Goal: Use online tool/utility: Utilize a website feature to perform a specific function

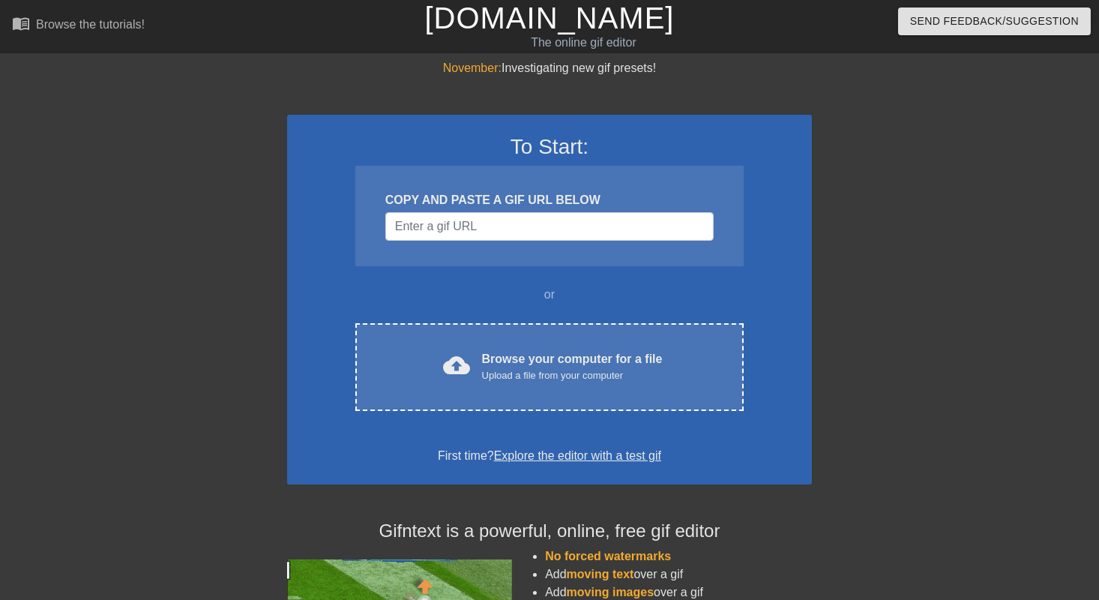
drag, startPoint x: 884, startPoint y: 220, endPoint x: 893, endPoint y: 220, distance: 9.0
click at [884, 219] on div at bounding box center [942, 284] width 225 height 450
click at [553, 367] on div "Browse your computer for a file Upload a file from your computer" at bounding box center [572, 366] width 181 height 33
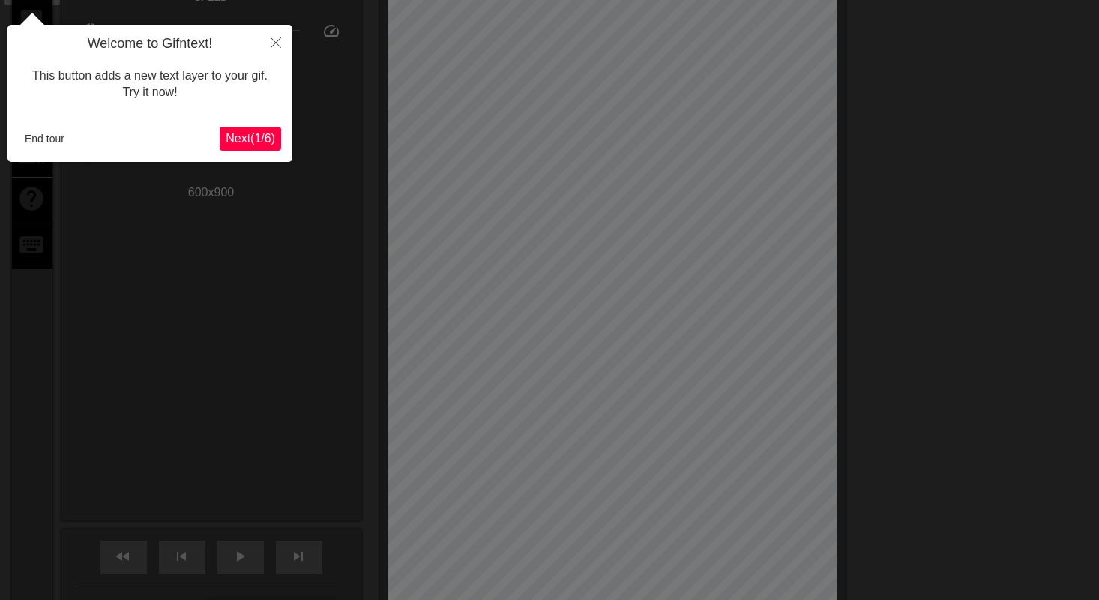
scroll to position [49, 0]
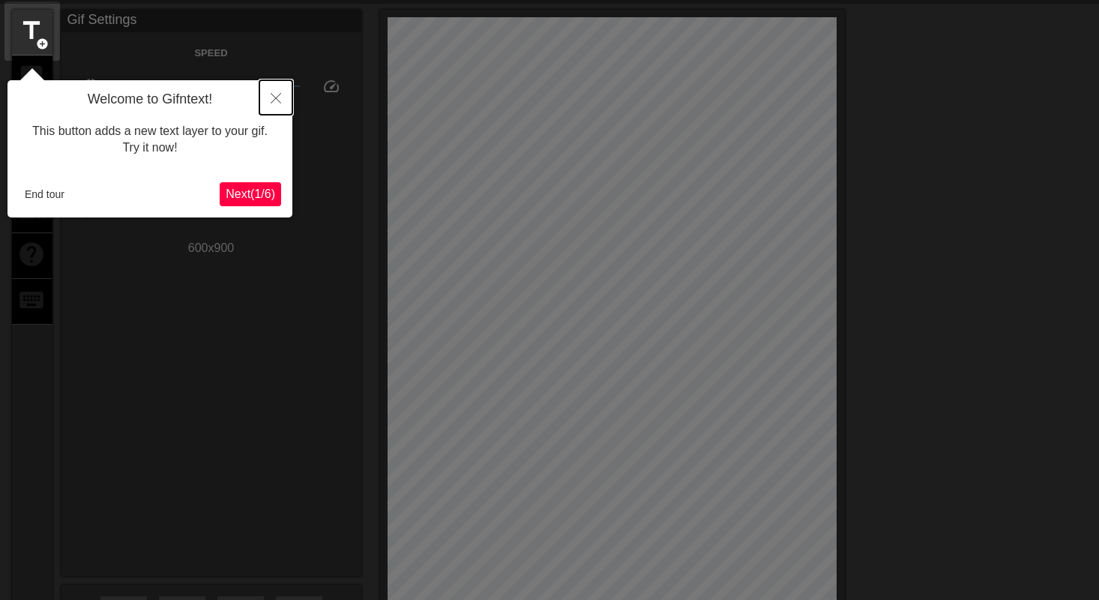
click at [271, 100] on icon "Close" at bounding box center [276, 98] width 10 height 10
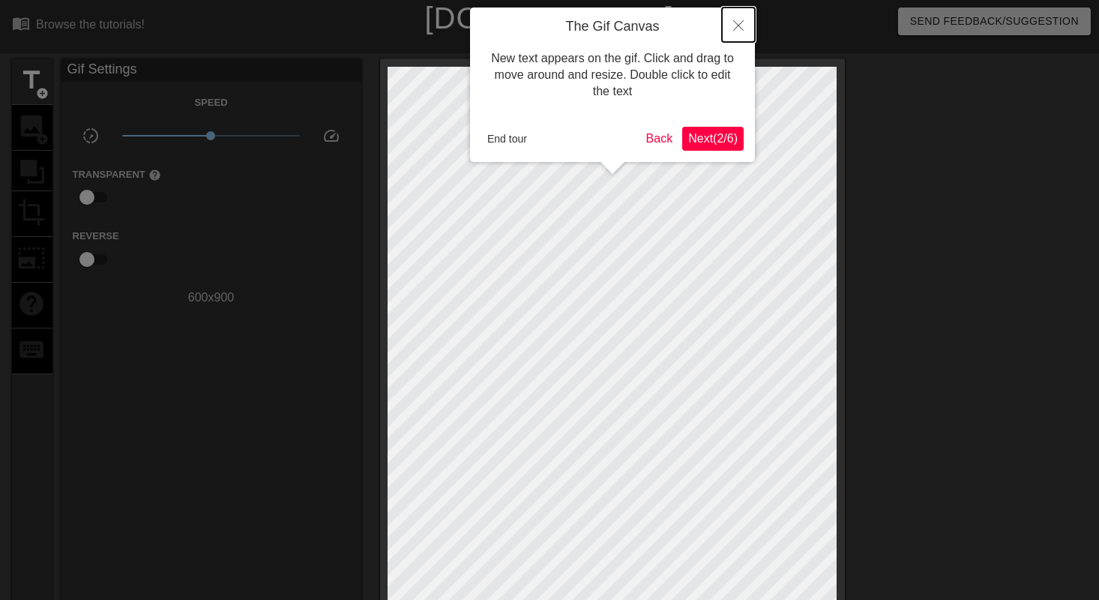
click at [742, 28] on icon "Close" at bounding box center [738, 25] width 10 height 10
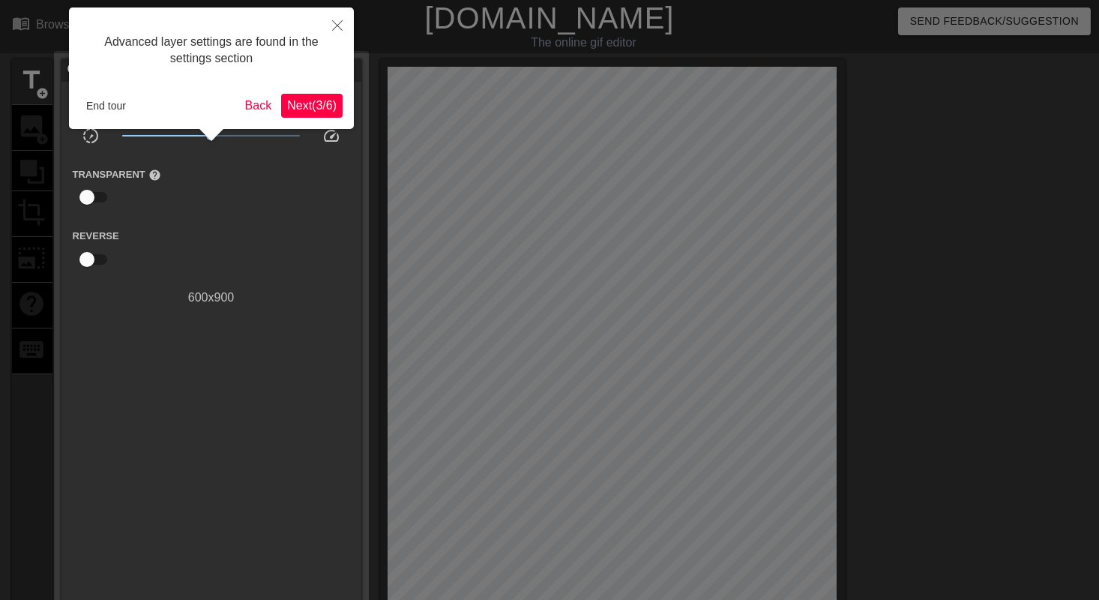
click at [298, 109] on span "Next ( 3 / 6 )" at bounding box center [311, 105] width 49 height 13
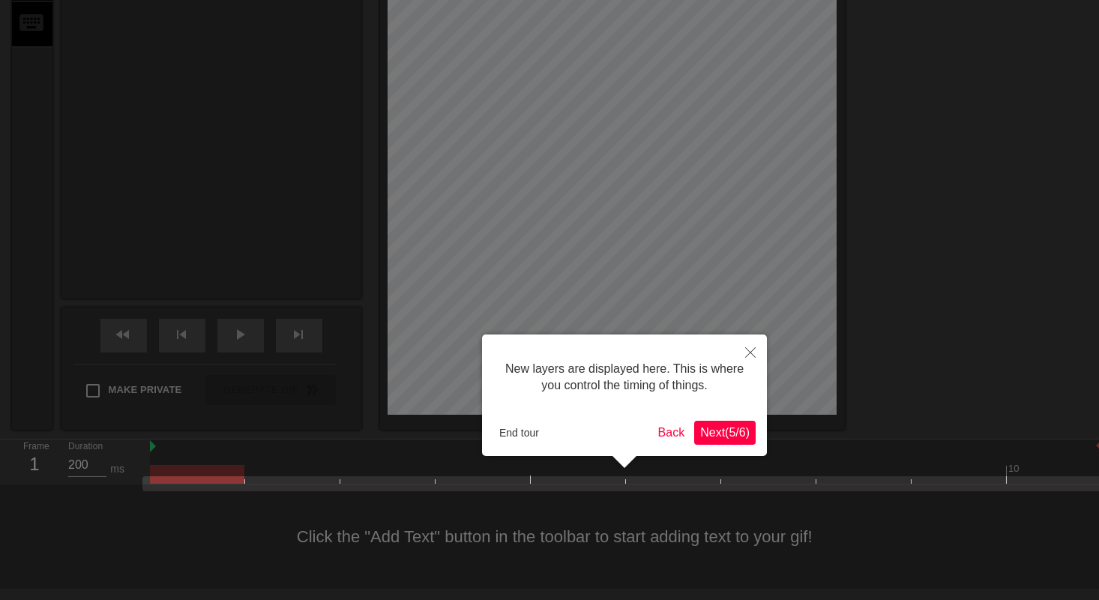
scroll to position [12, 0]
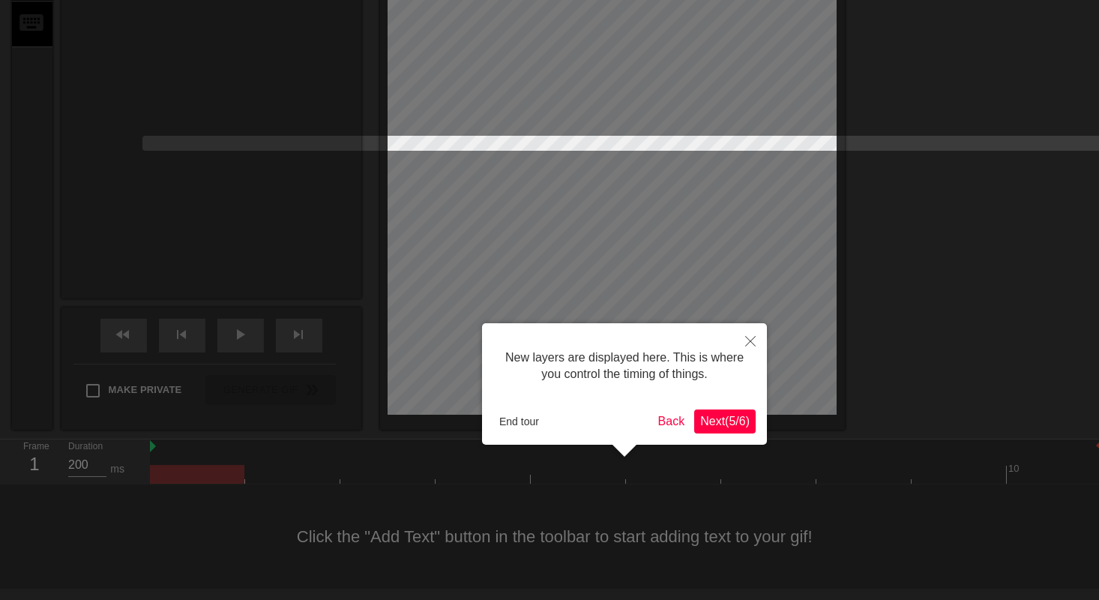
click at [733, 421] on span "Next ( 5 / 6 )" at bounding box center [724, 421] width 49 height 13
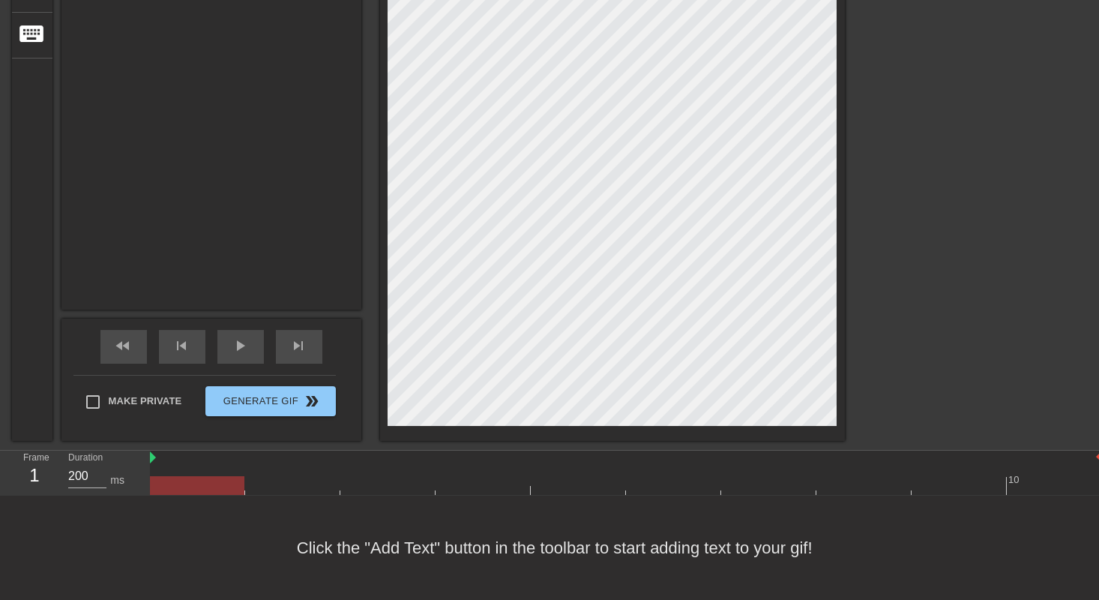
scroll to position [327, 0]
click at [233, 337] on span "play_arrow" at bounding box center [241, 346] width 18 height 18
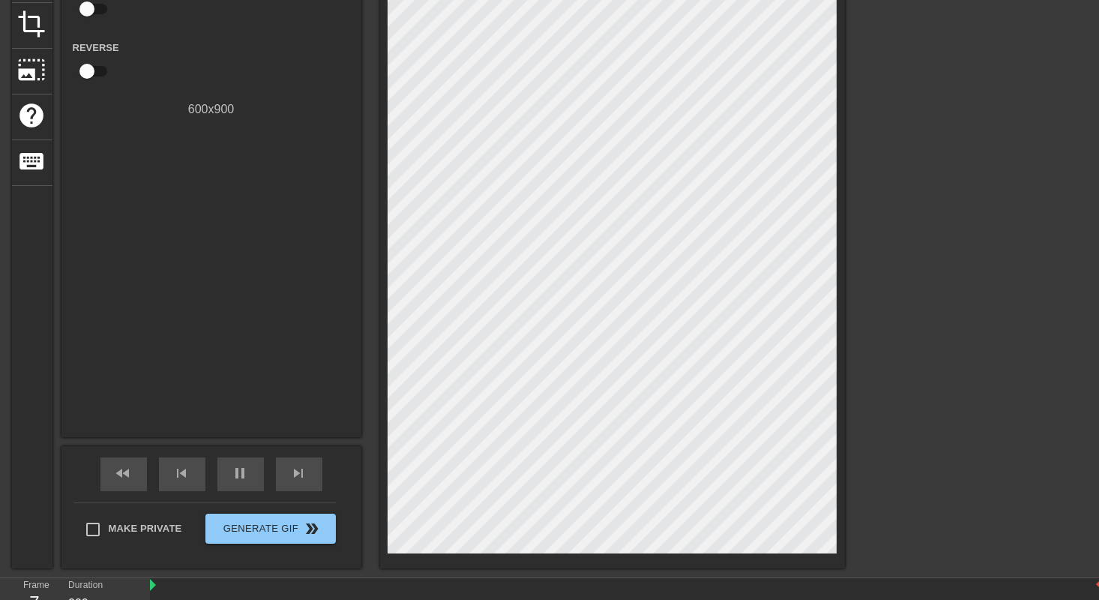
scroll to position [49, 0]
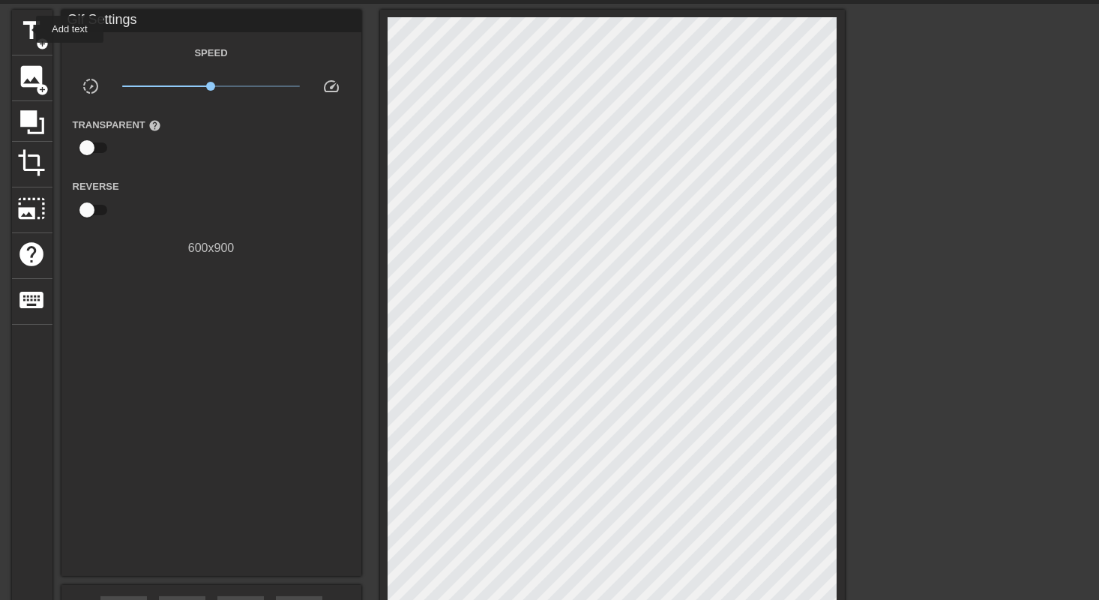
click at [27, 28] on span "title" at bounding box center [32, 30] width 28 height 28
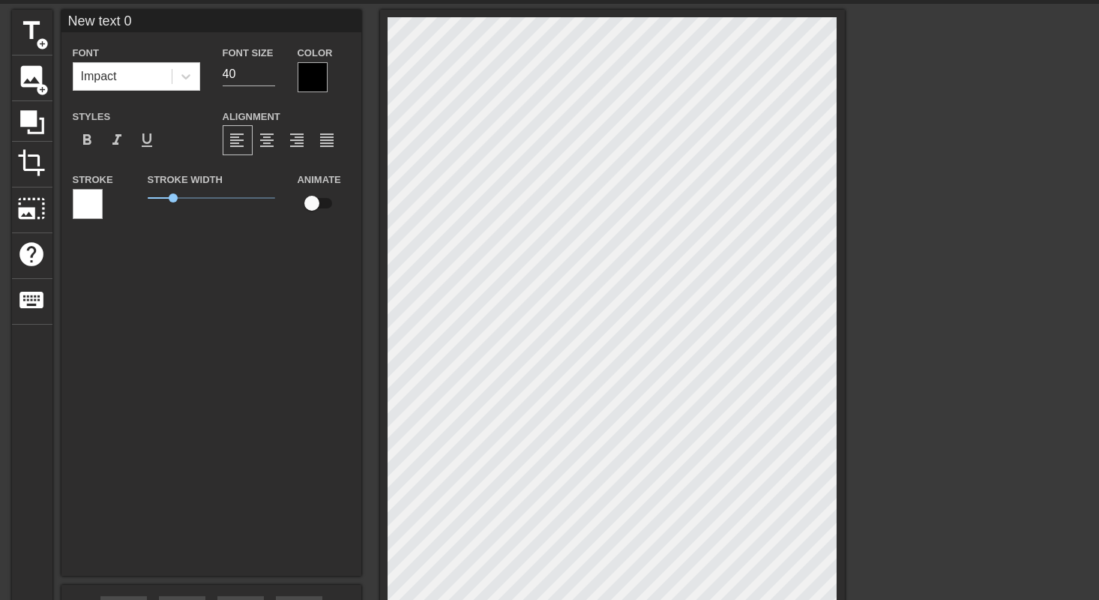
scroll to position [1, 3]
type input "R"
type textarea "R"
type input "RO"
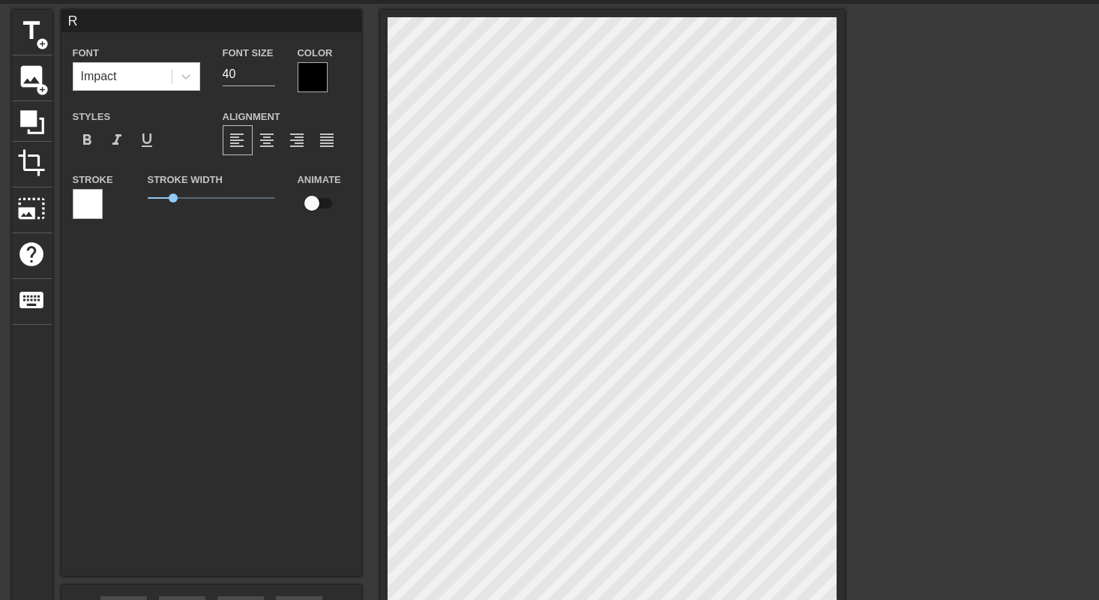
type textarea "RO"
type input "[PERSON_NAME]"
type textarea "[PERSON_NAME]"
type input "ROYA"
type textarea "ROYA"
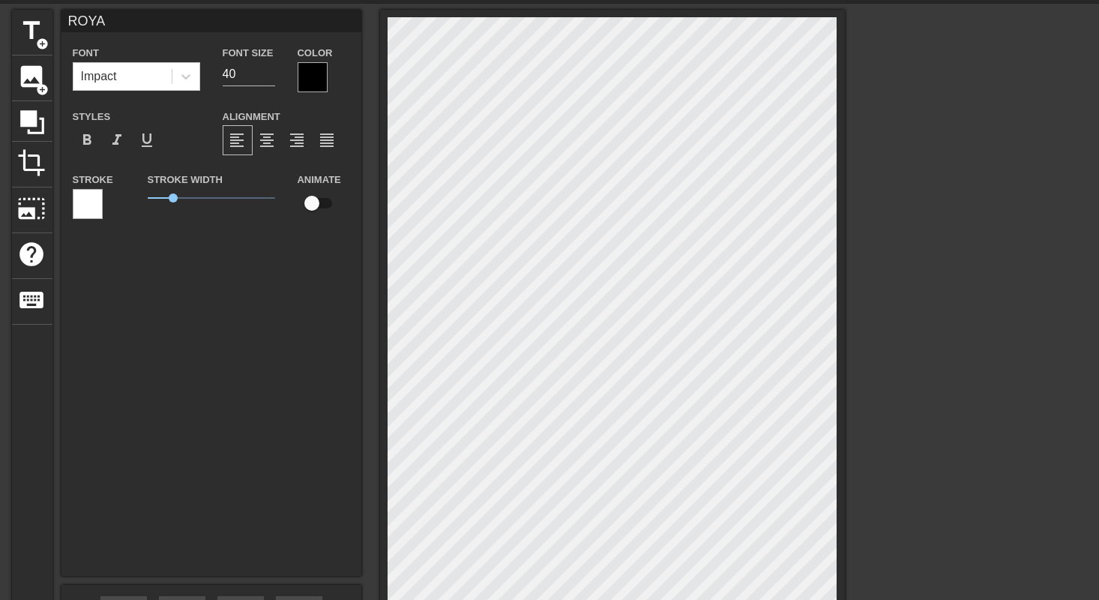
type input "ROYAL"
type textarea "ROYAL"
type input "ROYALE"
type textarea "ROYALE"
type input "ROYALE8"
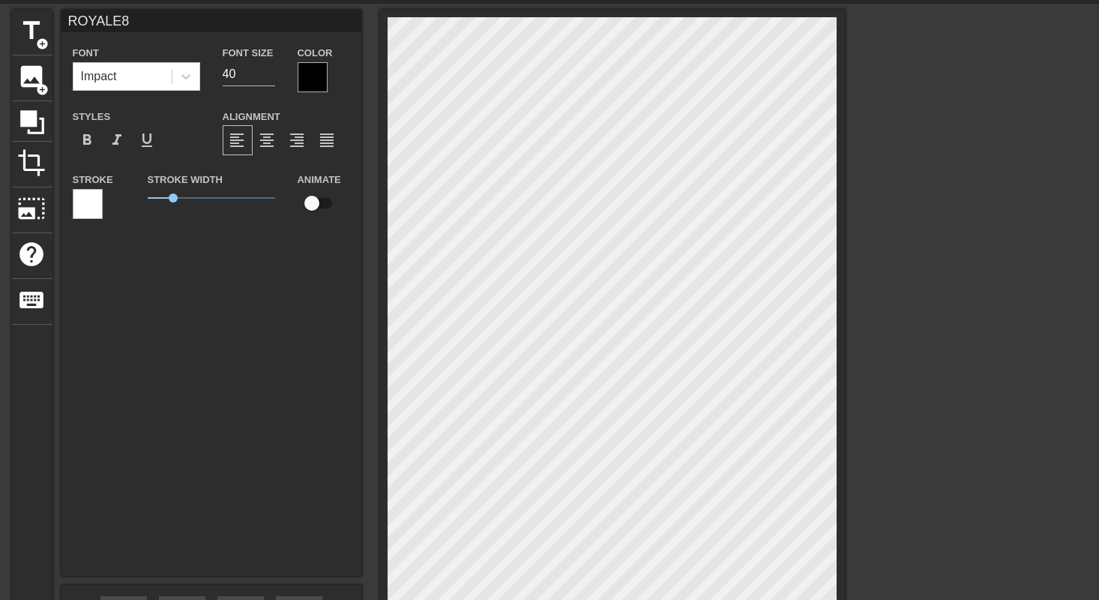
type textarea "ROYALE8"
type input "ROYALE88"
type textarea "ROYALE88"
type input "ROYALE888"
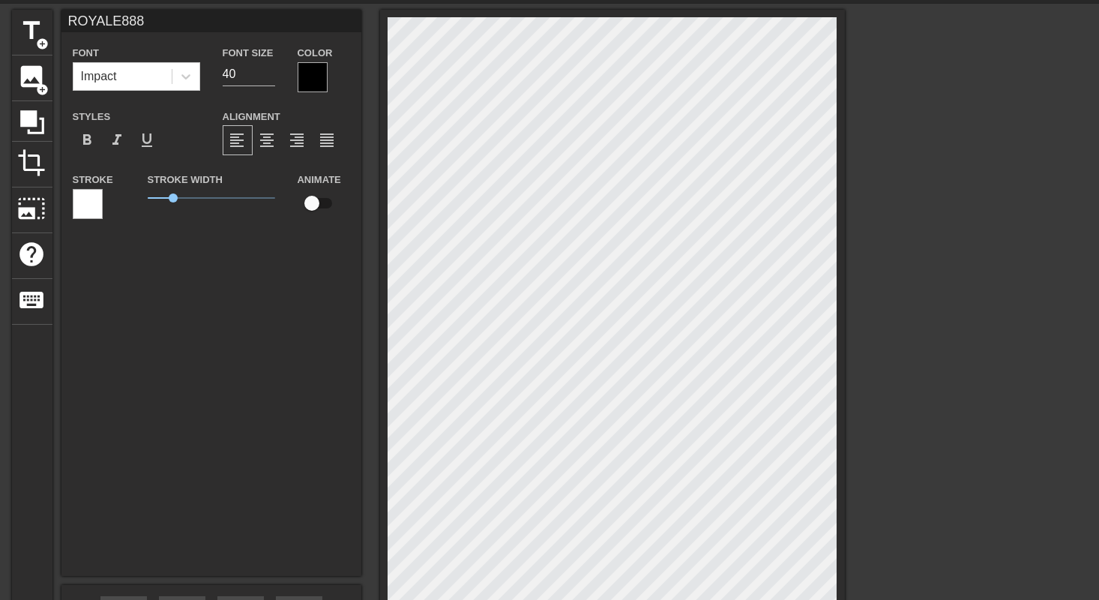
type textarea "ROYALE888"
click at [313, 81] on div at bounding box center [313, 77] width 30 height 30
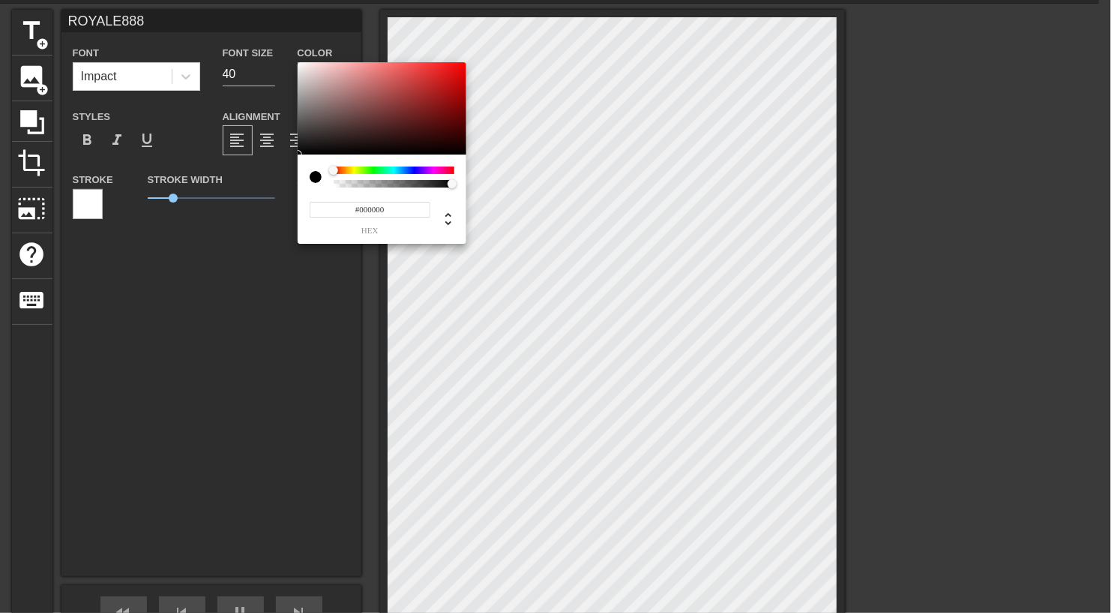
drag, startPoint x: 324, startPoint y: 171, endPoint x: 312, endPoint y: 178, distance: 13.8
click at [323, 170] on div at bounding box center [322, 176] width 24 height 21
click at [461, 65] on div at bounding box center [382, 108] width 169 height 93
type input "#F50606"
click at [462, 65] on div at bounding box center [461, 65] width 9 height 9
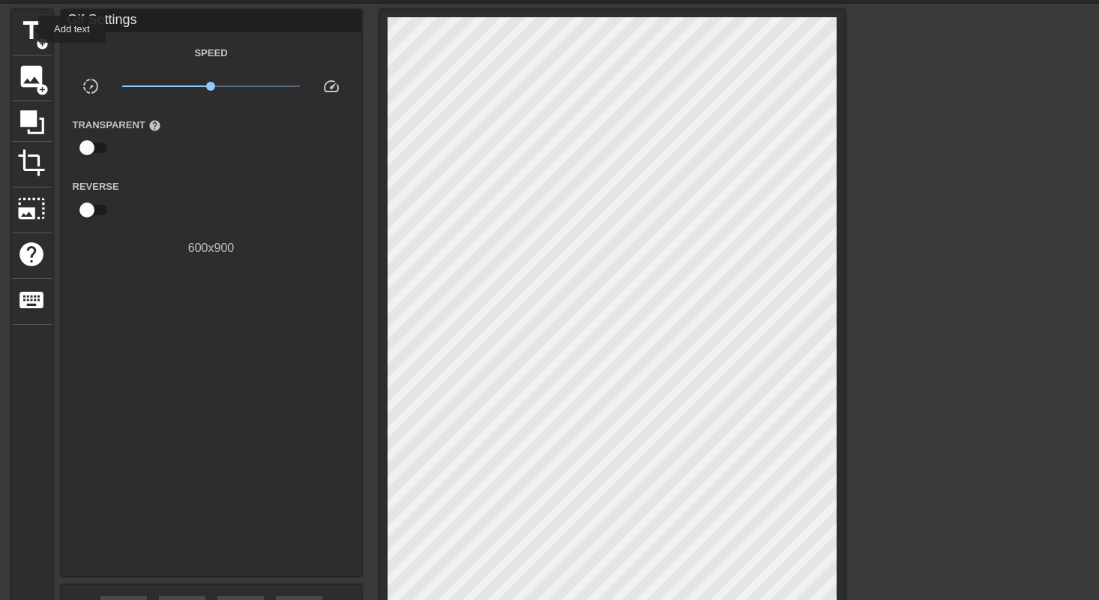
click at [28, 29] on span "title" at bounding box center [32, 30] width 28 height 28
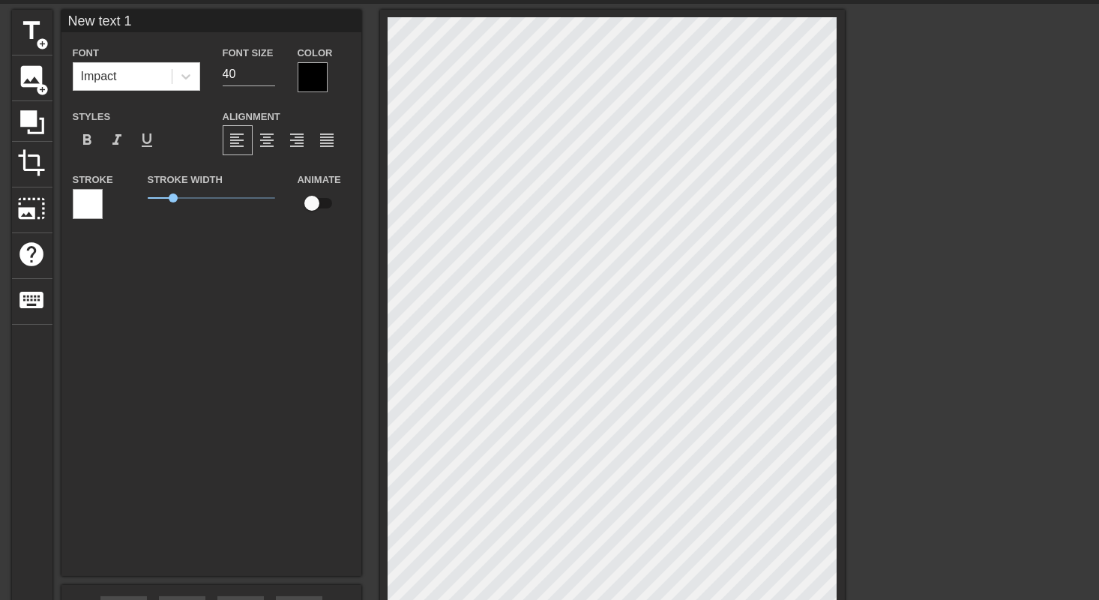
scroll to position [1, 1]
type input "ROYALE888"
type input "New text 1"
click at [146, 20] on input "New text 1" at bounding box center [211, 21] width 300 height 22
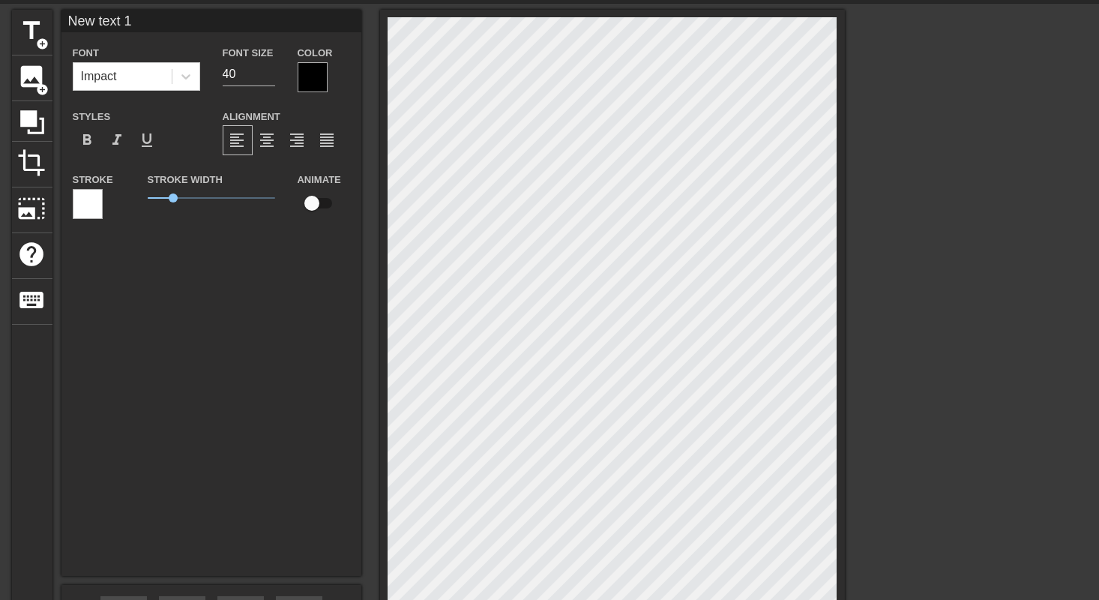
click at [146, 20] on input "New text 1" at bounding box center [211, 21] width 300 height 22
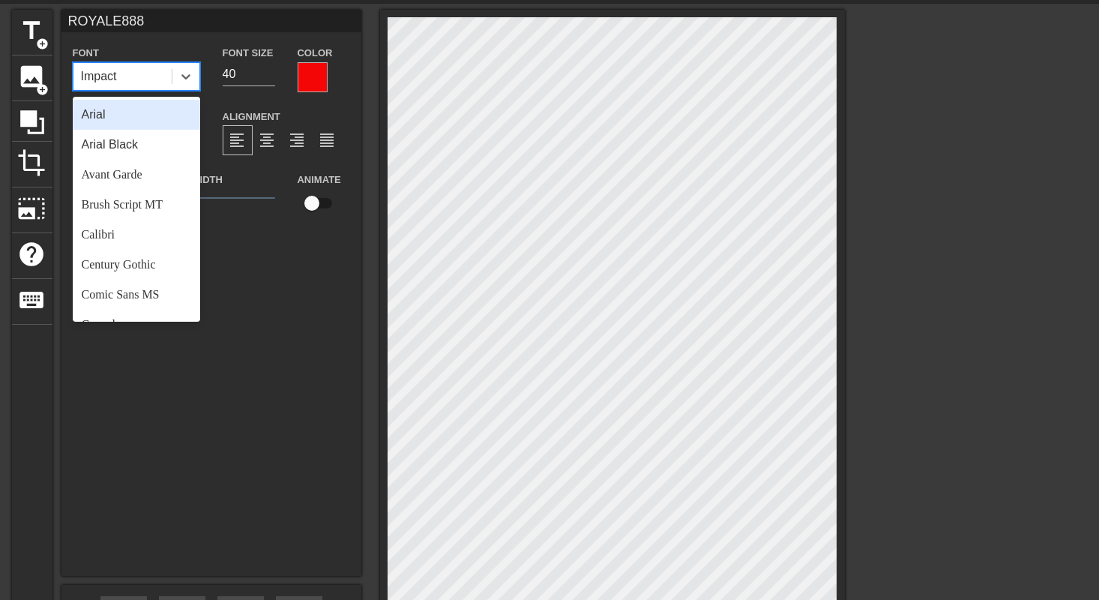
click at [180, 77] on icon at bounding box center [185, 76] width 15 height 15
click at [146, 145] on div "Arial Black" at bounding box center [136, 145] width 127 height 30
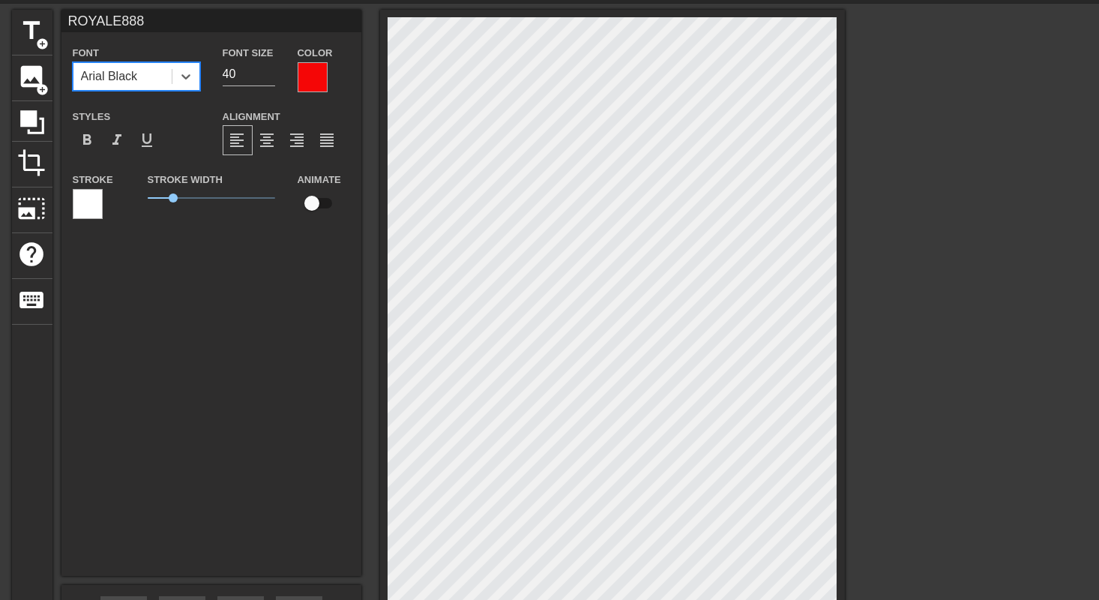
click at [181, 76] on icon at bounding box center [185, 76] width 15 height 15
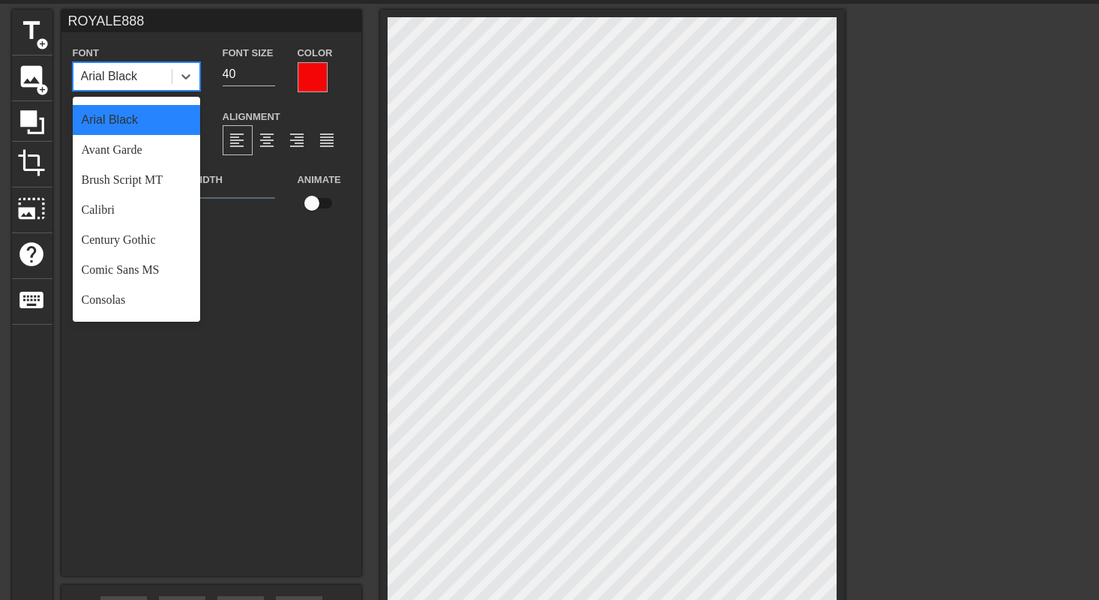
scroll to position [0, 0]
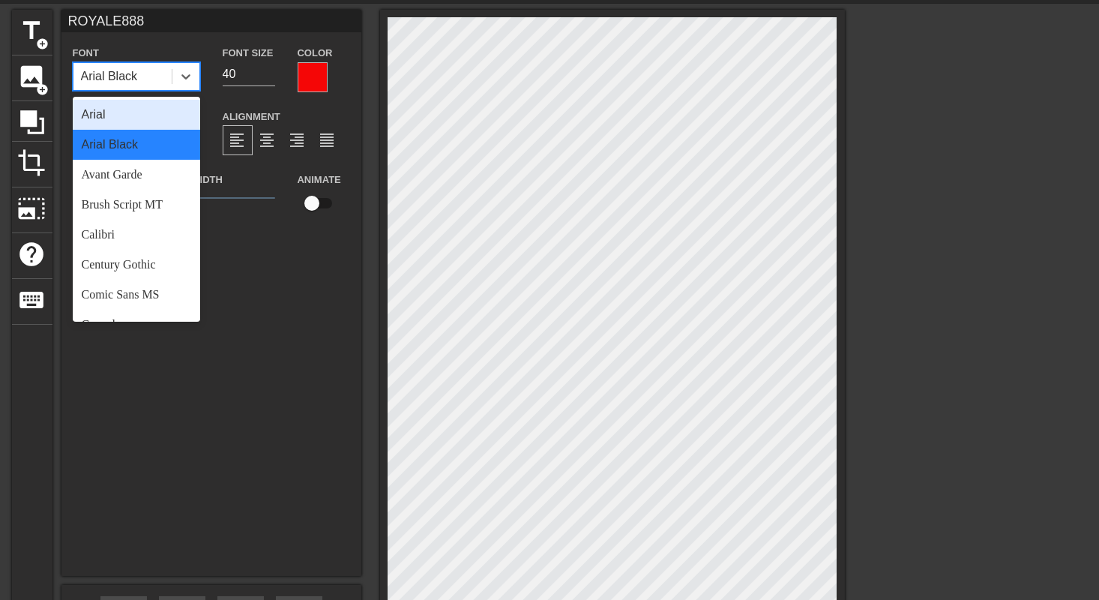
click at [148, 116] on div "Arial" at bounding box center [136, 115] width 127 height 30
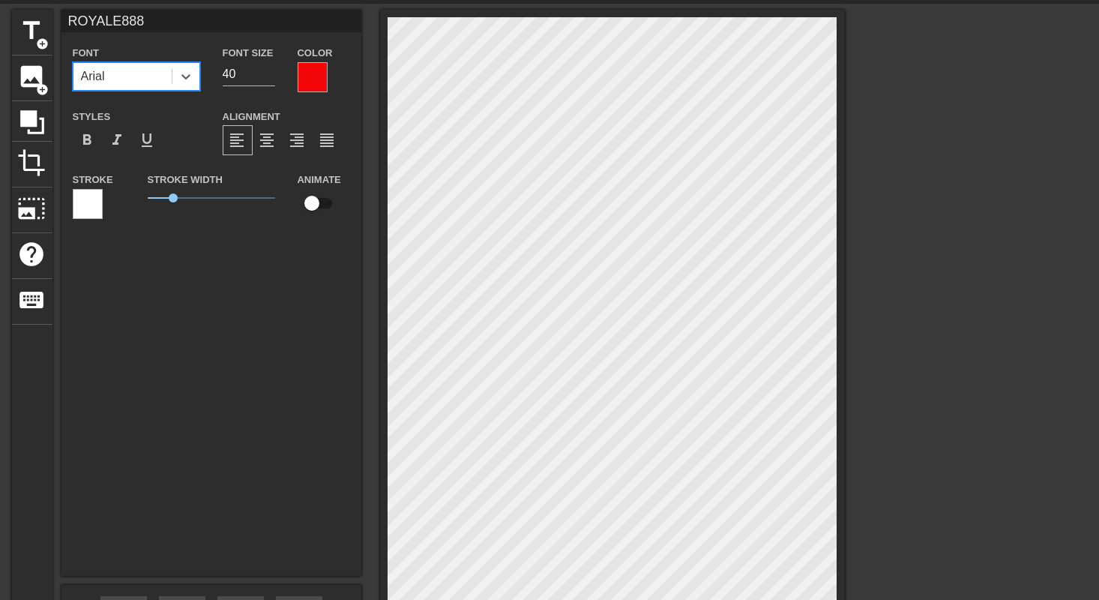
click at [89, 136] on span "format_bold" at bounding box center [88, 140] width 18 height 18
click at [319, 202] on input "checkbox" at bounding box center [311, 203] width 85 height 28
click at [319, 205] on input "checkbox" at bounding box center [325, 203] width 85 height 28
checkbox input "false"
click at [87, 205] on div at bounding box center [88, 204] width 30 height 30
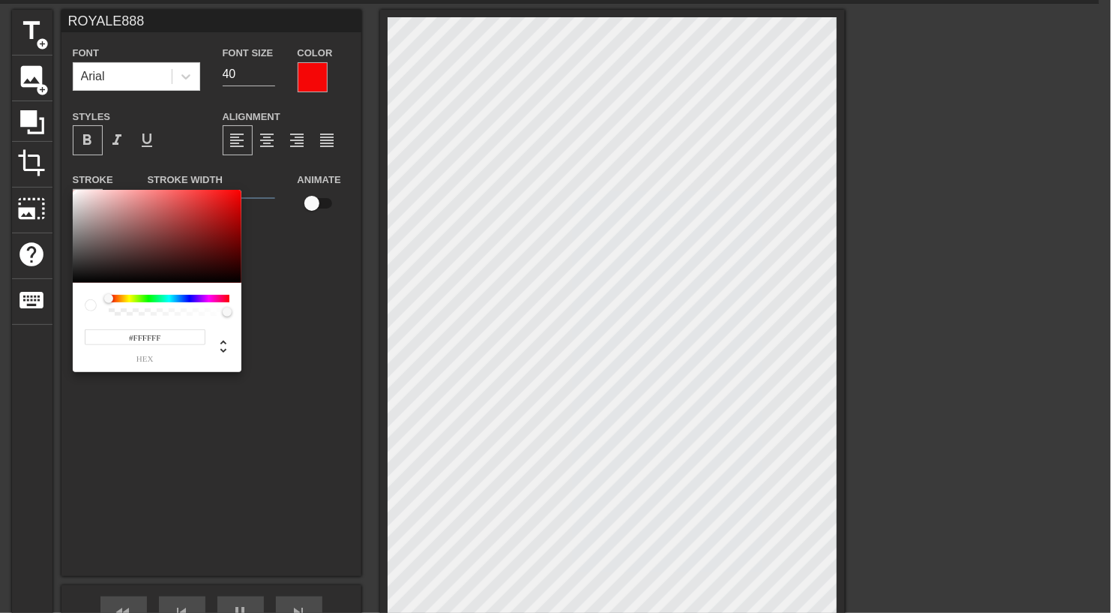
click at [91, 303] on div at bounding box center [91, 305] width 12 height 12
click at [76, 193] on div at bounding box center [77, 194] width 9 height 9
click at [79, 195] on div at bounding box center [74, 194] width 9 height 9
type input "#F5EFEF"
click at [76, 193] on div at bounding box center [76, 193] width 9 height 9
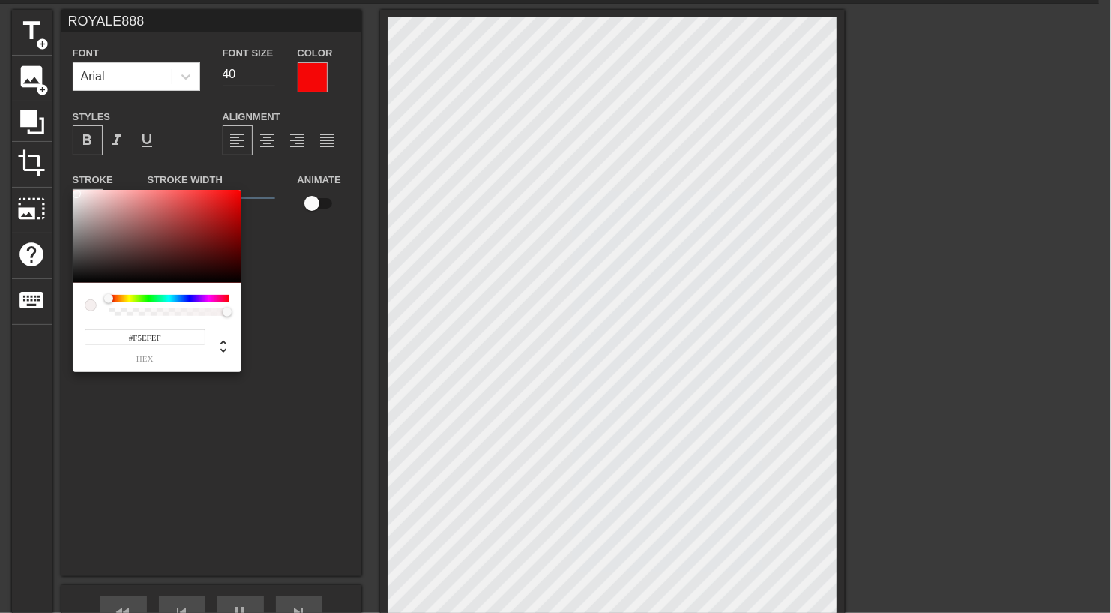
click at [146, 360] on span "hex" at bounding box center [145, 359] width 121 height 8
click at [161, 334] on input "#F5EFEF" at bounding box center [145, 337] width 121 height 16
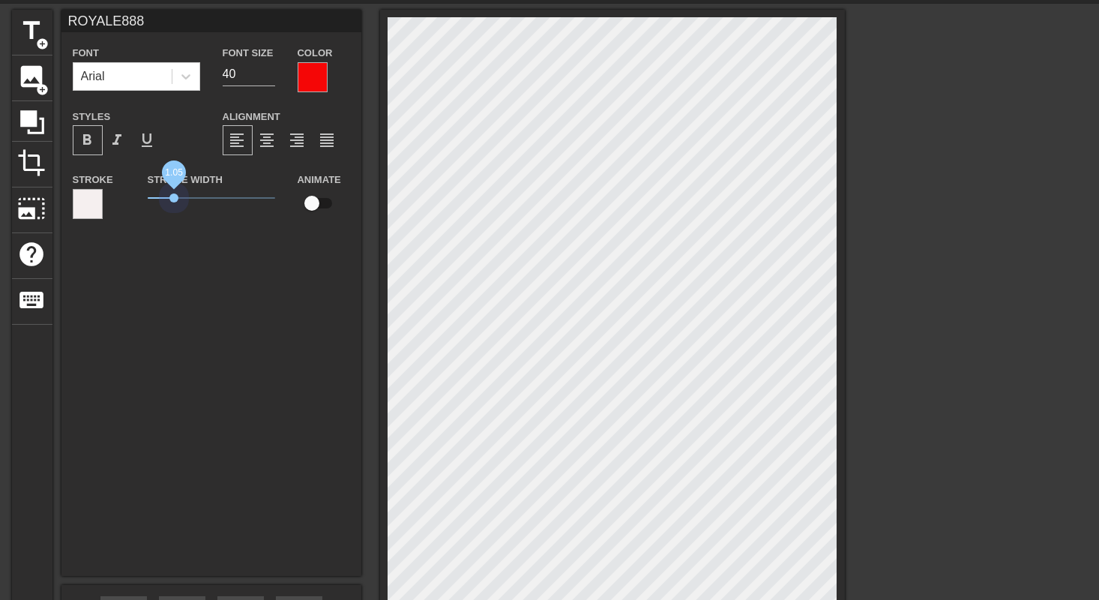
click at [174, 199] on span "1.05" at bounding box center [173, 197] width 9 height 9
click at [314, 195] on input "checkbox" at bounding box center [311, 203] width 85 height 28
checkbox input "true"
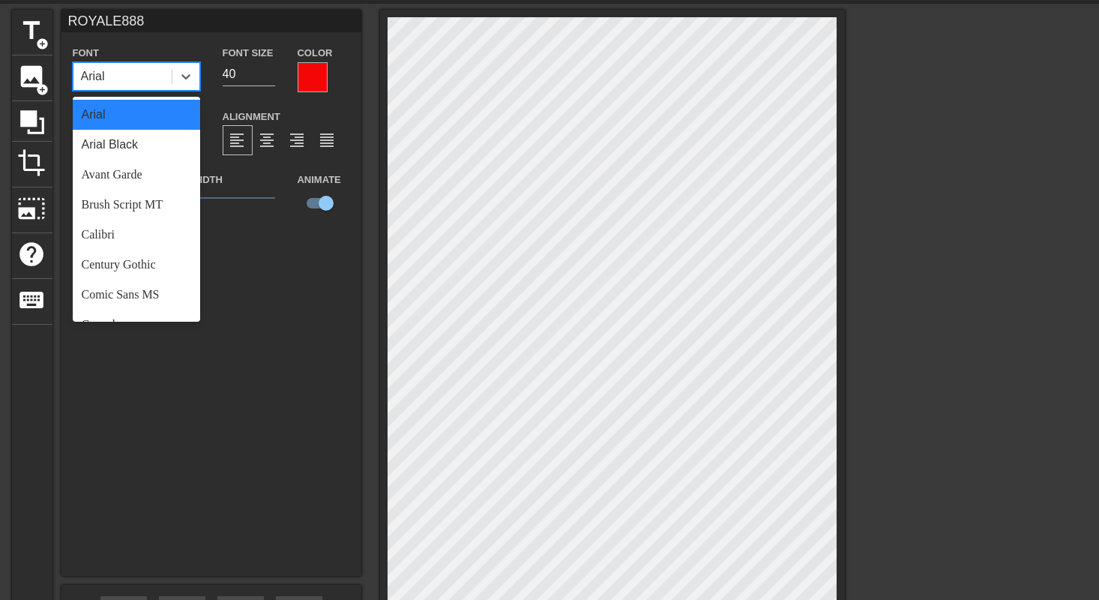
click at [169, 72] on div "Arial" at bounding box center [122, 76] width 98 height 27
click at [158, 191] on div "Brush Script MT" at bounding box center [136, 205] width 127 height 30
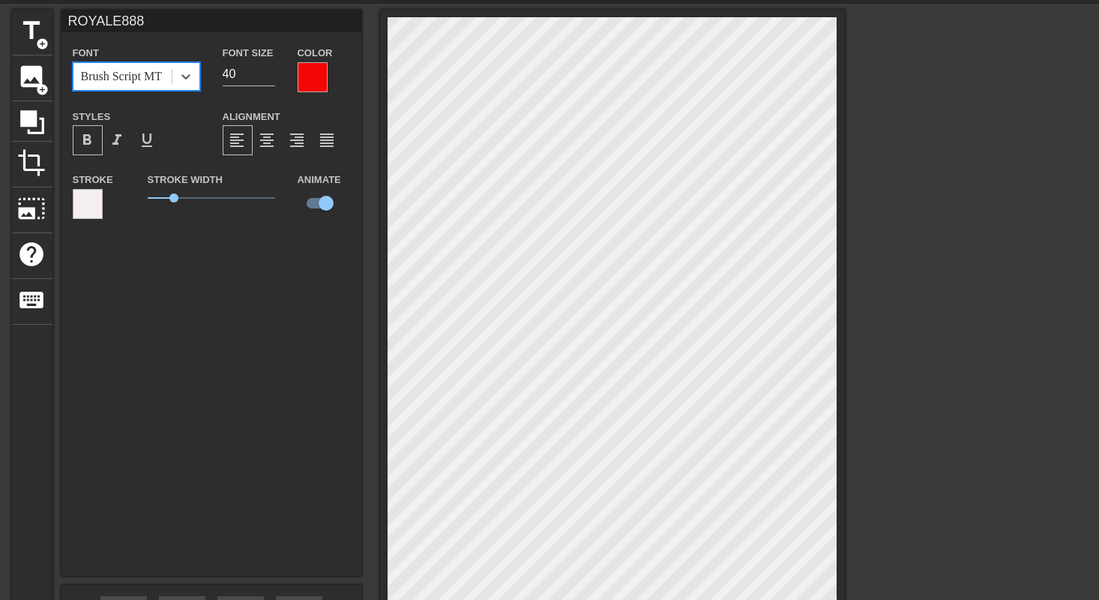
click at [186, 74] on icon at bounding box center [185, 76] width 15 height 15
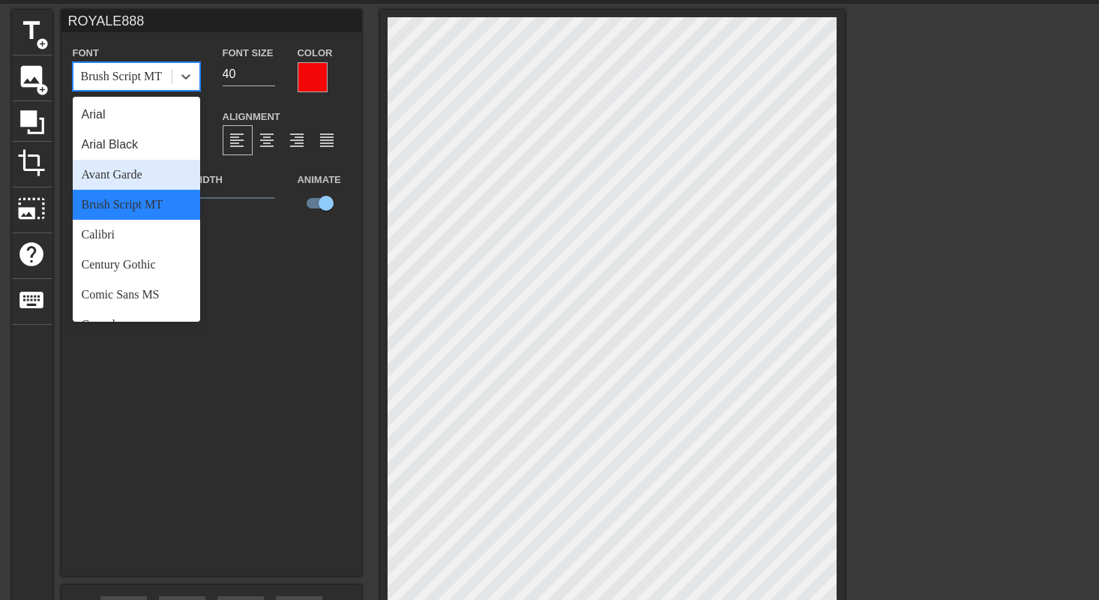
click at [139, 173] on div "Avant Garde" at bounding box center [136, 175] width 127 height 30
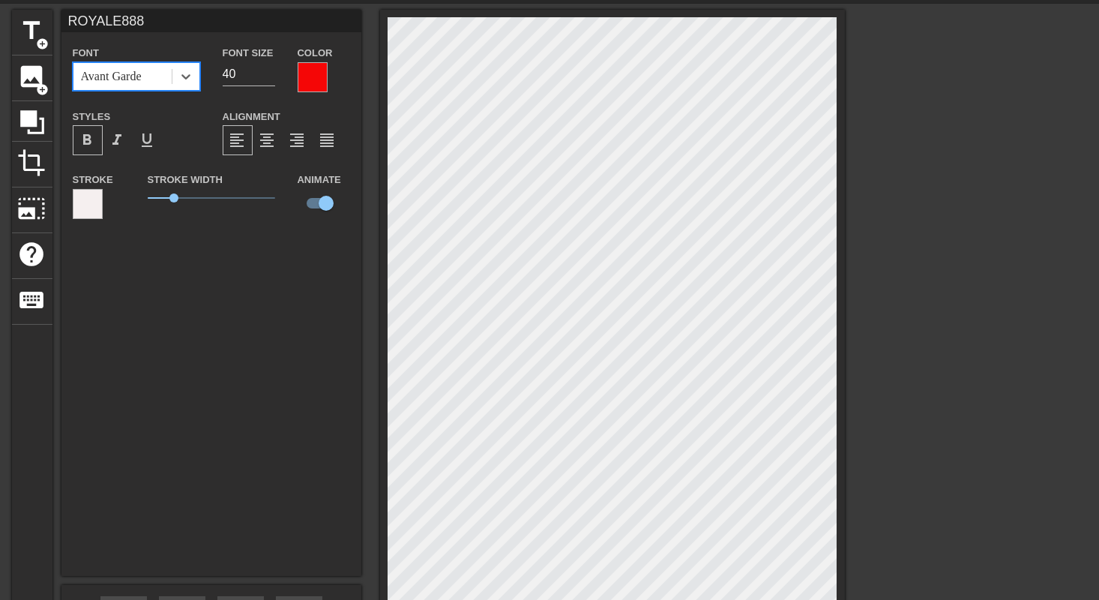
click at [181, 73] on icon at bounding box center [185, 76] width 15 height 15
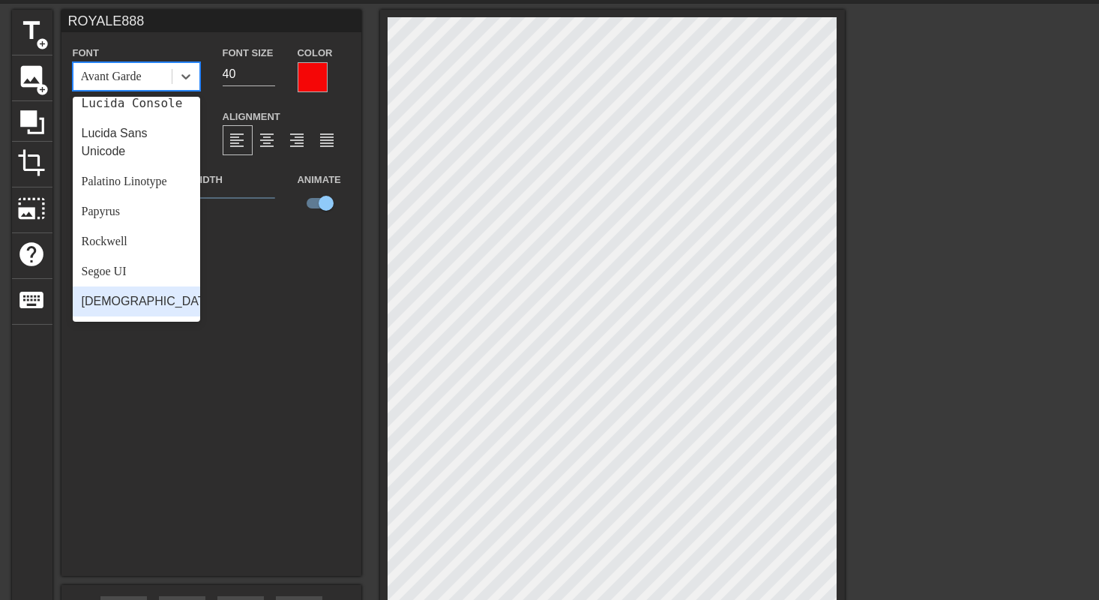
scroll to position [537, 0]
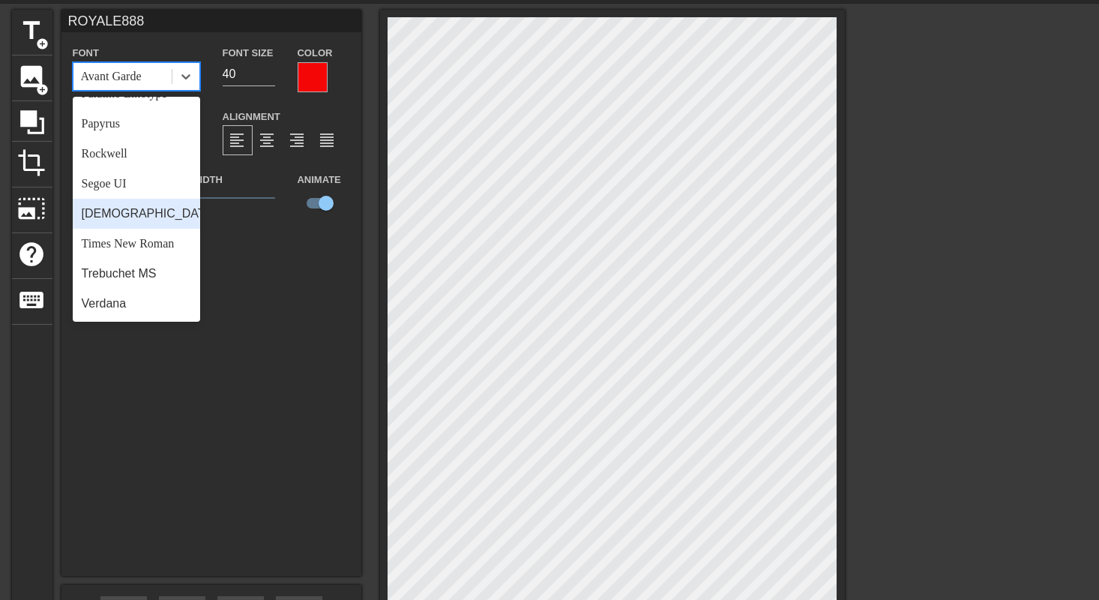
click at [154, 227] on div "[DEMOGRAPHIC_DATA]" at bounding box center [136, 214] width 127 height 30
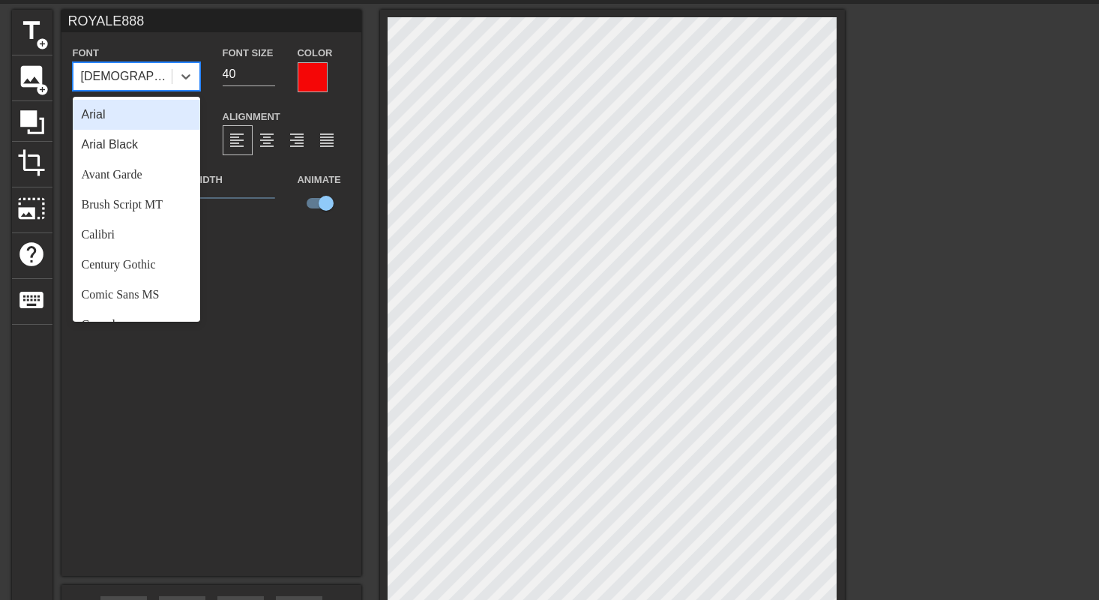
click at [185, 76] on icon at bounding box center [185, 76] width 15 height 15
click at [131, 116] on div "Arial" at bounding box center [136, 115] width 127 height 30
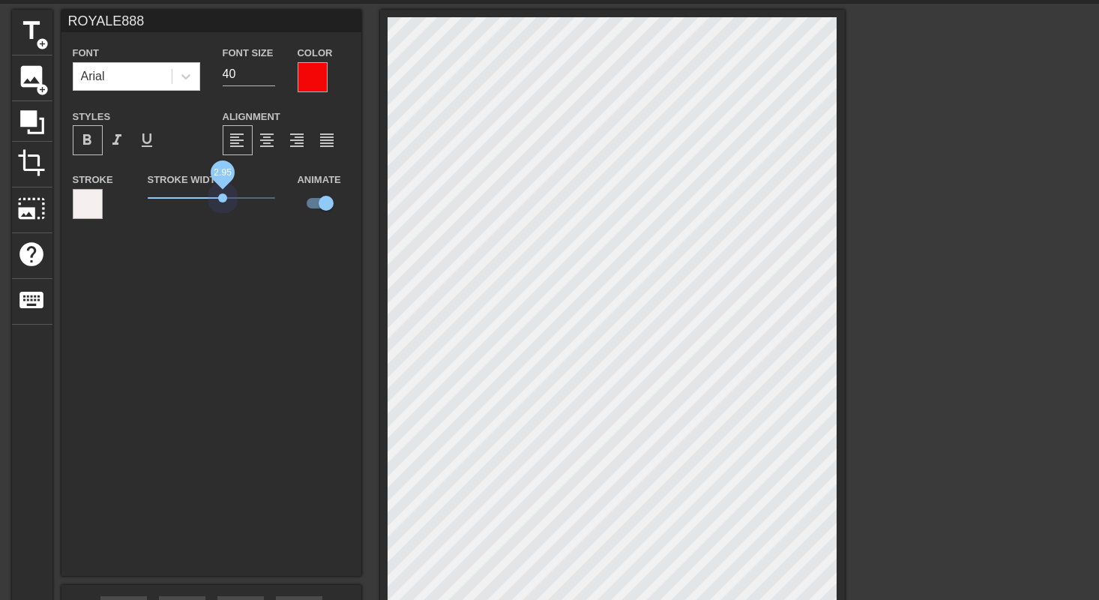
drag, startPoint x: 177, startPoint y: 195, endPoint x: 223, endPoint y: 198, distance: 45.8
click at [223, 198] on span "2.95" at bounding box center [222, 197] width 9 height 9
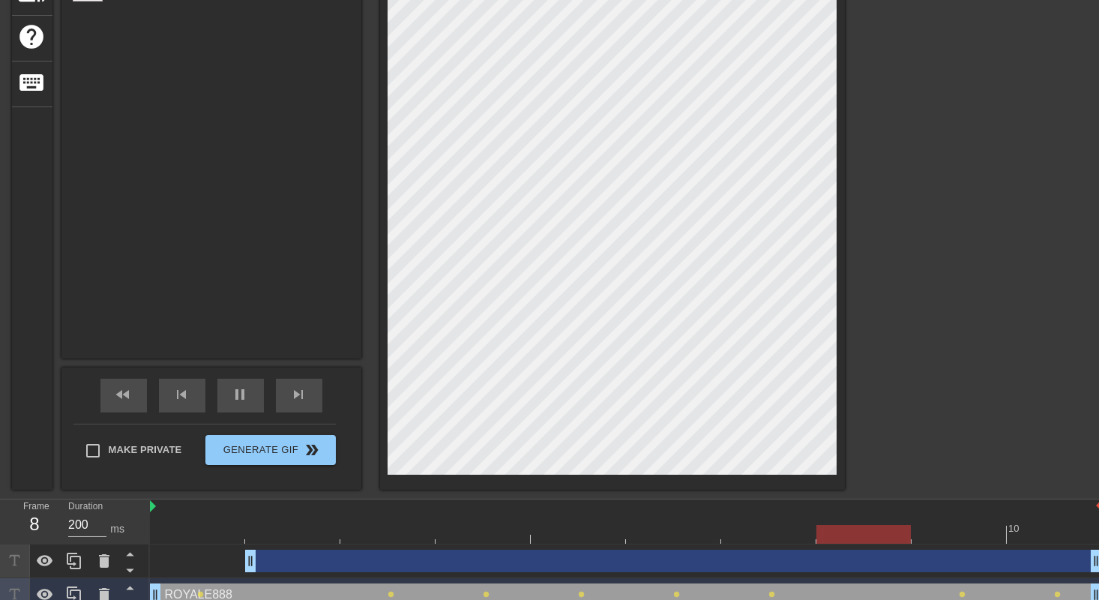
scroll to position [281, 0]
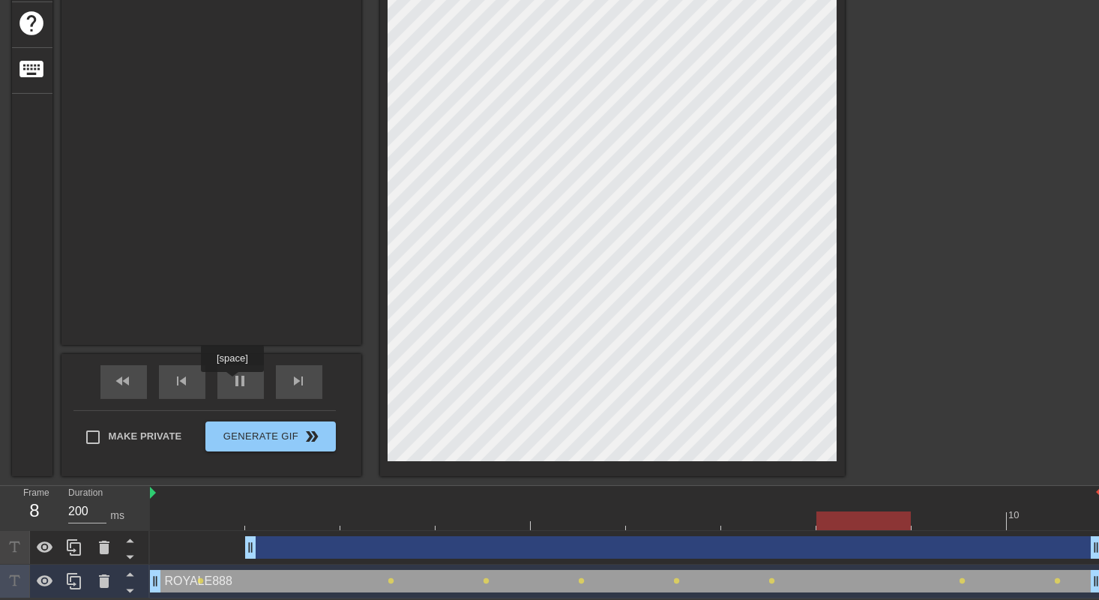
click at [234, 384] on span "pause" at bounding box center [241, 381] width 18 height 18
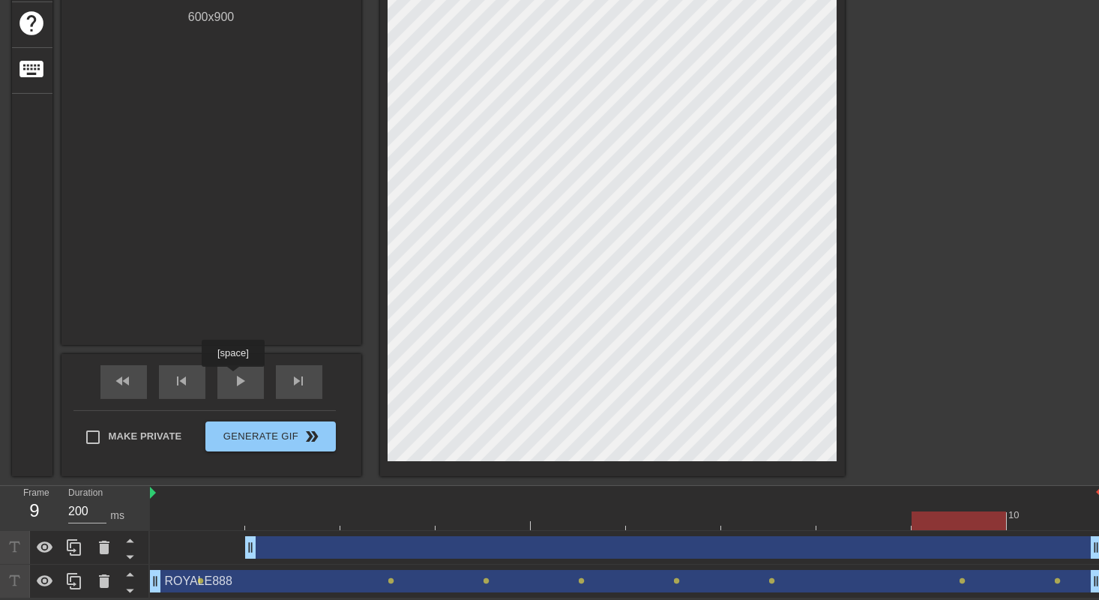
click at [232, 378] on span "play_arrow" at bounding box center [241, 381] width 18 height 18
click at [239, 377] on span "pause" at bounding box center [241, 381] width 18 height 18
drag, startPoint x: 190, startPoint y: 580, endPoint x: 223, endPoint y: 581, distance: 33.0
click at [223, 581] on div "ROYALE888 drag_handle drag_handle" at bounding box center [626, 581] width 952 height 22
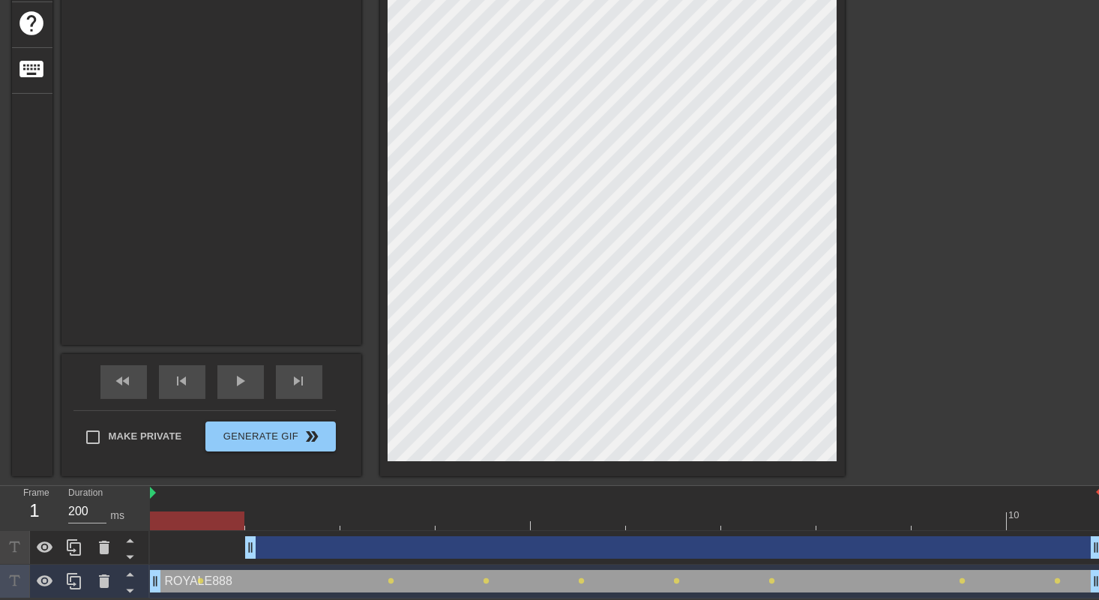
scroll to position [0, 0]
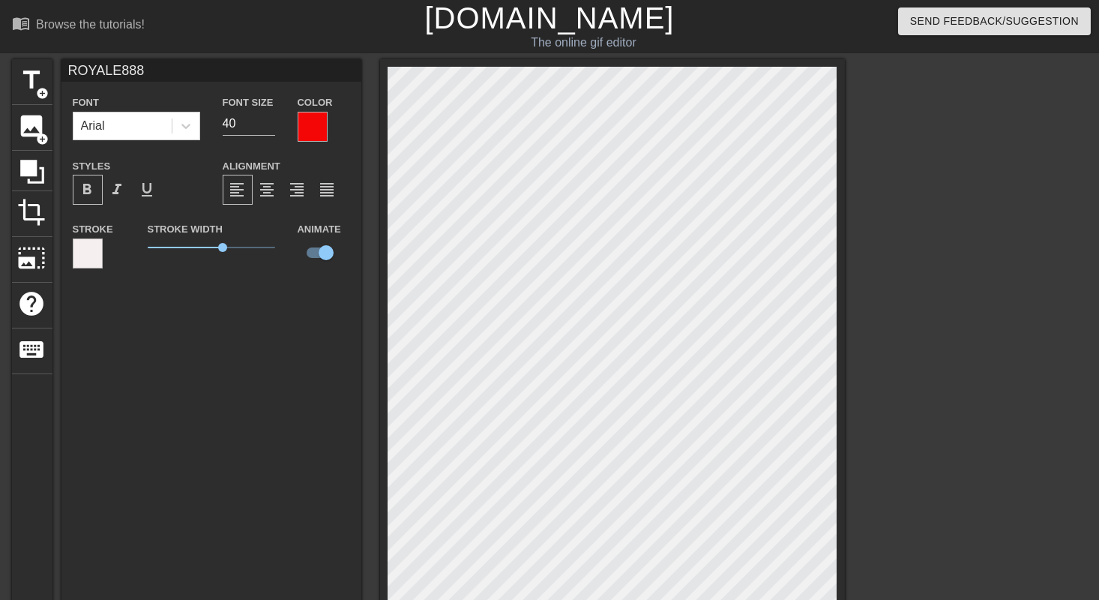
click at [181, 70] on input "ROYALE888" at bounding box center [211, 70] width 300 height 22
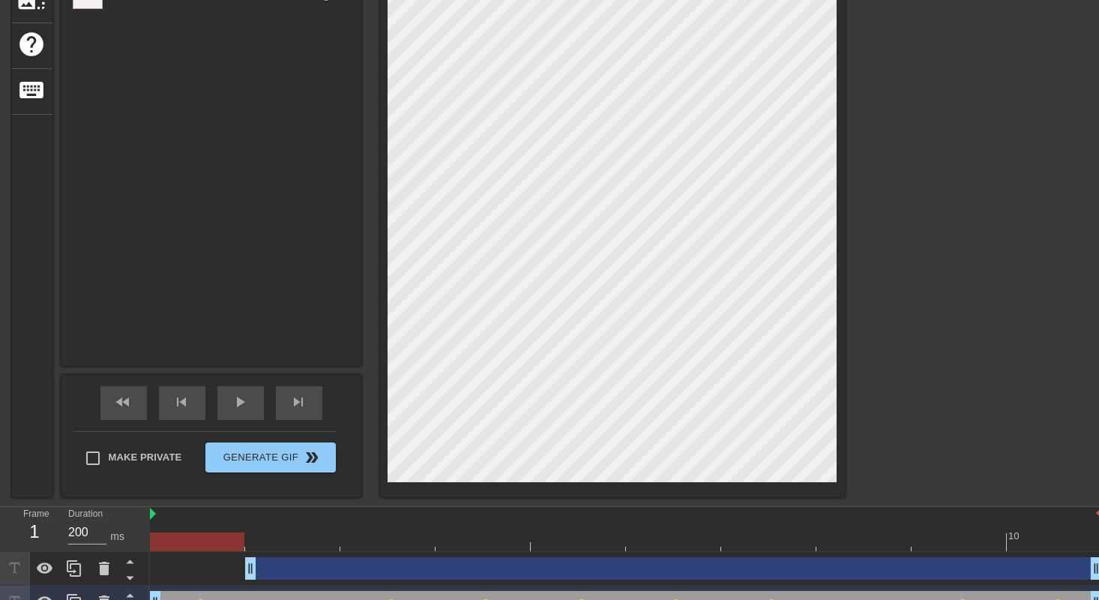
scroll to position [277, 0]
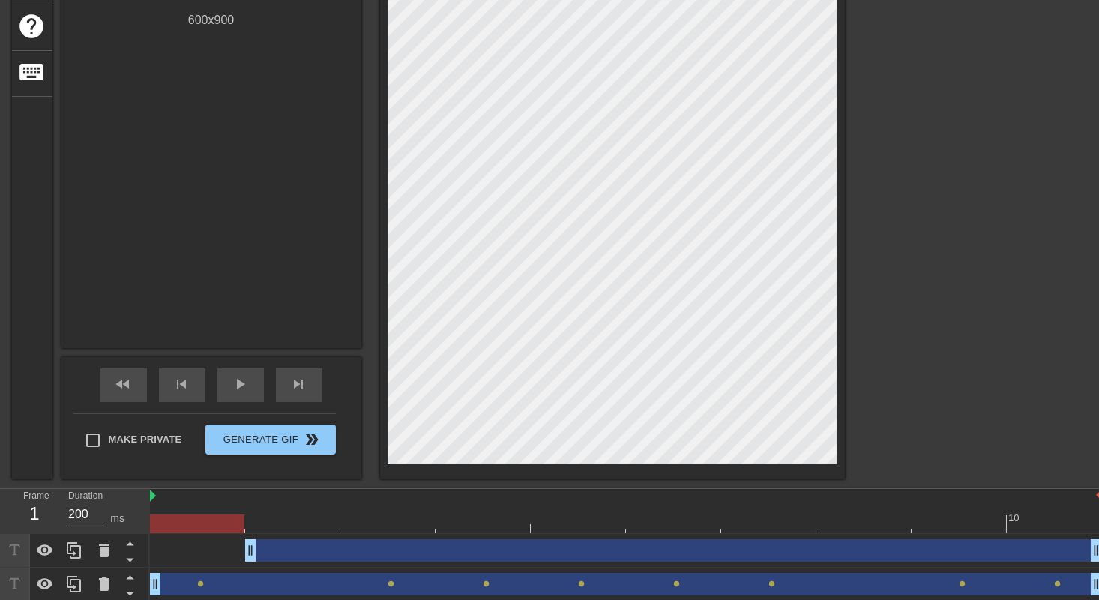
click at [934, 265] on div "title add_circle image add_circle crop photo_size_select_large help keyboard Gi…" at bounding box center [549, 130] width 1099 height 697
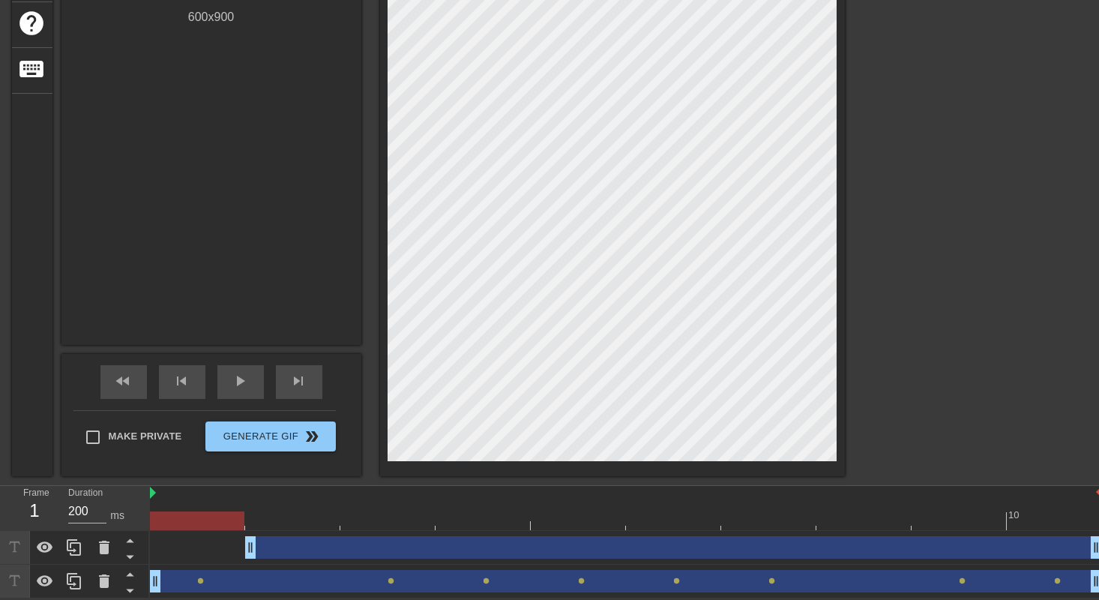
scroll to position [281, 0]
click at [240, 389] on div "play_arrow" at bounding box center [240, 382] width 46 height 34
click at [240, 389] on div "pause" at bounding box center [240, 382] width 46 height 34
drag, startPoint x: 251, startPoint y: 548, endPoint x: 230, endPoint y: 547, distance: 21.1
click at [230, 547] on div "drag_handle drag_handle" at bounding box center [626, 547] width 952 height 22
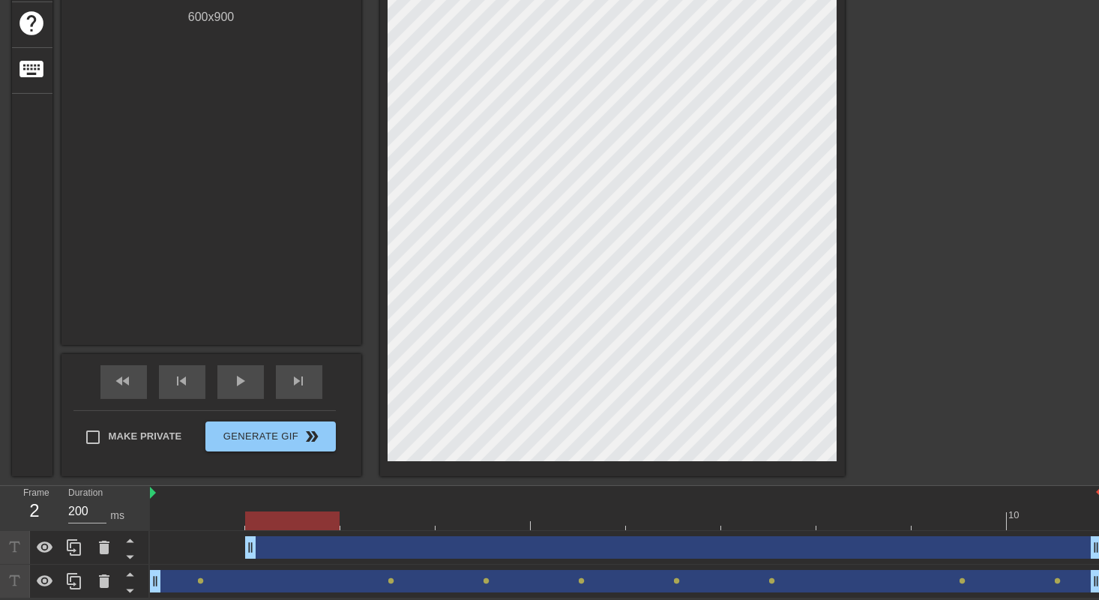
click at [306, 522] on div at bounding box center [292, 520] width 94 height 19
click at [208, 517] on div at bounding box center [626, 520] width 952 height 19
click at [295, 516] on div at bounding box center [626, 520] width 952 height 19
click at [388, 519] on div at bounding box center [626, 520] width 952 height 19
click at [195, 521] on div at bounding box center [626, 520] width 952 height 19
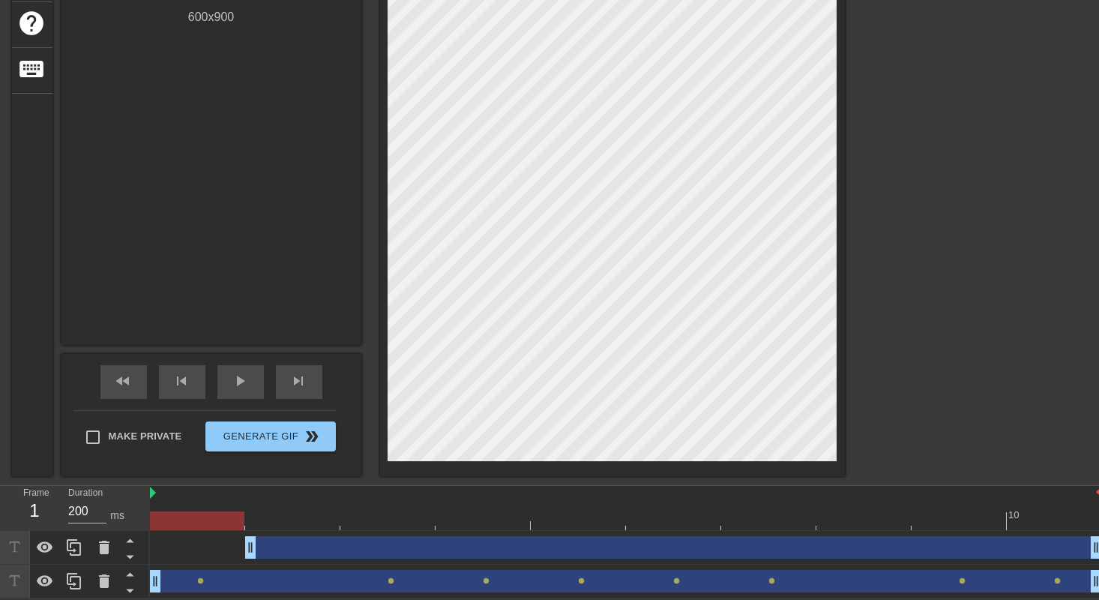
click at [289, 523] on div at bounding box center [626, 520] width 952 height 19
click at [383, 523] on div at bounding box center [626, 520] width 952 height 19
click at [187, 521] on div at bounding box center [626, 520] width 952 height 19
drag, startPoint x: 242, startPoint y: 520, endPoint x: 189, endPoint y: 512, distance: 53.9
click at [189, 512] on div at bounding box center [197, 520] width 94 height 19
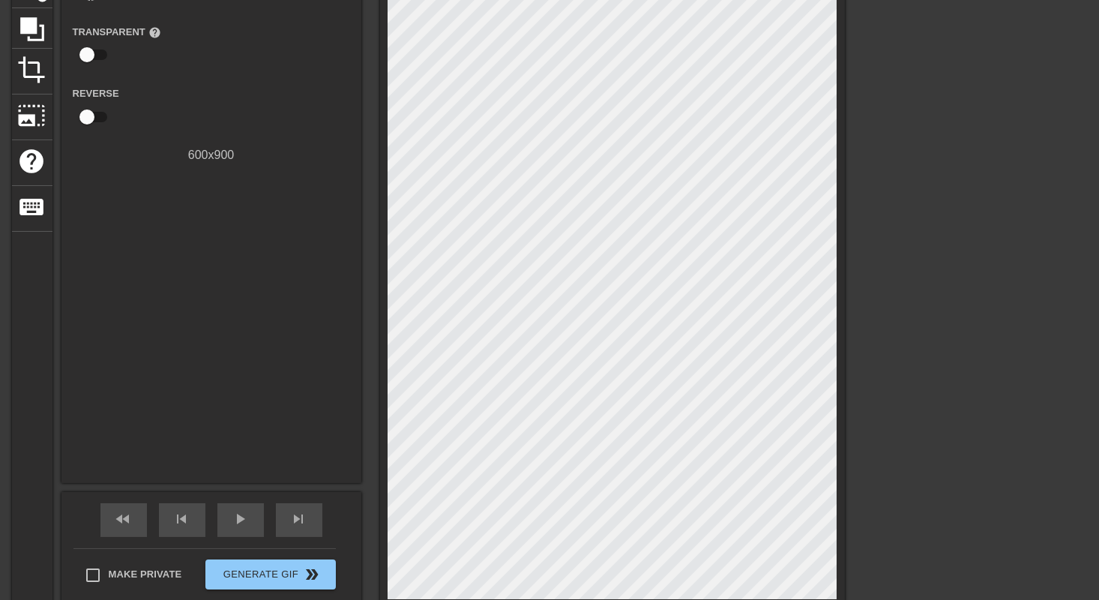
scroll to position [4, 0]
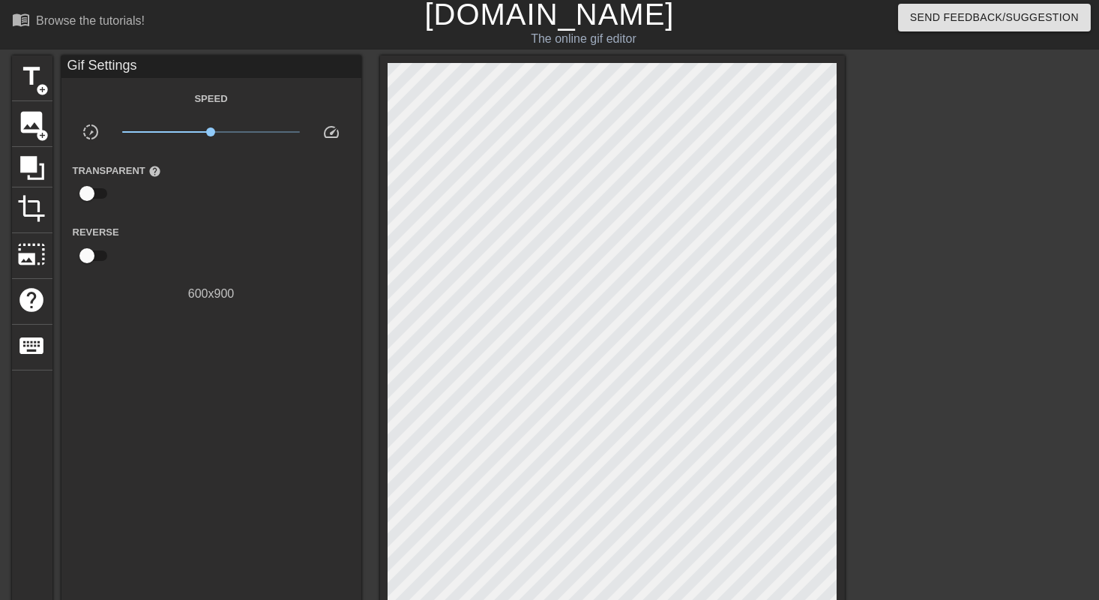
click at [155, 63] on div "Gif Settings" at bounding box center [211, 66] width 300 height 22
click at [104, 68] on div "Gif Settings" at bounding box center [211, 66] width 300 height 22
click at [45, 72] on span "title" at bounding box center [32, 76] width 28 height 28
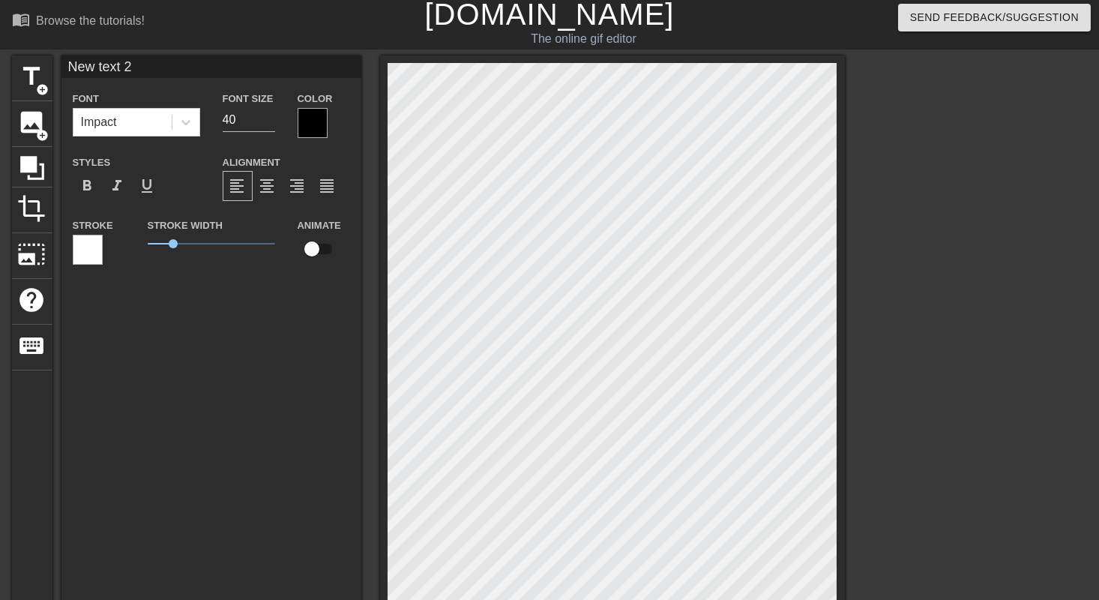
click at [160, 61] on input "New text 2" at bounding box center [211, 66] width 300 height 22
type input "ROYALE888"
click at [166, 125] on div "Impact" at bounding box center [122, 122] width 98 height 27
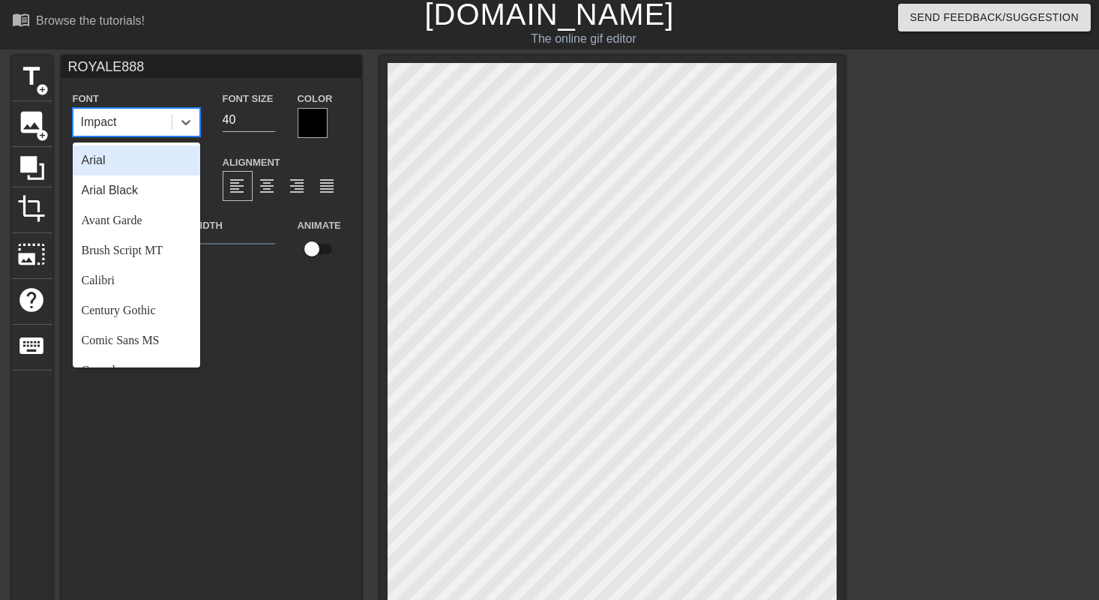
click at [143, 166] on div "Arial" at bounding box center [136, 160] width 127 height 30
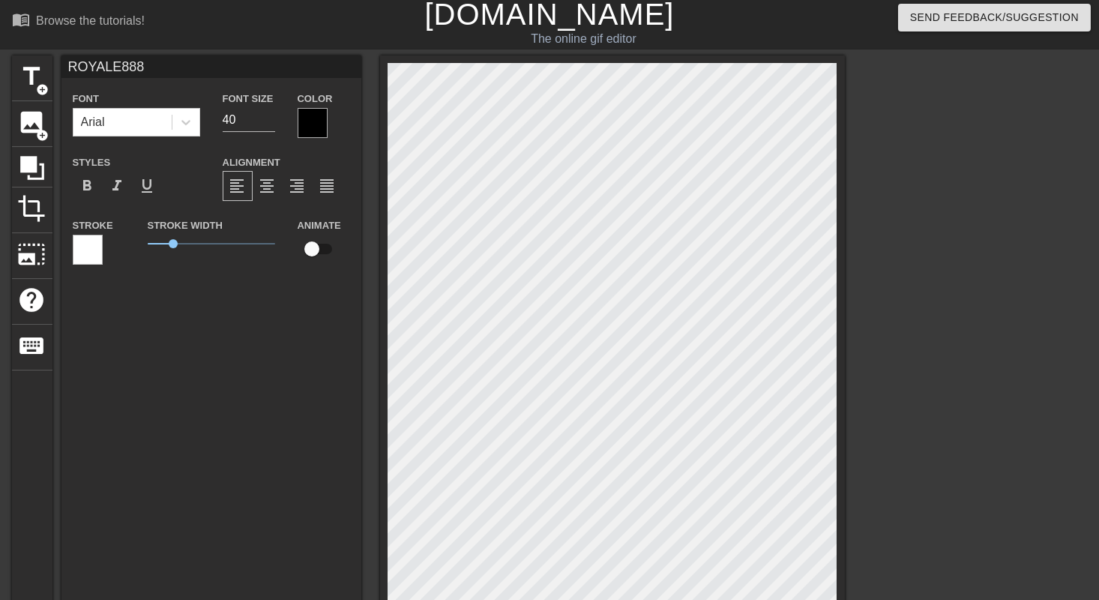
click at [306, 121] on div at bounding box center [313, 123] width 30 height 30
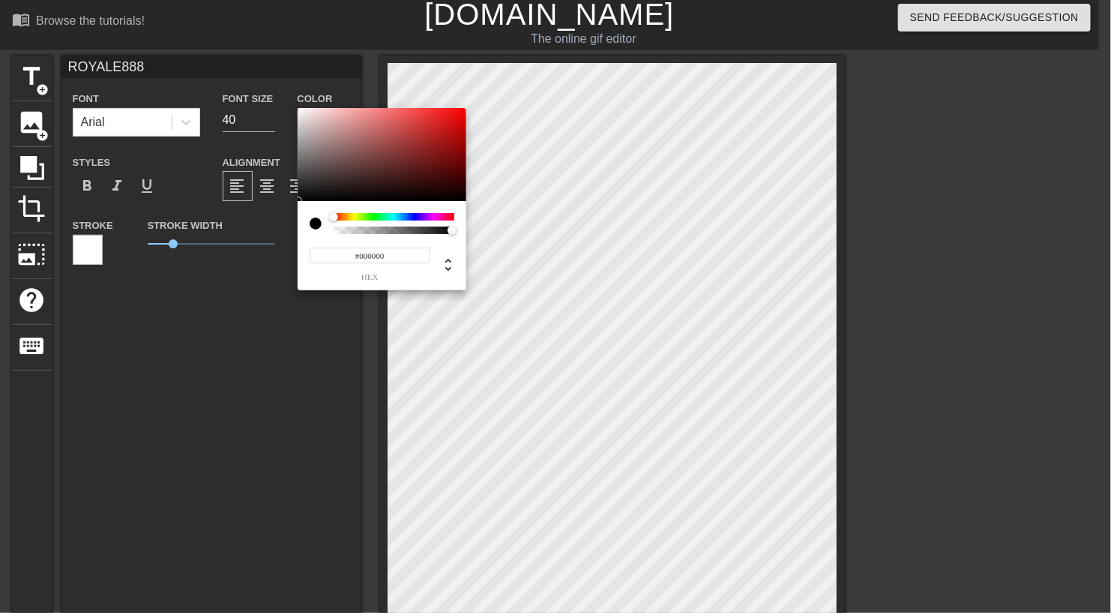
click at [452, 216] on div at bounding box center [394, 216] width 121 height 7
click at [457, 216] on div at bounding box center [453, 216] width 9 height 9
click at [459, 108] on div at bounding box center [382, 154] width 169 height 93
type input "#F7070B"
click at [461, 111] on div at bounding box center [463, 112] width 9 height 9
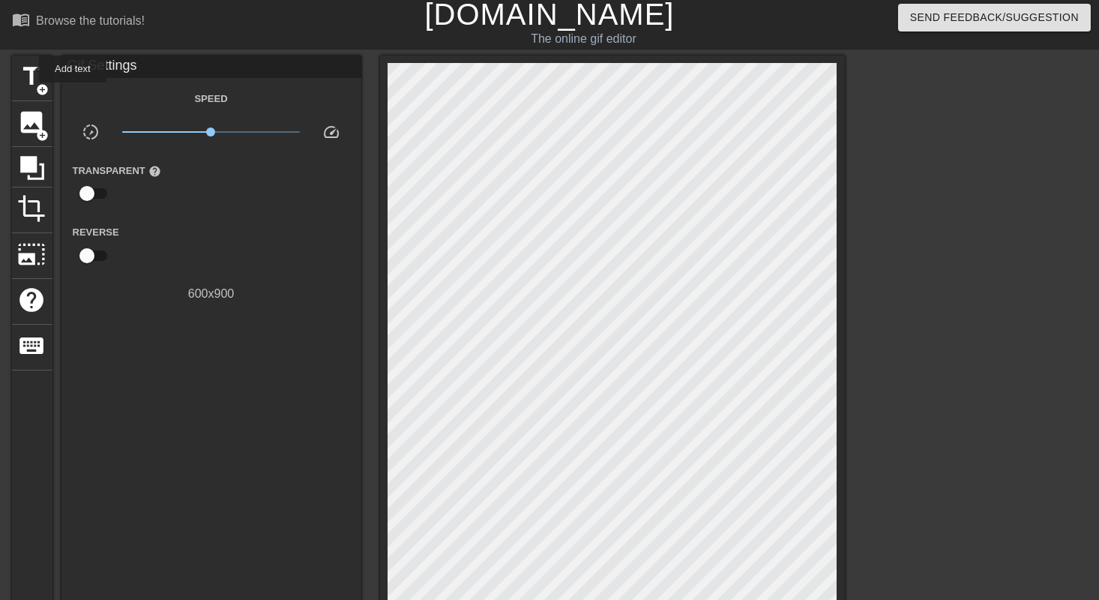
click at [29, 69] on span "title" at bounding box center [32, 76] width 28 height 28
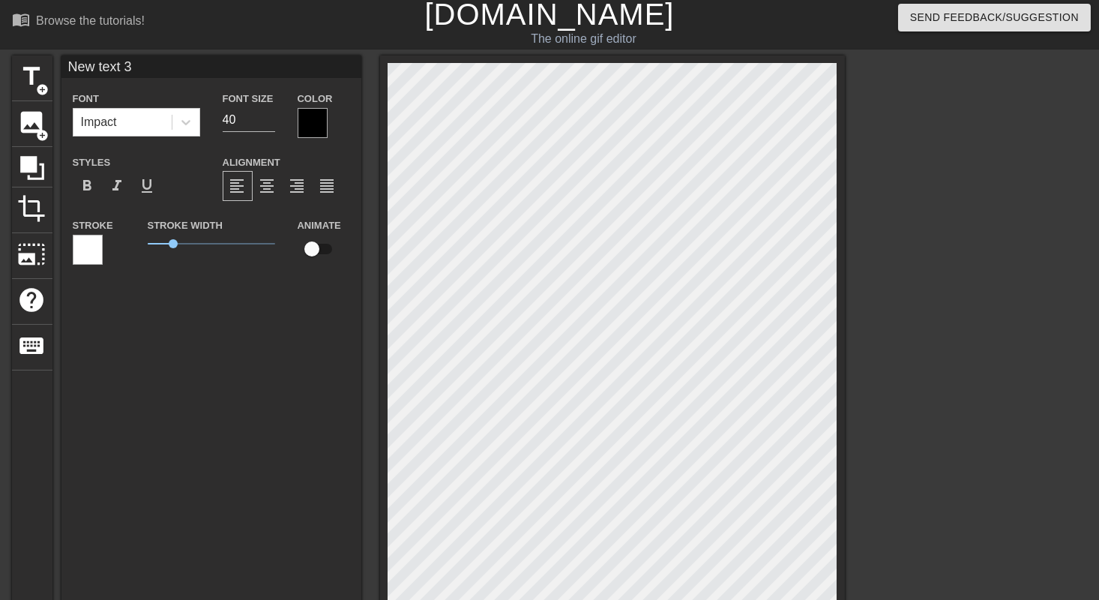
click at [170, 70] on input "New text 3" at bounding box center [211, 66] width 300 height 22
click at [170, 69] on input "New text 3" at bounding box center [211, 66] width 300 height 22
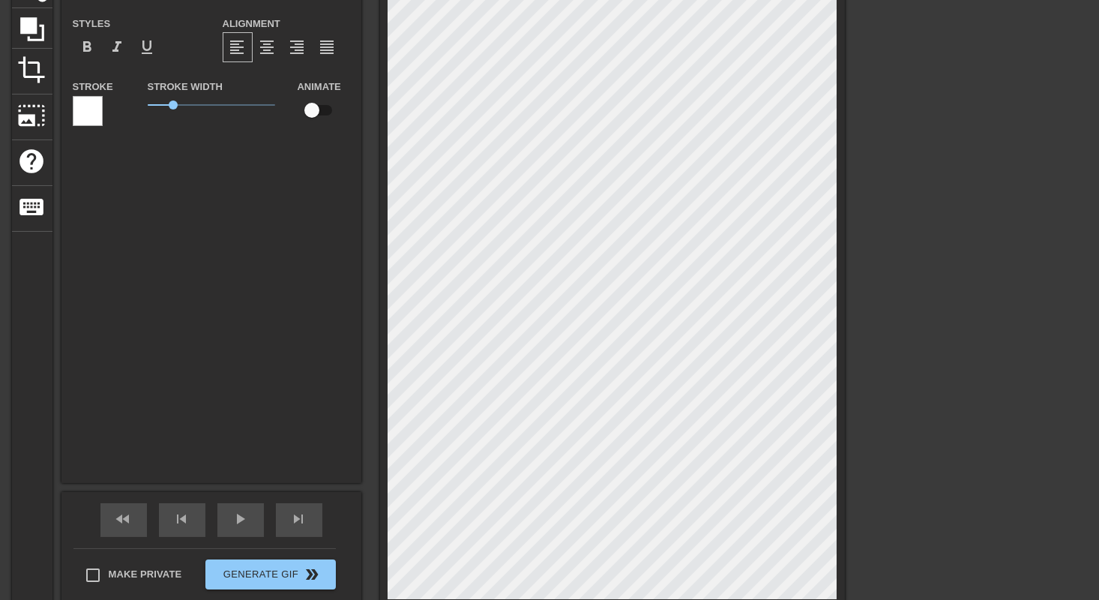
scroll to position [1, 1]
type input "ROYALE888"
click at [88, 49] on span "format_bold" at bounding box center [88, 47] width 18 height 18
drag, startPoint x: 176, startPoint y: 105, endPoint x: 223, endPoint y: 105, distance: 46.5
click at [223, 105] on span "2.95" at bounding box center [222, 104] width 9 height 9
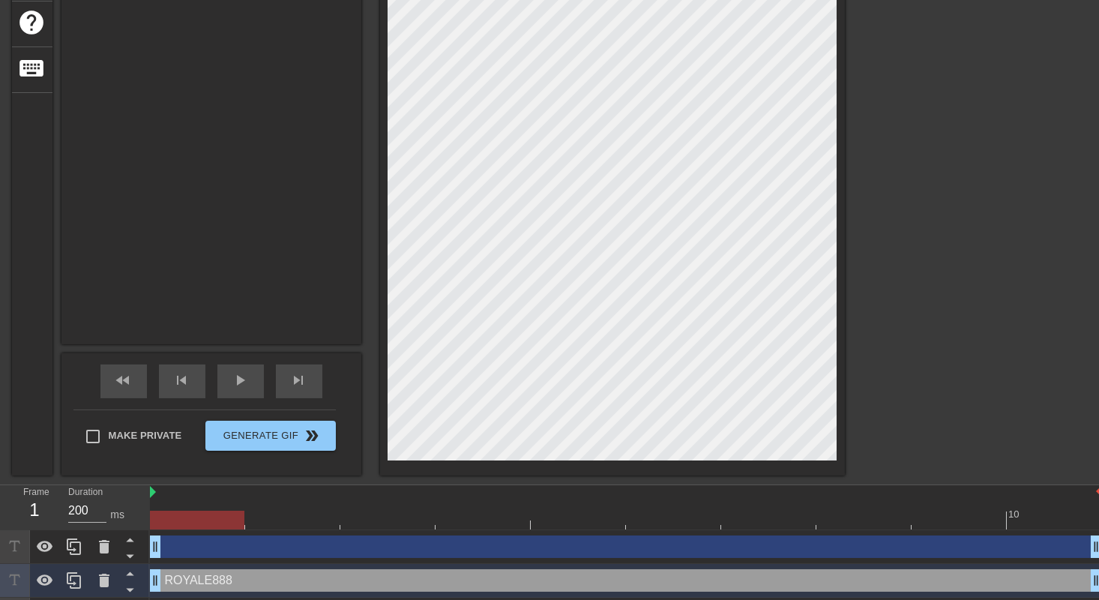
scroll to position [0, 0]
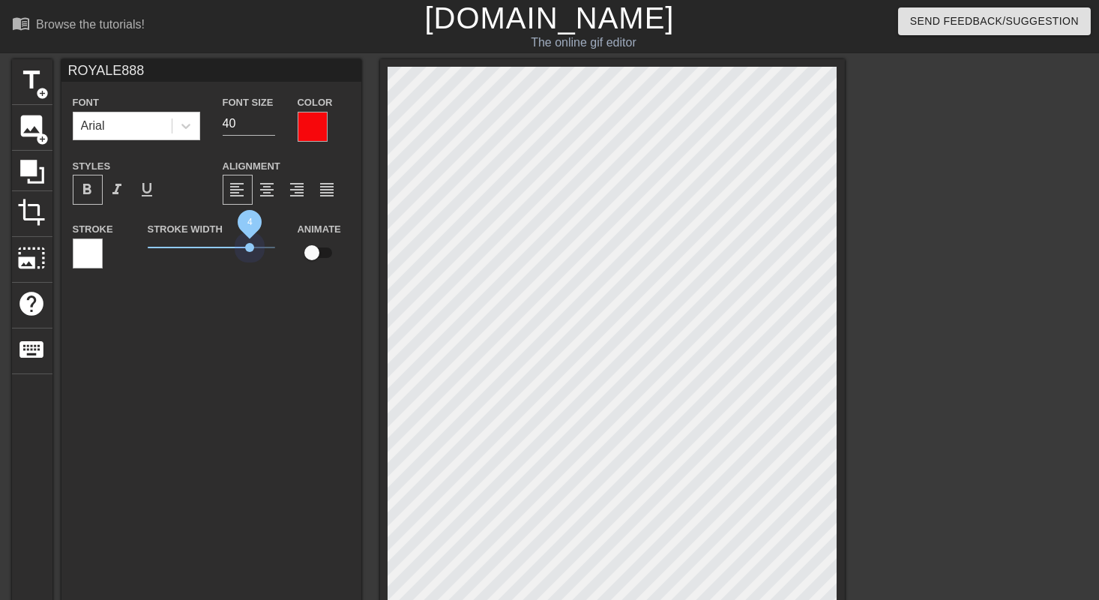
drag, startPoint x: 226, startPoint y: 248, endPoint x: 249, endPoint y: 250, distance: 22.6
click at [249, 250] on span "4" at bounding box center [211, 247] width 127 height 18
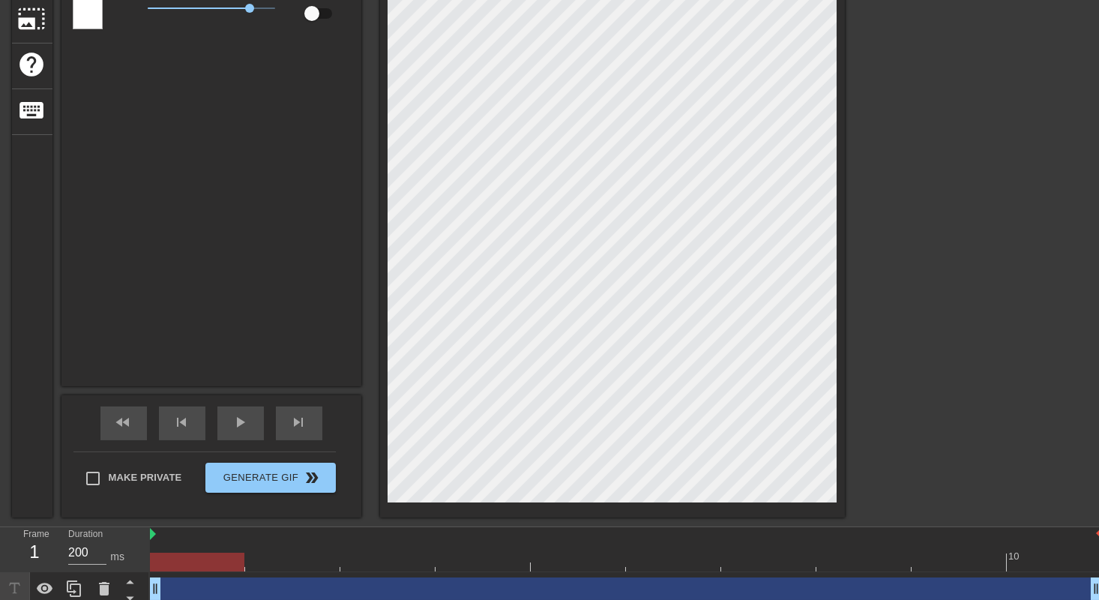
scroll to position [277, 0]
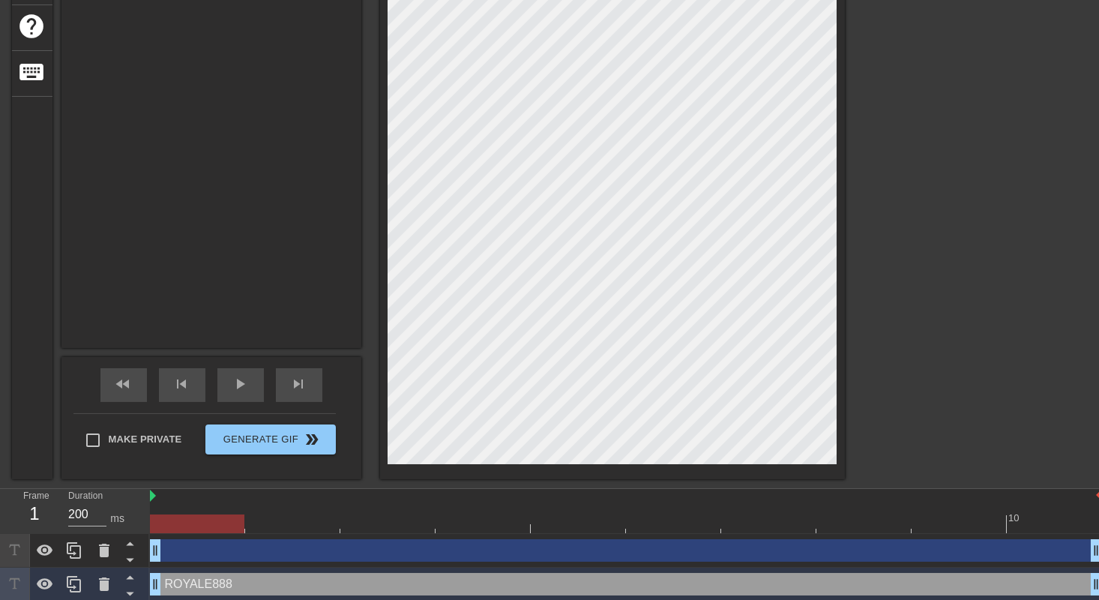
click at [1003, 280] on div "title add_circle image add_circle crop photo_size_select_large help keyboard RO…" at bounding box center [549, 130] width 1099 height 697
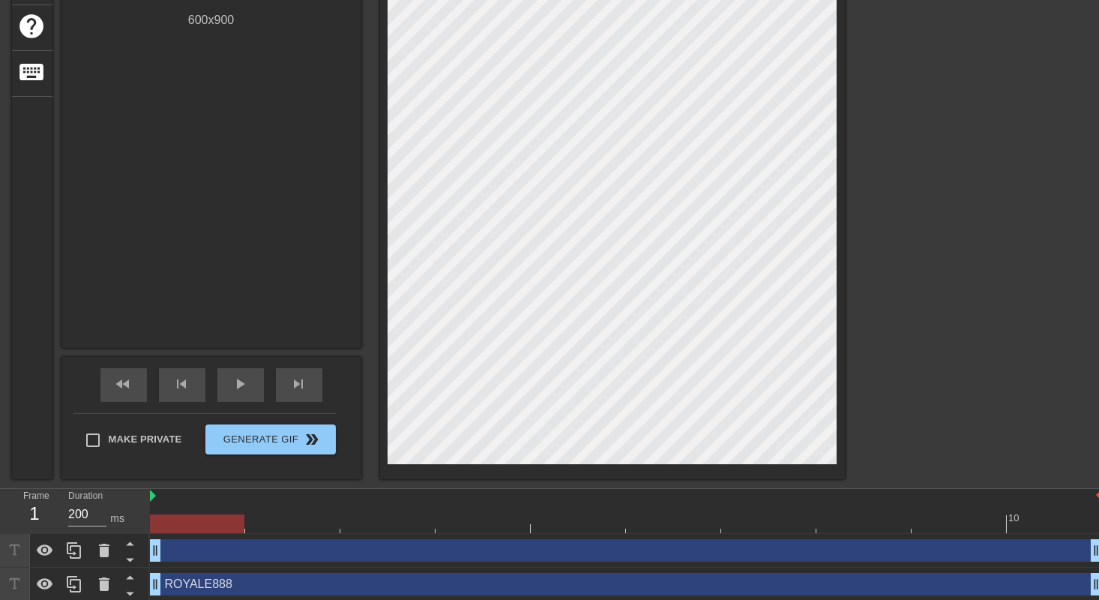
scroll to position [349, 0]
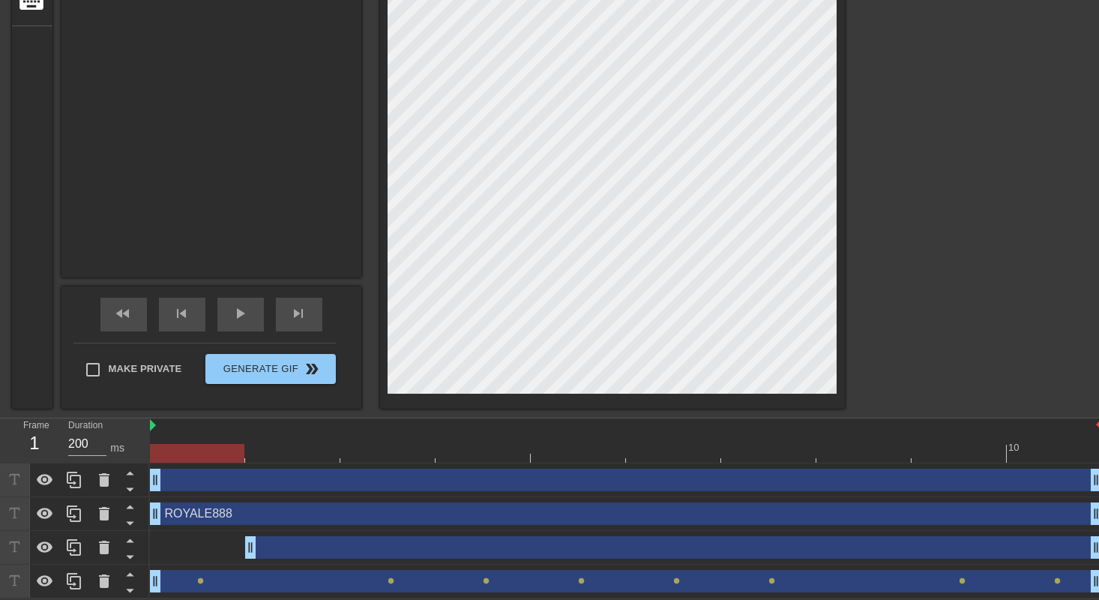
click at [105, 477] on icon at bounding box center [104, 479] width 10 height 13
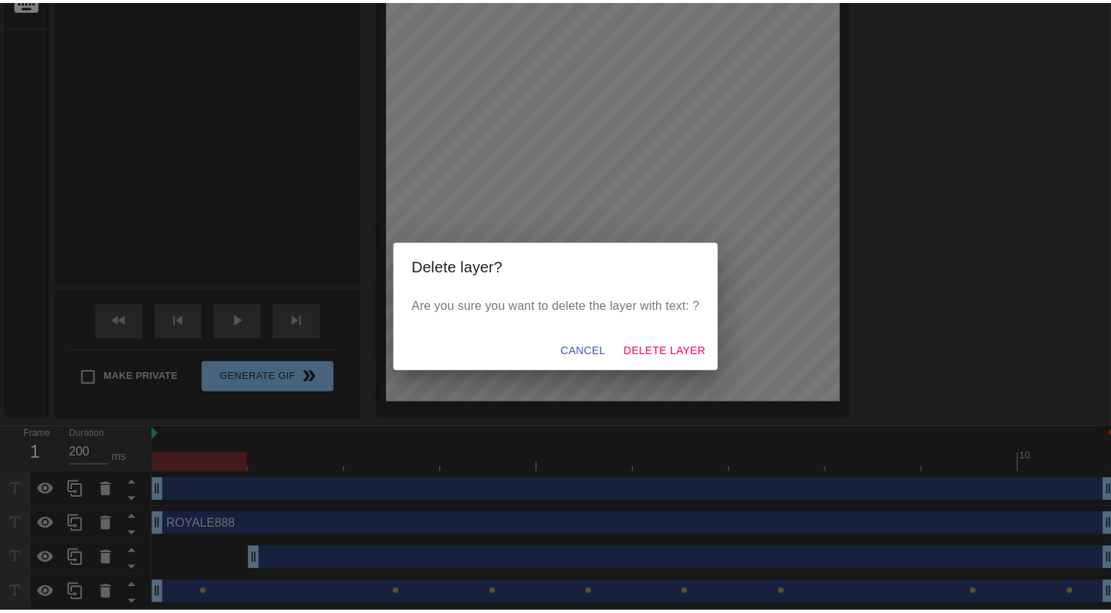
scroll to position [337, 0]
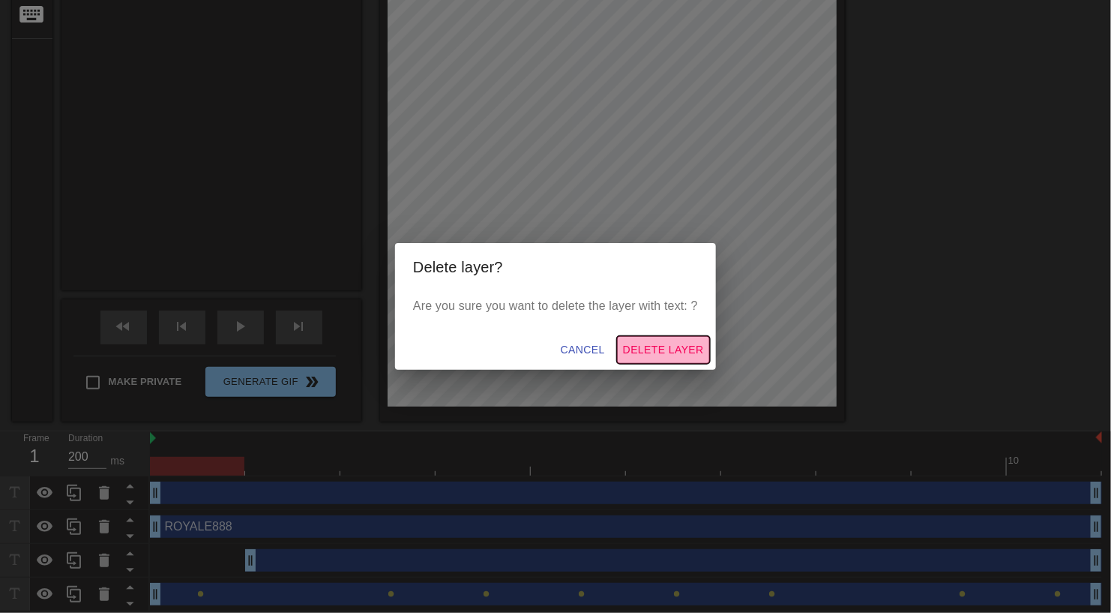
click at [664, 352] on span "Delete Layer" at bounding box center [663, 349] width 81 height 19
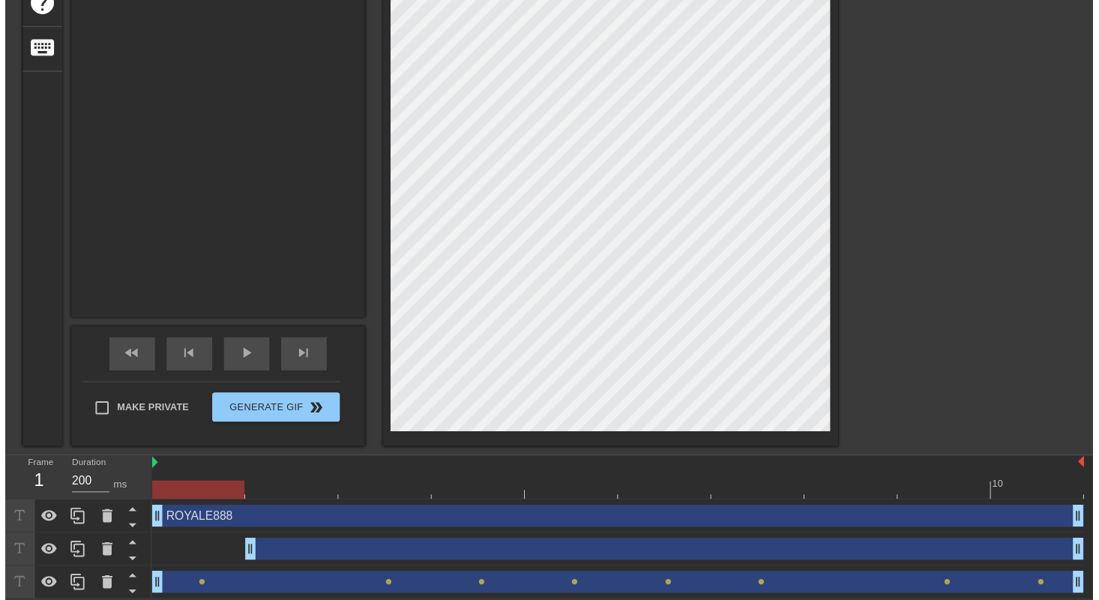
scroll to position [315, 0]
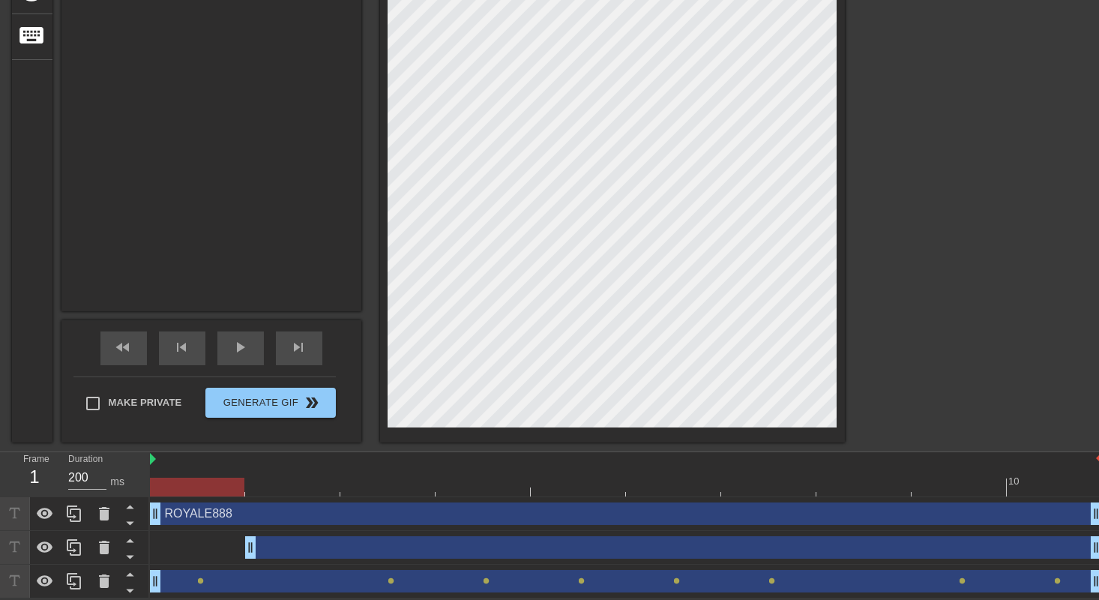
click at [103, 549] on icon at bounding box center [104, 547] width 10 height 13
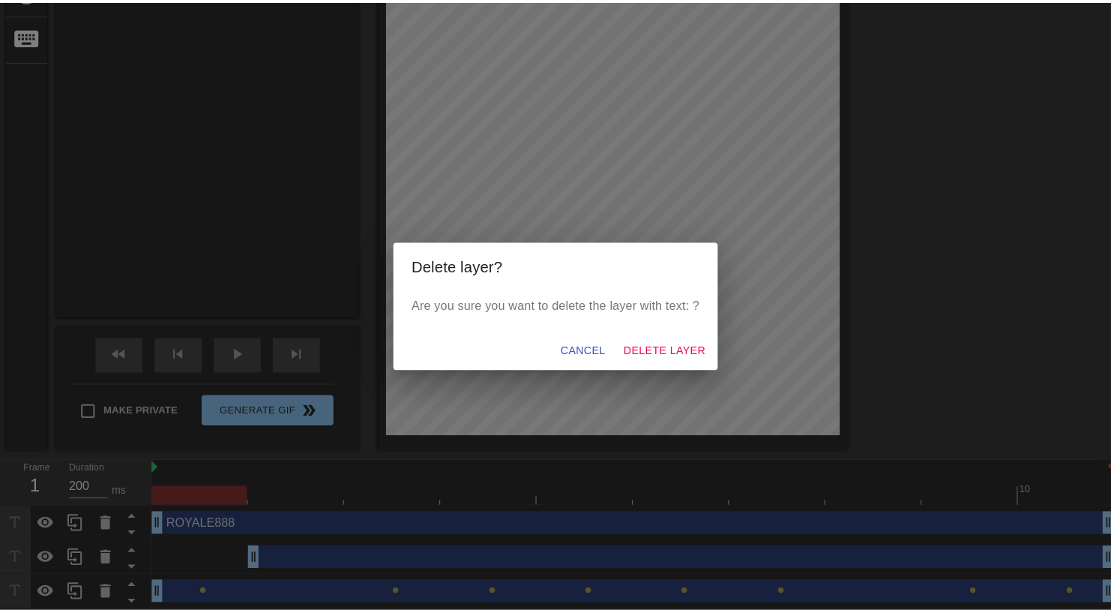
scroll to position [302, 0]
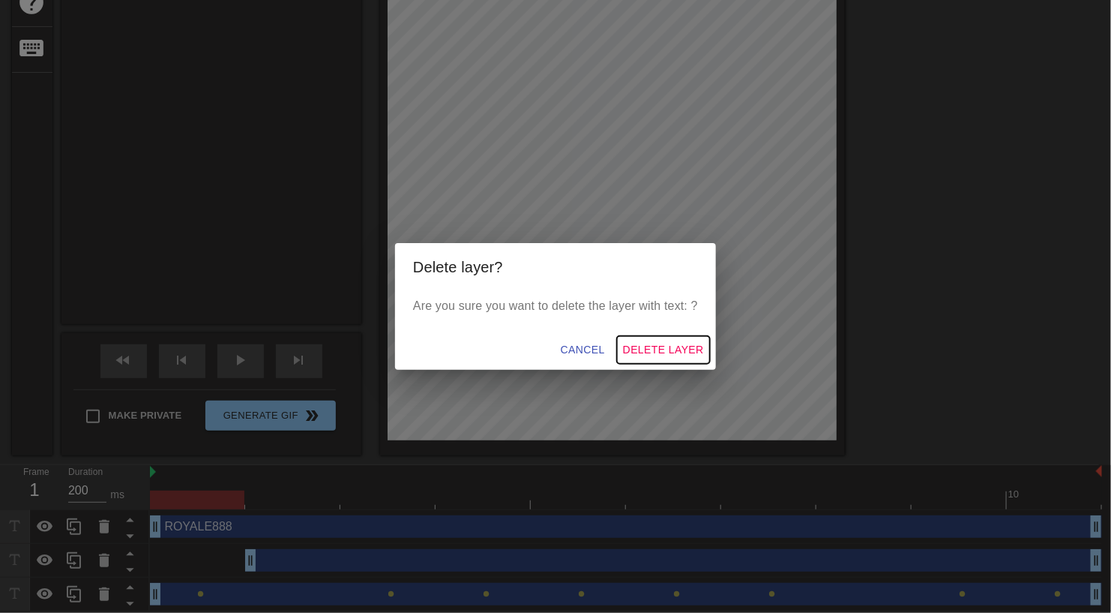
click at [656, 352] on span "Delete Layer" at bounding box center [663, 349] width 81 height 19
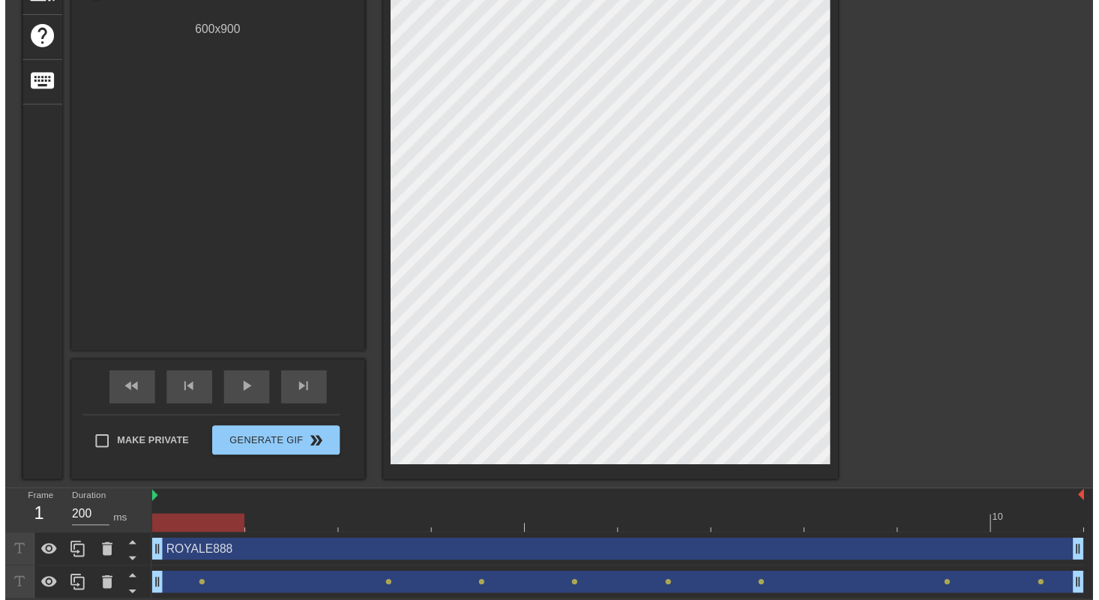
scroll to position [281, 0]
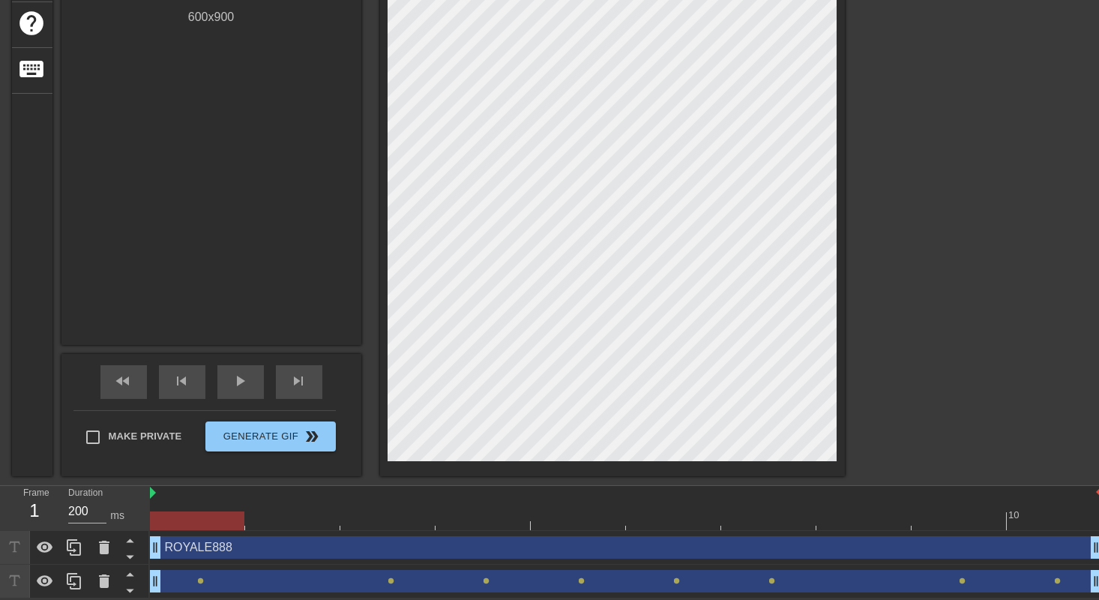
click at [214, 549] on div "ROYALE888 drag_handle drag_handle" at bounding box center [626, 547] width 952 height 22
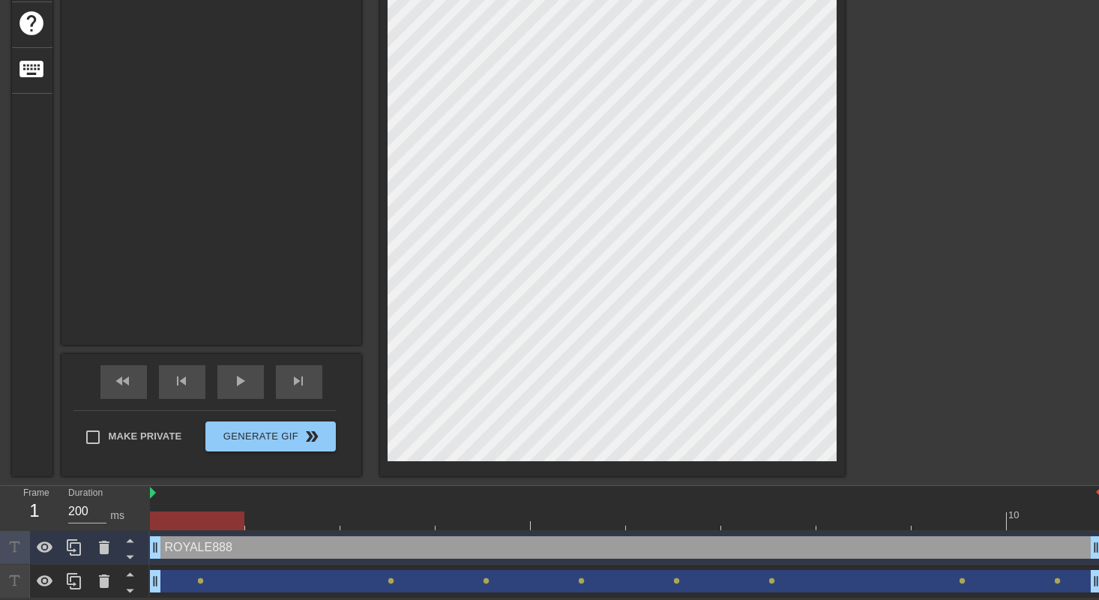
click at [293, 539] on div "ROYALE888 drag_handle drag_handle" at bounding box center [626, 547] width 952 height 22
click at [300, 544] on div "ROYALE888 drag_handle drag_handle" at bounding box center [626, 547] width 952 height 22
click at [296, 518] on div at bounding box center [626, 520] width 952 height 19
drag, startPoint x: 196, startPoint y: 549, endPoint x: 230, endPoint y: 548, distance: 34.5
click at [229, 548] on div "ROYALE888 drag_handle drag_handle" at bounding box center [626, 547] width 952 height 22
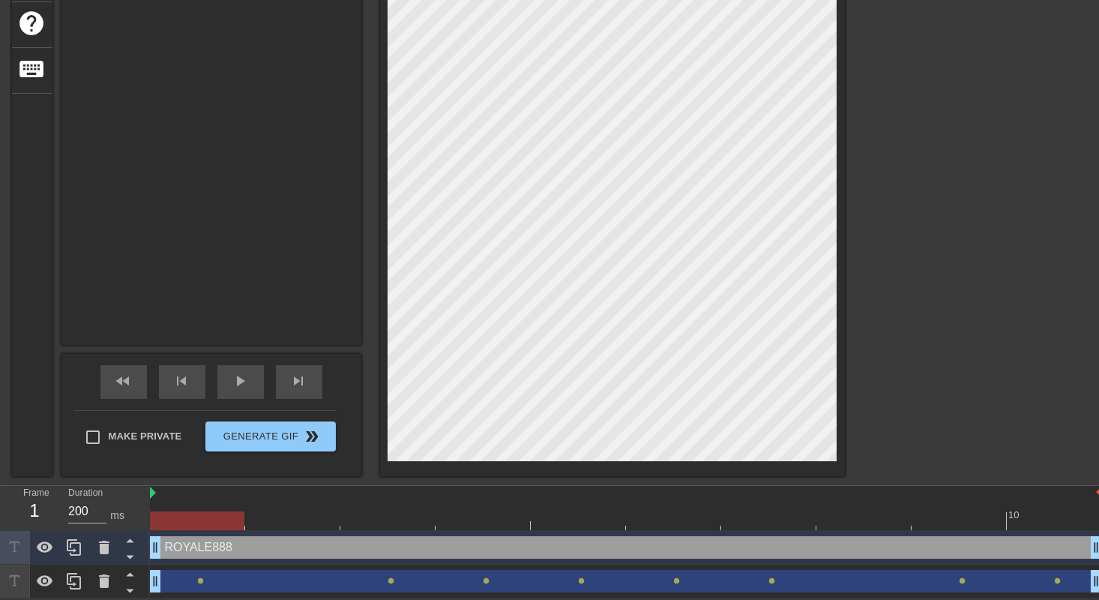
click at [208, 544] on div "ROYALE888 drag_handle drag_handle" at bounding box center [626, 547] width 952 height 22
click at [244, 378] on span "play_arrow" at bounding box center [241, 381] width 18 height 18
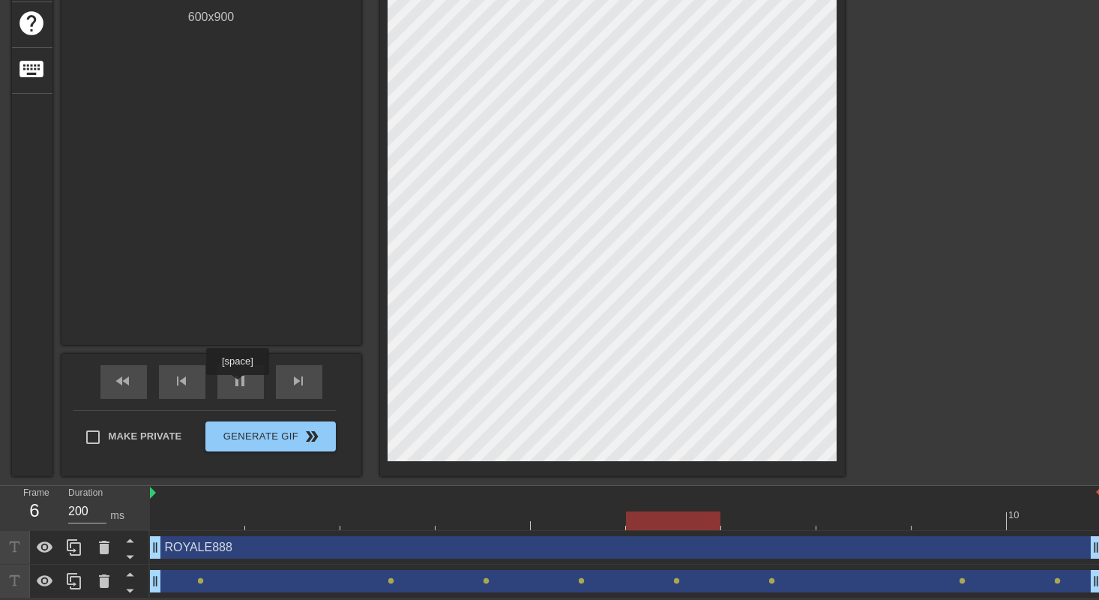
click at [237, 385] on span "pause" at bounding box center [241, 381] width 18 height 18
click at [193, 517] on div at bounding box center [626, 520] width 952 height 19
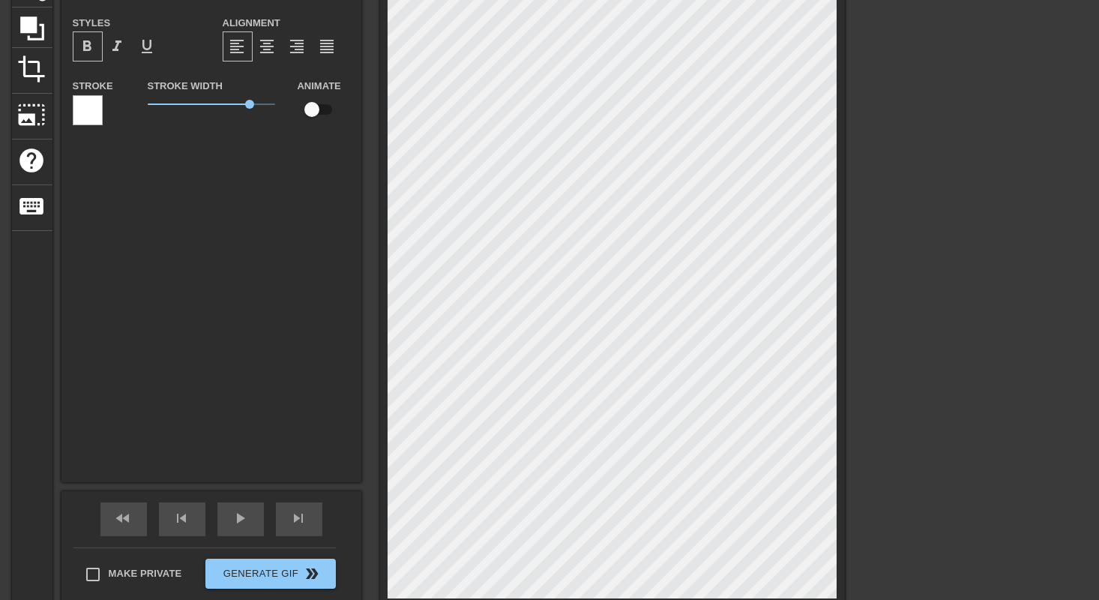
scroll to position [4, 0]
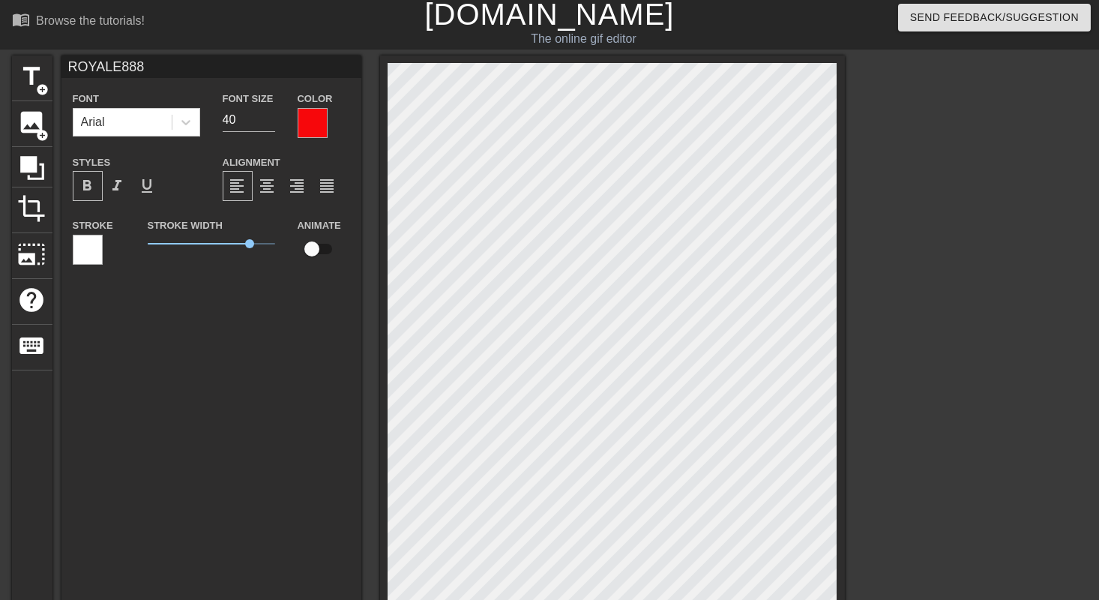
click at [217, 246] on span "4" at bounding box center [211, 244] width 127 height 18
drag, startPoint x: 218, startPoint y: 246, endPoint x: 231, endPoint y: 246, distance: 12.7
click at [231, 246] on span "3.3" at bounding box center [231, 243] width 9 height 9
drag, startPoint x: 234, startPoint y: 242, endPoint x: 223, endPoint y: 242, distance: 10.5
click at [223, 242] on span "3" at bounding box center [224, 243] width 9 height 9
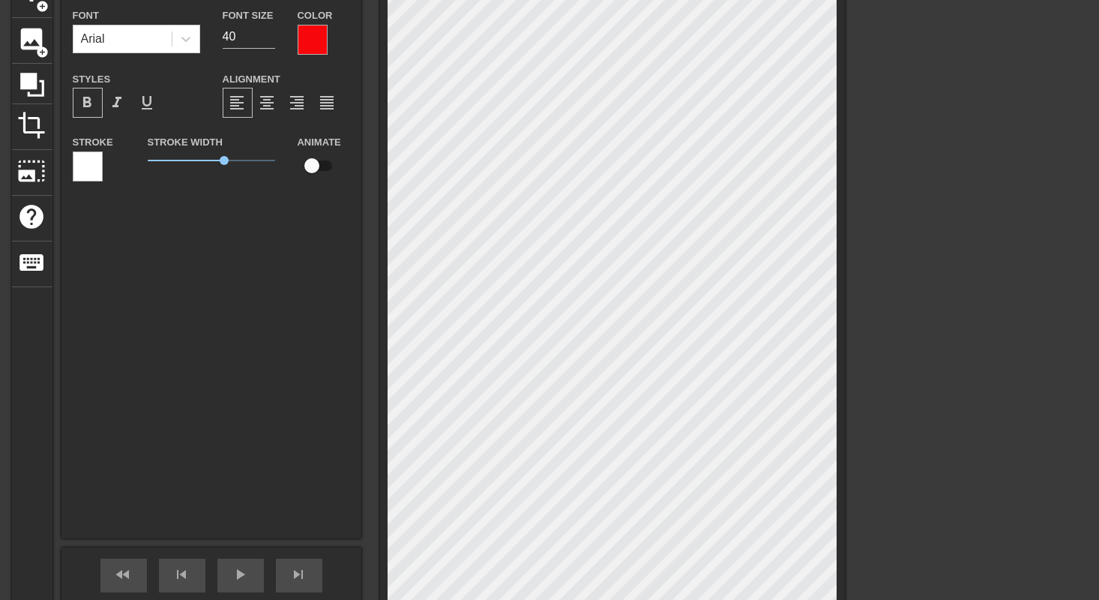
scroll to position [281, 0]
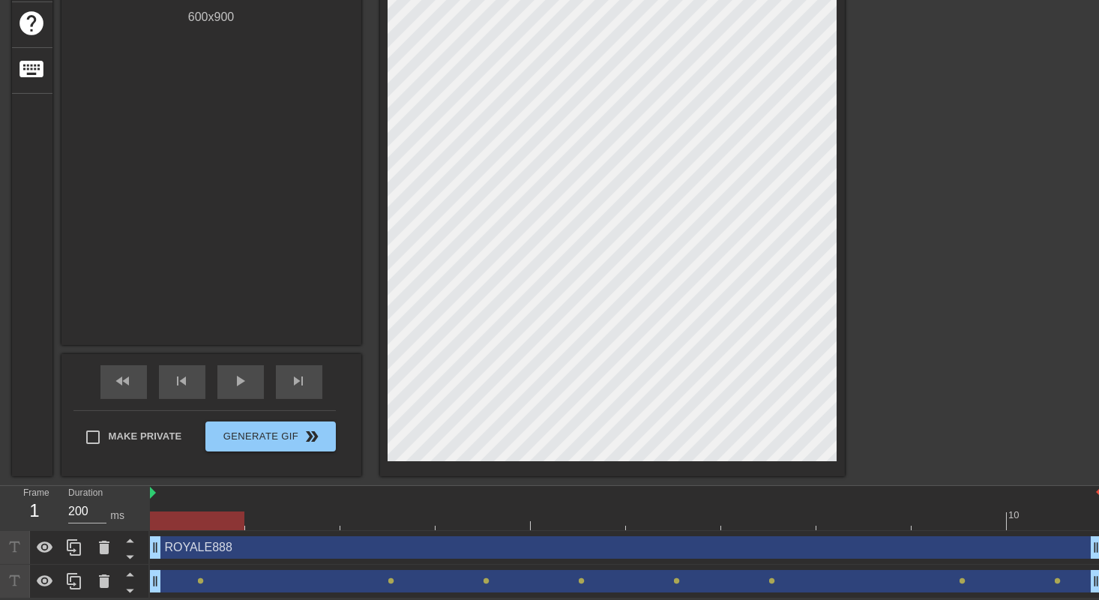
click at [886, 217] on div at bounding box center [975, 4] width 225 height 450
click at [268, 436] on span "Generate Gif double_arrow" at bounding box center [270, 436] width 118 height 18
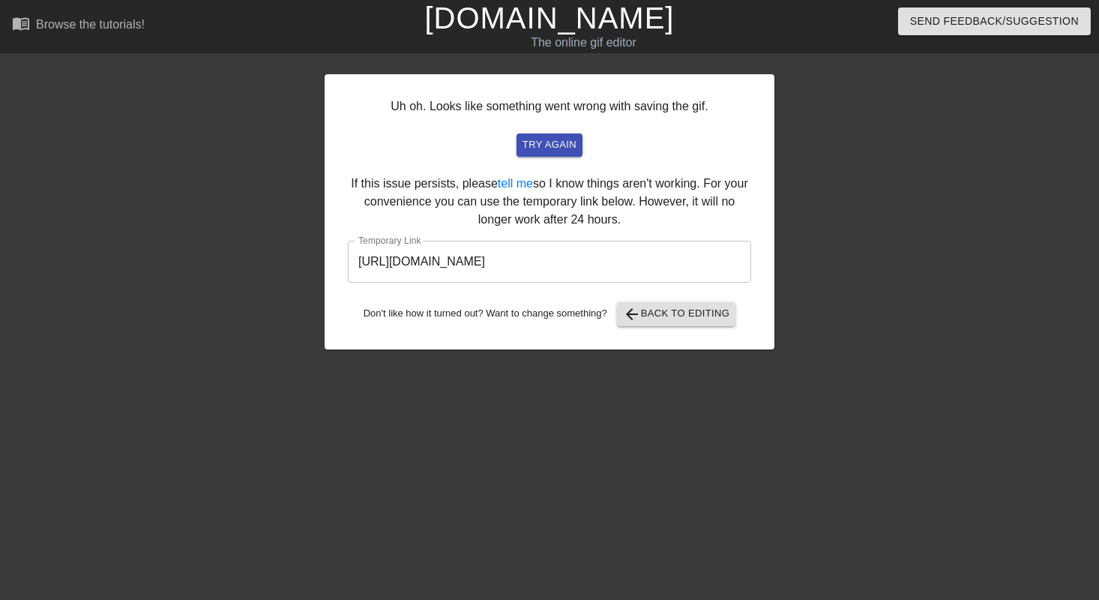
scroll to position [0, 0]
click at [698, 258] on input "[URL][DOMAIN_NAME]" at bounding box center [555, 262] width 403 height 42
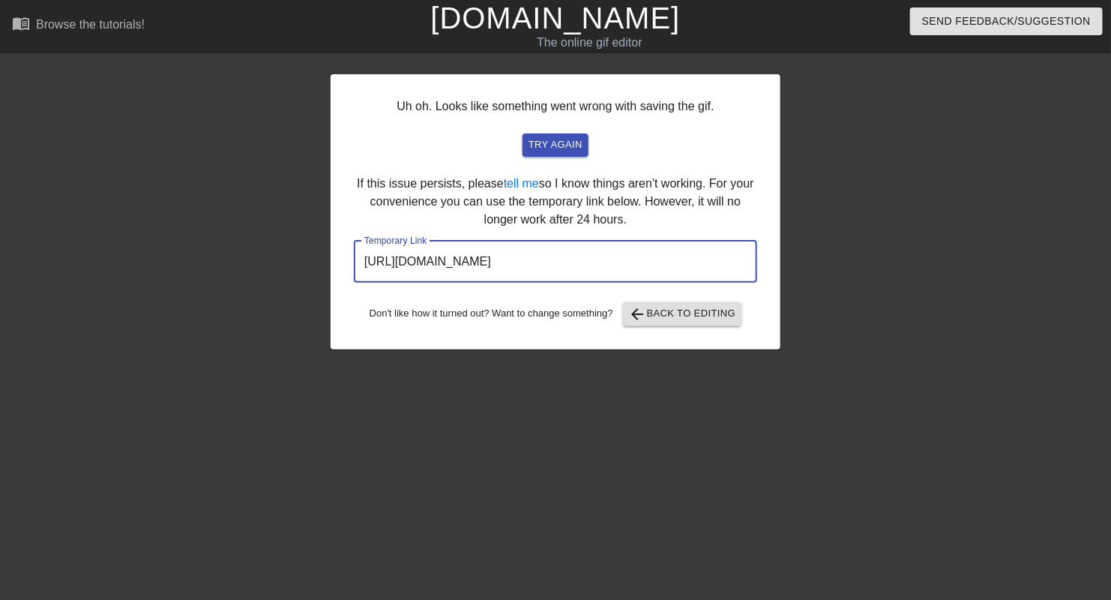
click at [698, 258] on input "[URL][DOMAIN_NAME]" at bounding box center [555, 262] width 403 height 42
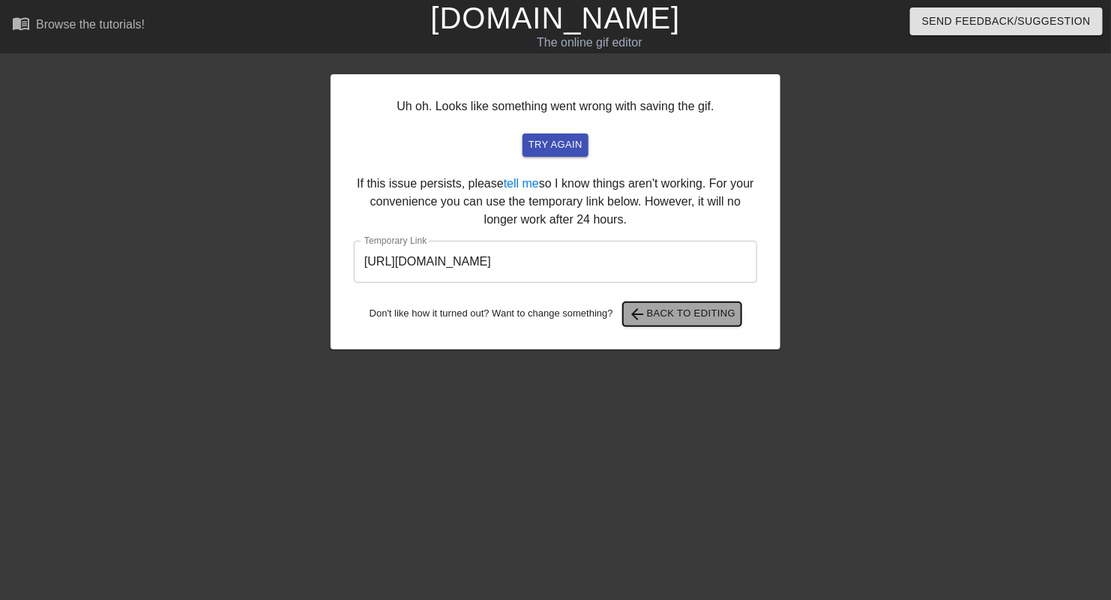
click at [707, 313] on span "arrow_back Back to Editing" at bounding box center [682, 314] width 107 height 18
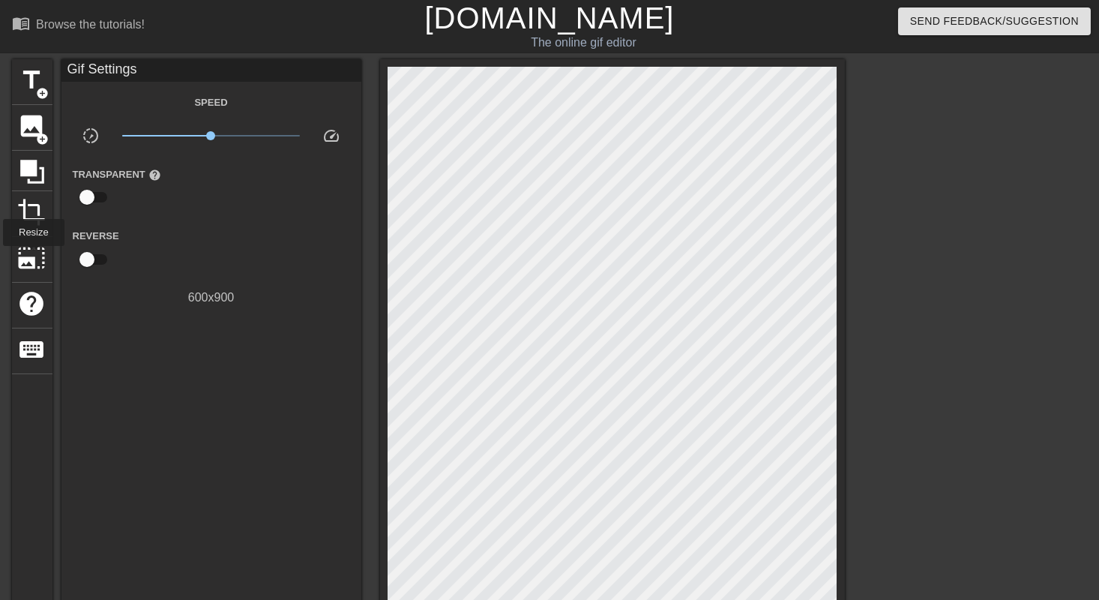
click at [32, 256] on span "photo_size_select_large" at bounding box center [32, 258] width 28 height 28
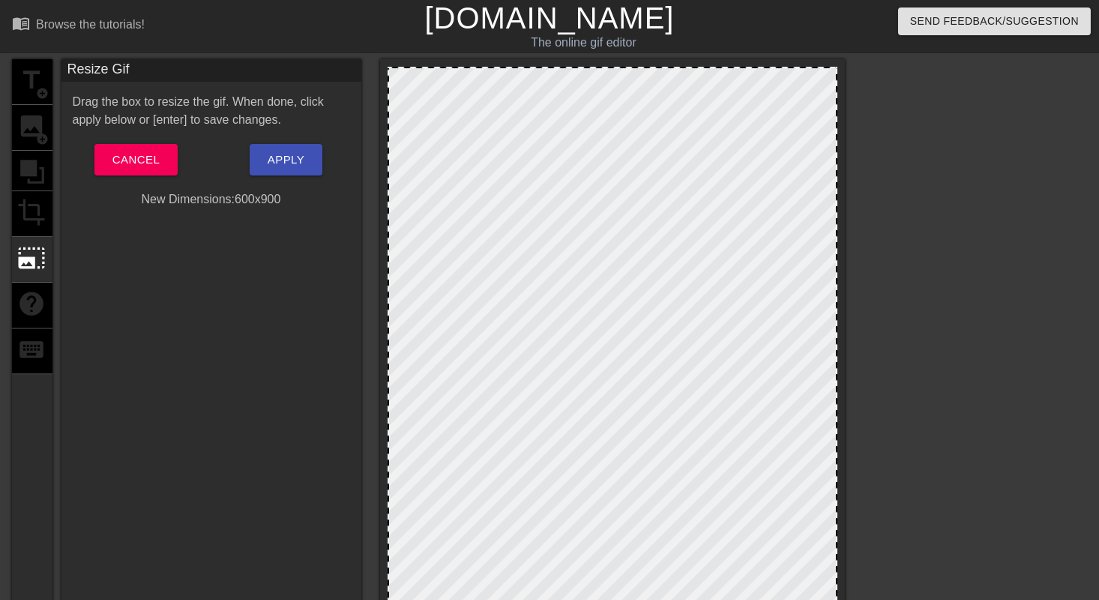
click at [31, 174] on div "title add_circle image add_circle crop photo_size_select_large help keyboard" at bounding box center [32, 407] width 40 height 697
click at [36, 160] on div "title add_circle image add_circle crop photo_size_select_large help keyboard" at bounding box center [32, 407] width 40 height 697
click at [148, 158] on span "Cancel" at bounding box center [135, 159] width 47 height 19
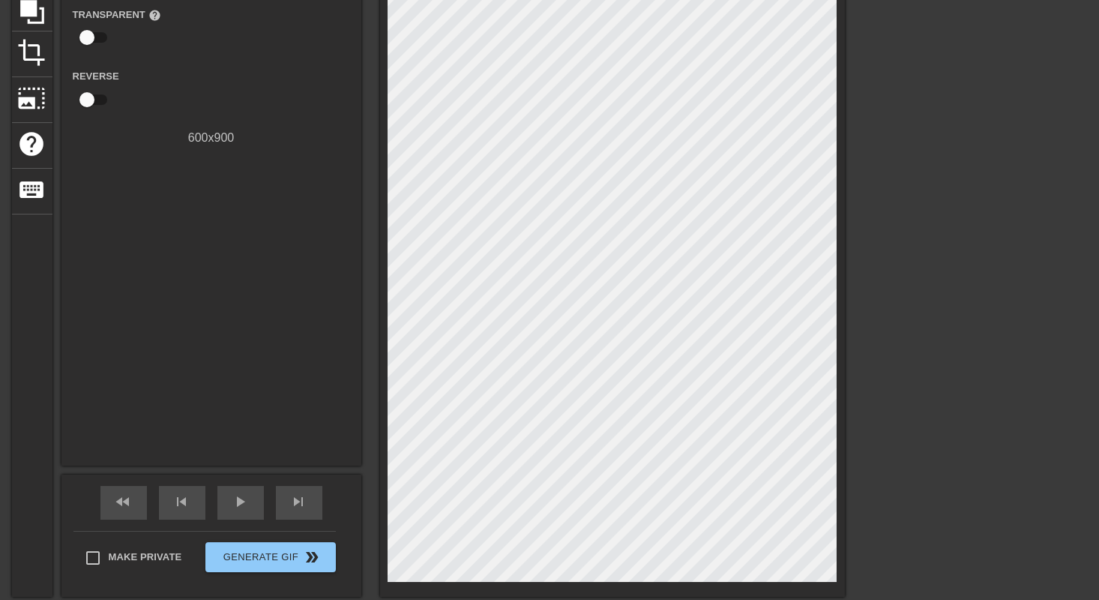
scroll to position [277, 0]
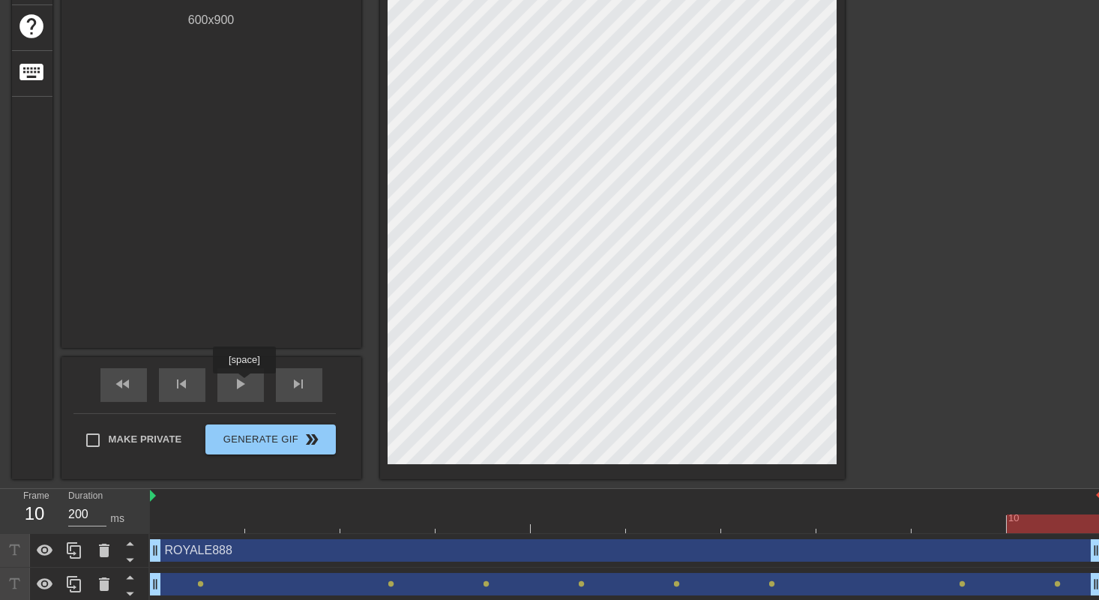
click at [244, 384] on span "play_arrow" at bounding box center [241, 384] width 18 height 18
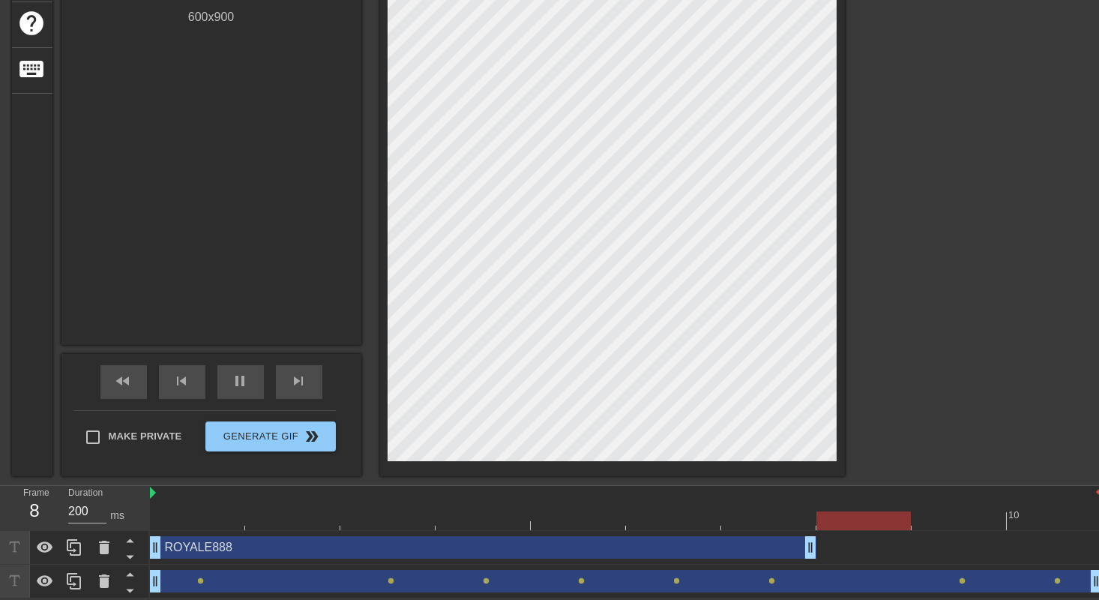
drag, startPoint x: 1093, startPoint y: 550, endPoint x: 847, endPoint y: 547, distance: 246.7
click at [847, 547] on div "ROYALE888 drag_handle drag_handle" at bounding box center [626, 547] width 952 height 22
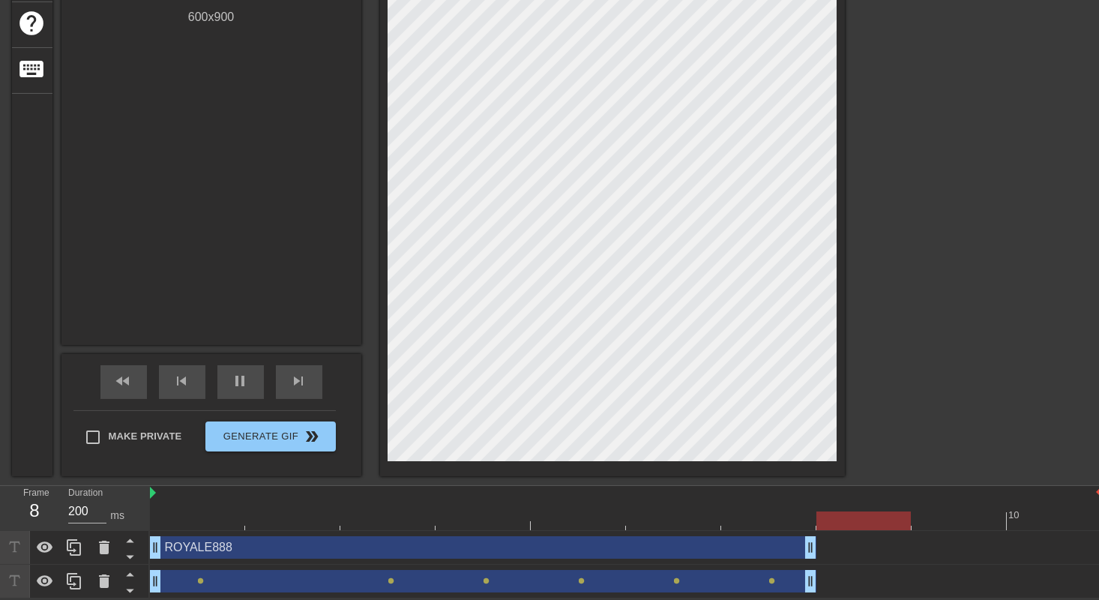
drag, startPoint x: 1094, startPoint y: 577, endPoint x: 811, endPoint y: 571, distance: 283.5
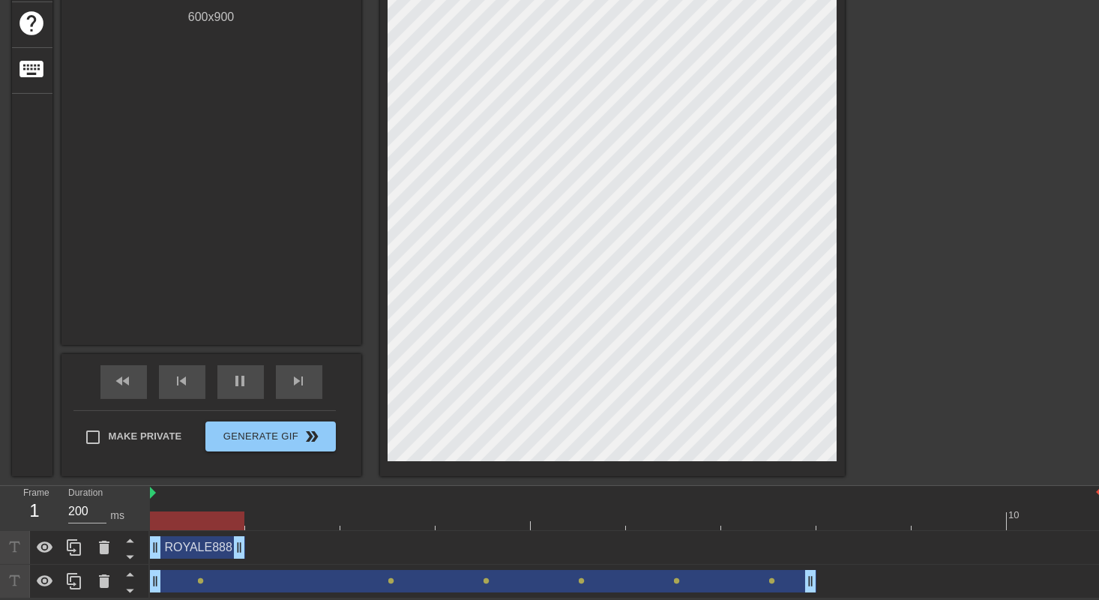
drag, startPoint x: 811, startPoint y: 549, endPoint x: 259, endPoint y: 537, distance: 552.1
click at [259, 537] on div "ROYALE888 drag_handle drag_handle" at bounding box center [626, 547] width 952 height 22
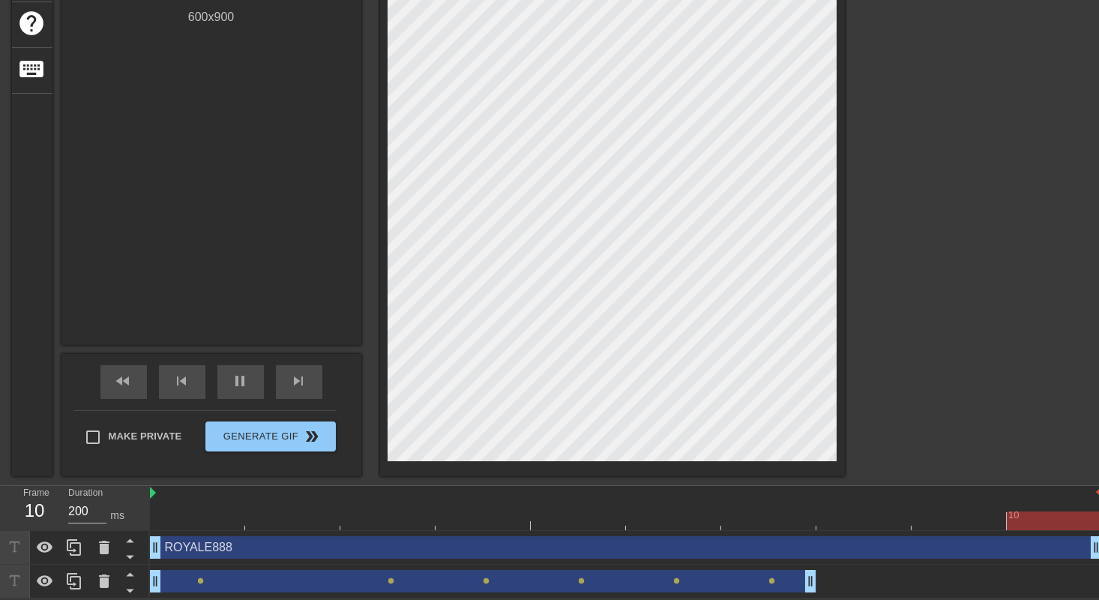
drag, startPoint x: 238, startPoint y: 551, endPoint x: 1109, endPoint y: 564, distance: 871.5
click at [1099, 564] on html "menu_book Browse the tutorials! [DOMAIN_NAME] The online gif editor Send Feedba…" at bounding box center [549, 159] width 1099 height 879
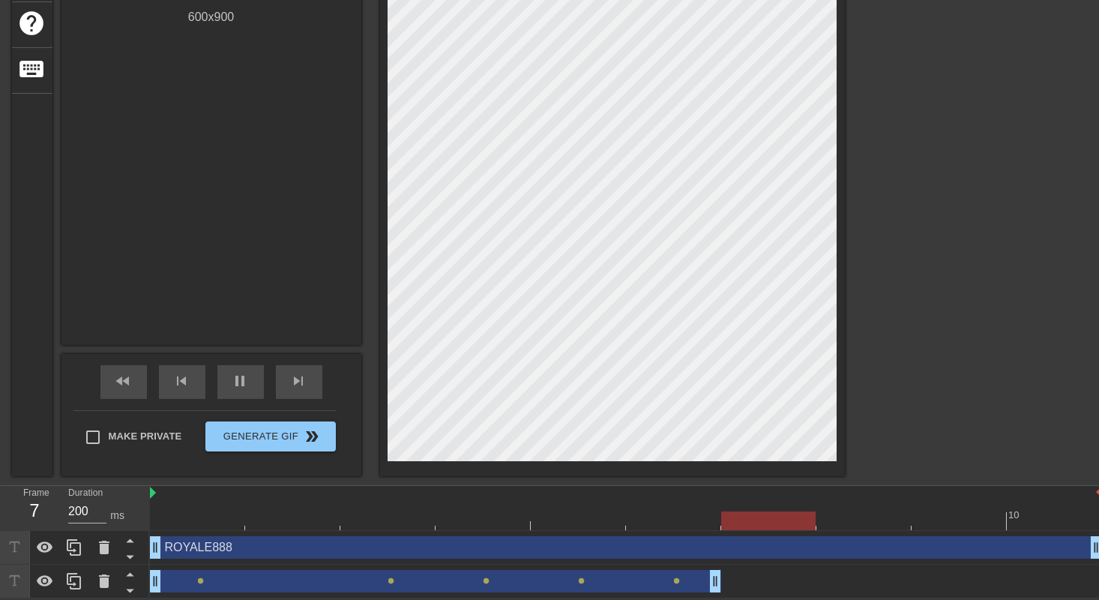
drag, startPoint x: 810, startPoint y: 580, endPoint x: 712, endPoint y: 572, distance: 97.8
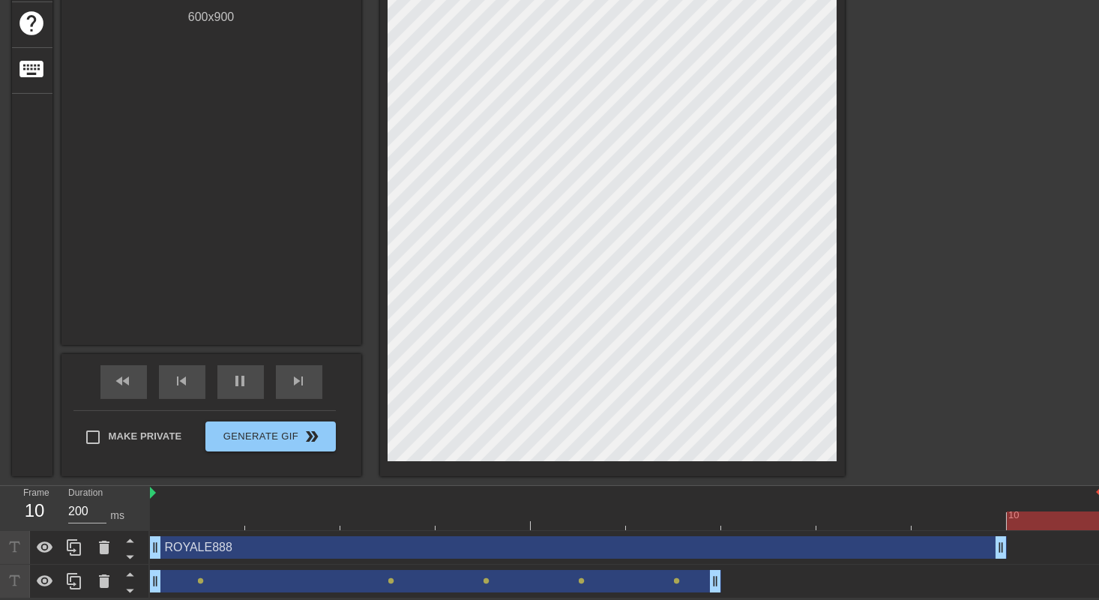
drag, startPoint x: 1093, startPoint y: 550, endPoint x: 1027, endPoint y: 547, distance: 66.8
click at [1027, 547] on div "ROYALE888 drag_handle drag_handle" at bounding box center [626, 547] width 952 height 22
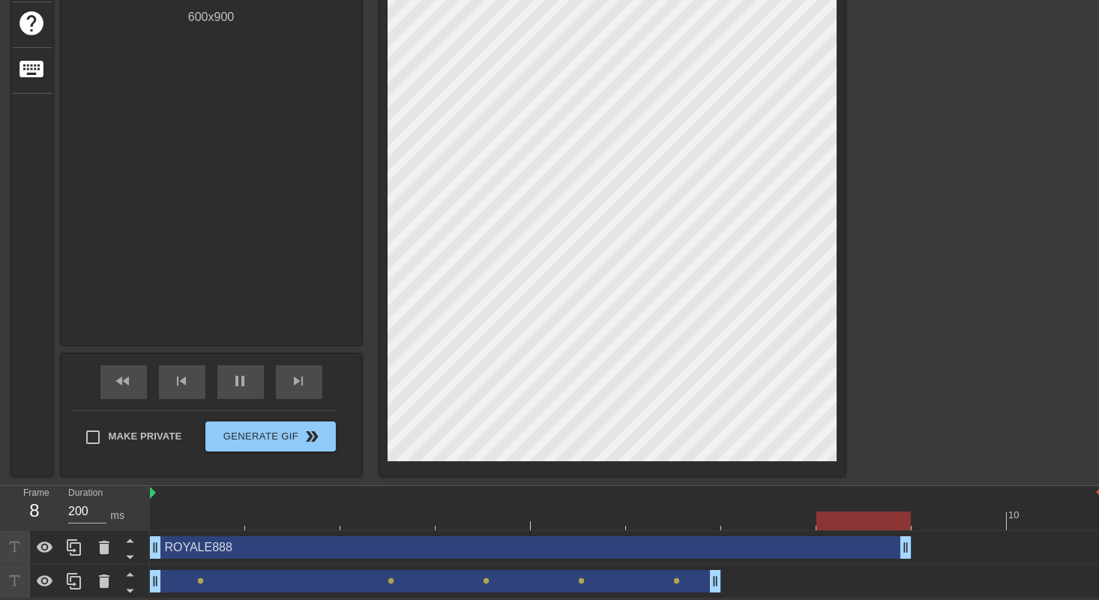
drag, startPoint x: 1003, startPoint y: 547, endPoint x: 919, endPoint y: 546, distance: 84.7
click at [919, 546] on div "ROYALE888 drag_handle drag_handle" at bounding box center [626, 547] width 952 height 22
drag, startPoint x: 904, startPoint y: 553, endPoint x: 852, endPoint y: 547, distance: 52.8
click at [852, 547] on div "ROYALE888 drag_handle drag_handle" at bounding box center [626, 547] width 952 height 22
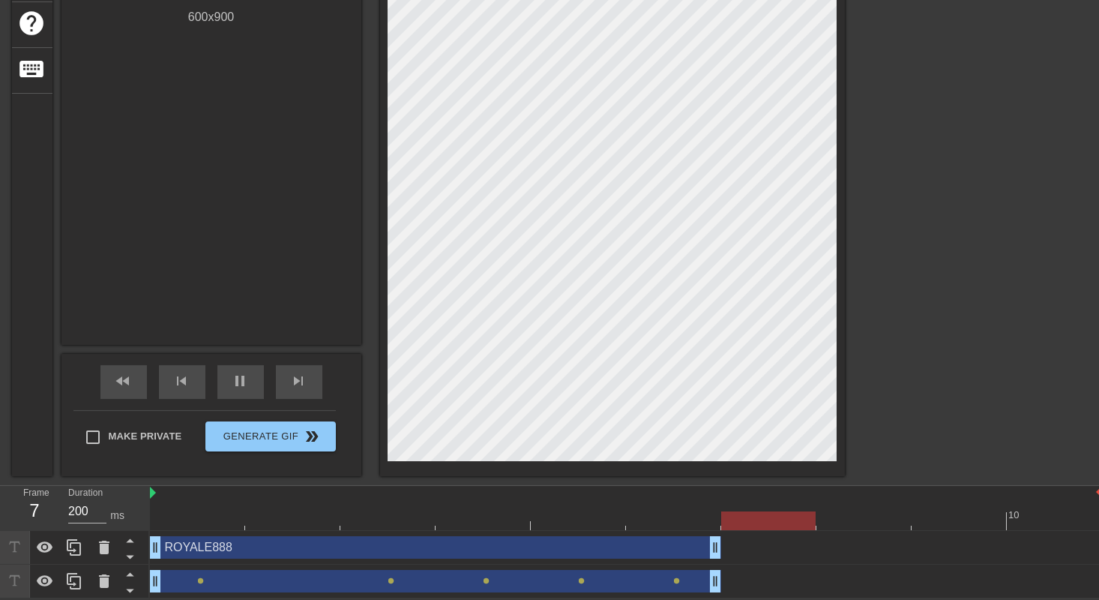
drag, startPoint x: 811, startPoint y: 550, endPoint x: 724, endPoint y: 543, distance: 87.2
click at [724, 543] on div "ROYALE888 drag_handle drag_handle" at bounding box center [626, 547] width 952 height 22
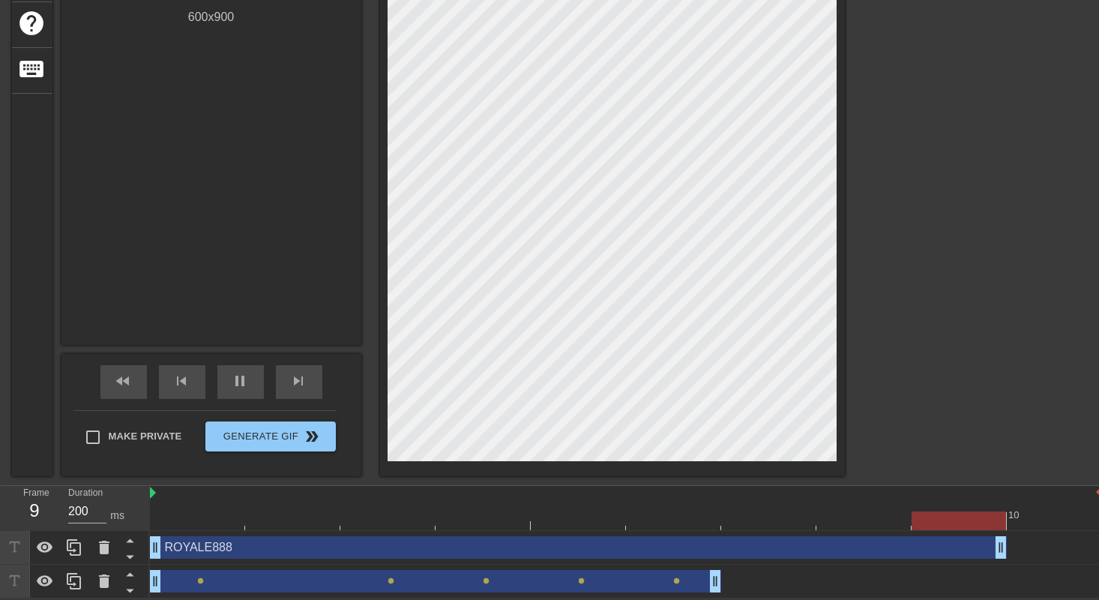
drag, startPoint x: 719, startPoint y: 546, endPoint x: 983, endPoint y: 550, distance: 264.0
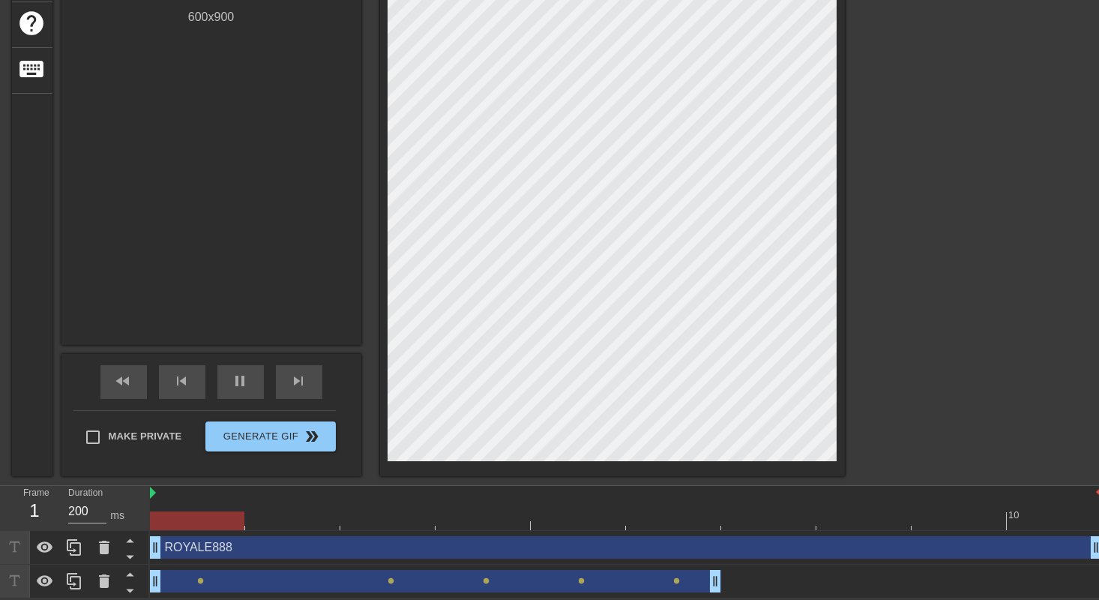
drag, startPoint x: 1001, startPoint y: 549, endPoint x: 1058, endPoint y: 550, distance: 57.0
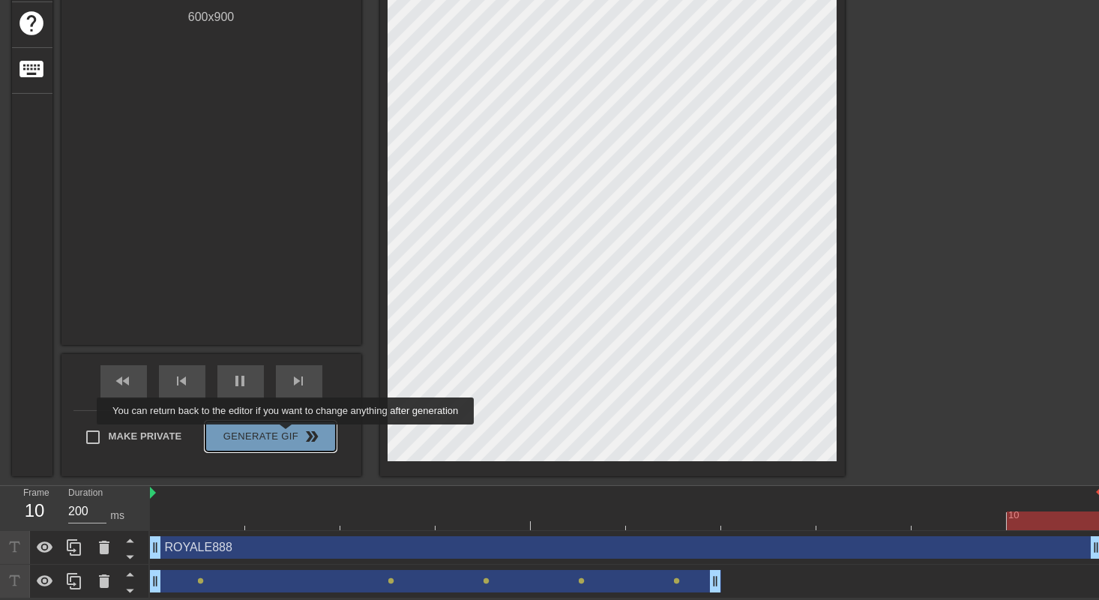
click at [288, 435] on span "Generate Gif double_arrow" at bounding box center [270, 436] width 118 height 18
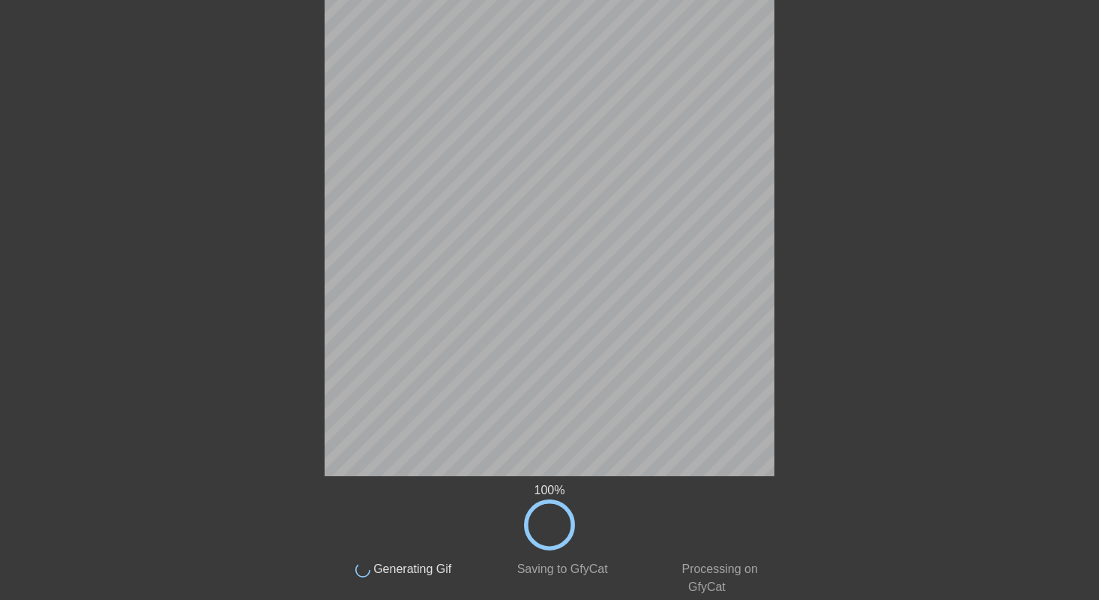
scroll to position [0, 0]
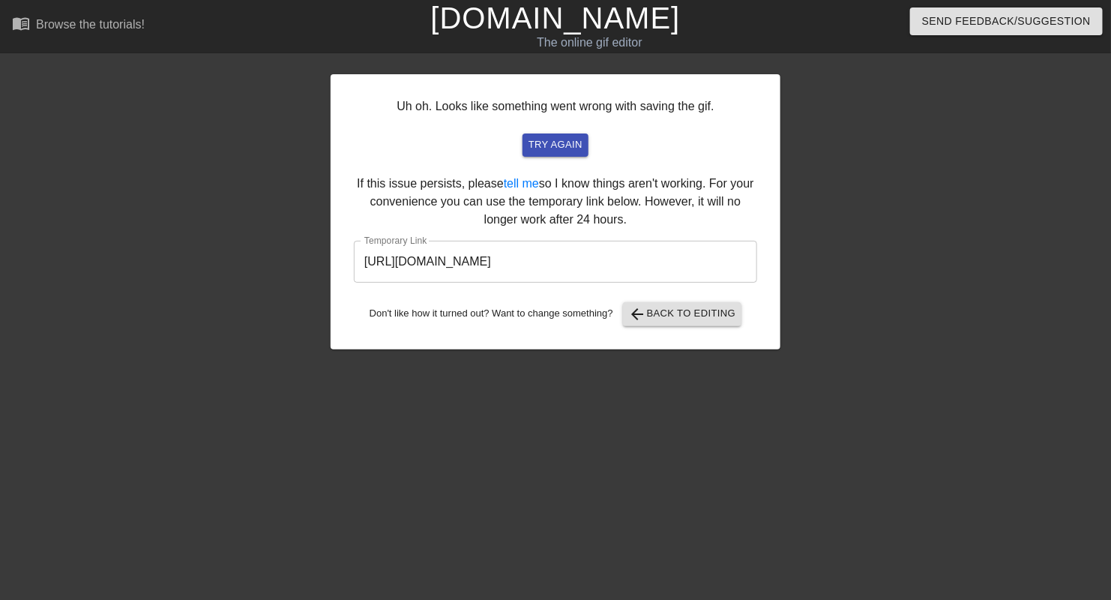
click at [696, 263] on input "[URL][DOMAIN_NAME]" at bounding box center [555, 262] width 403 height 42
click at [685, 327] on div "Uh oh. Looks like something went wrong with saving the gif. try again If this i…" at bounding box center [556, 211] width 450 height 275
click at [699, 316] on span "arrow_back Back to Editing" at bounding box center [682, 314] width 107 height 18
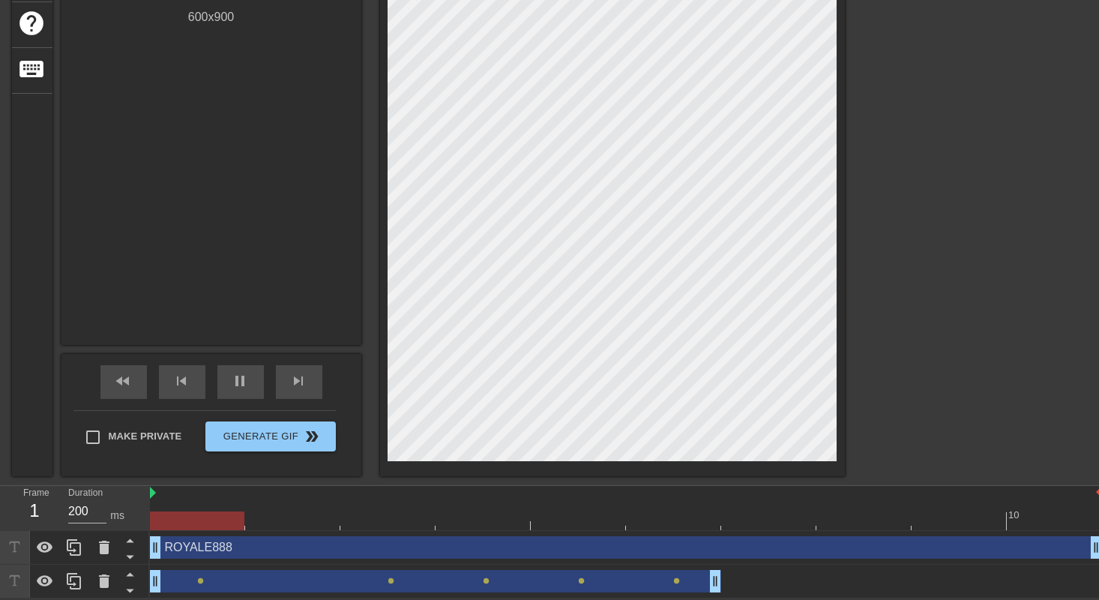
scroll to position [281, 0]
click at [100, 583] on icon at bounding box center [104, 580] width 10 height 13
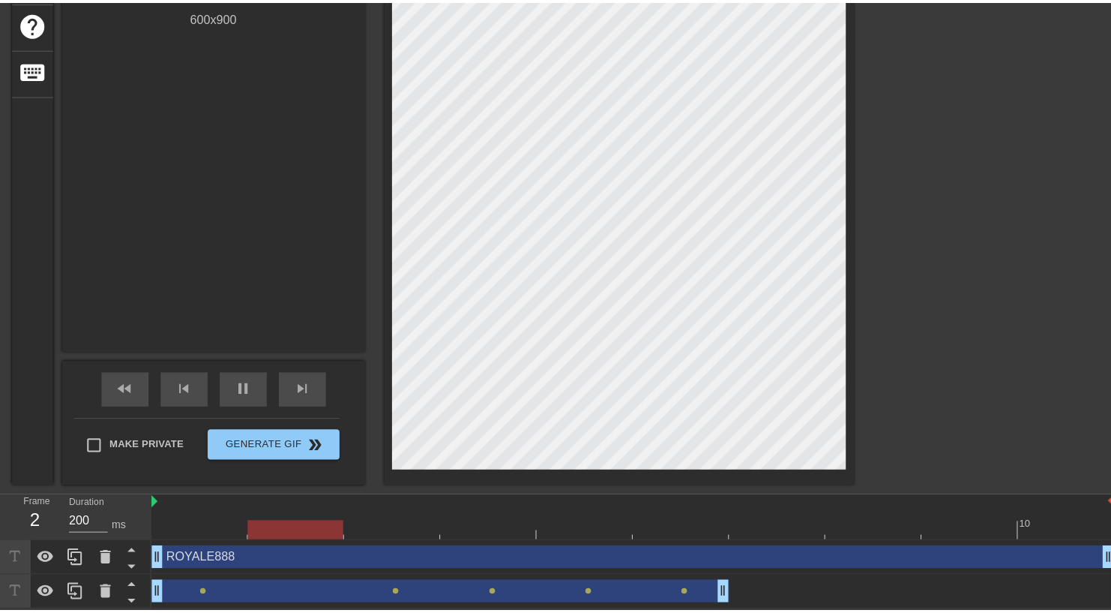
scroll to position [269, 0]
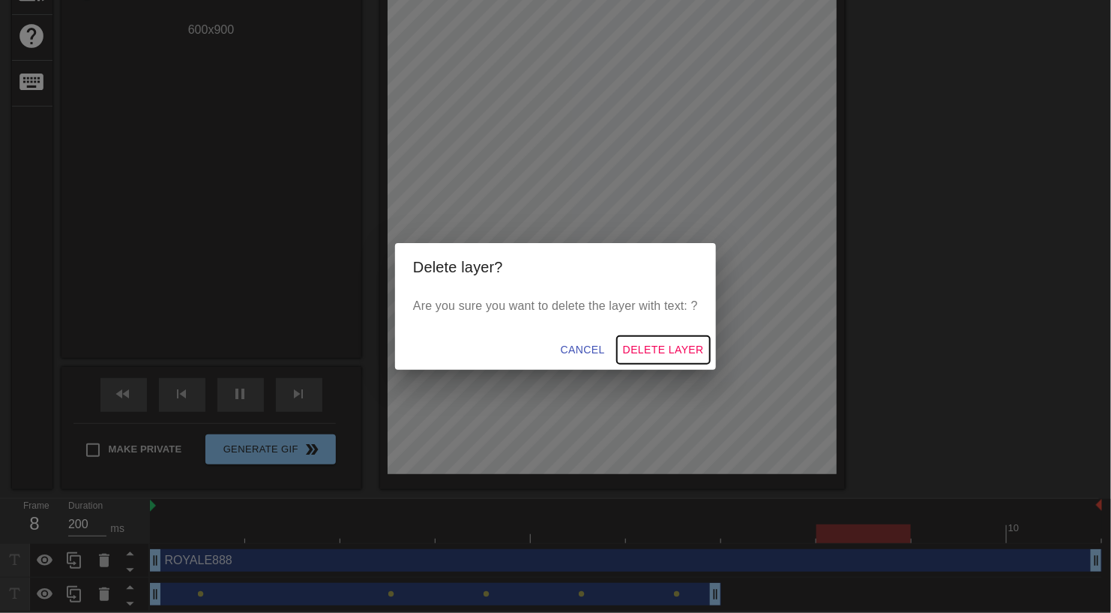
click at [676, 352] on span "Delete Layer" at bounding box center [663, 349] width 81 height 19
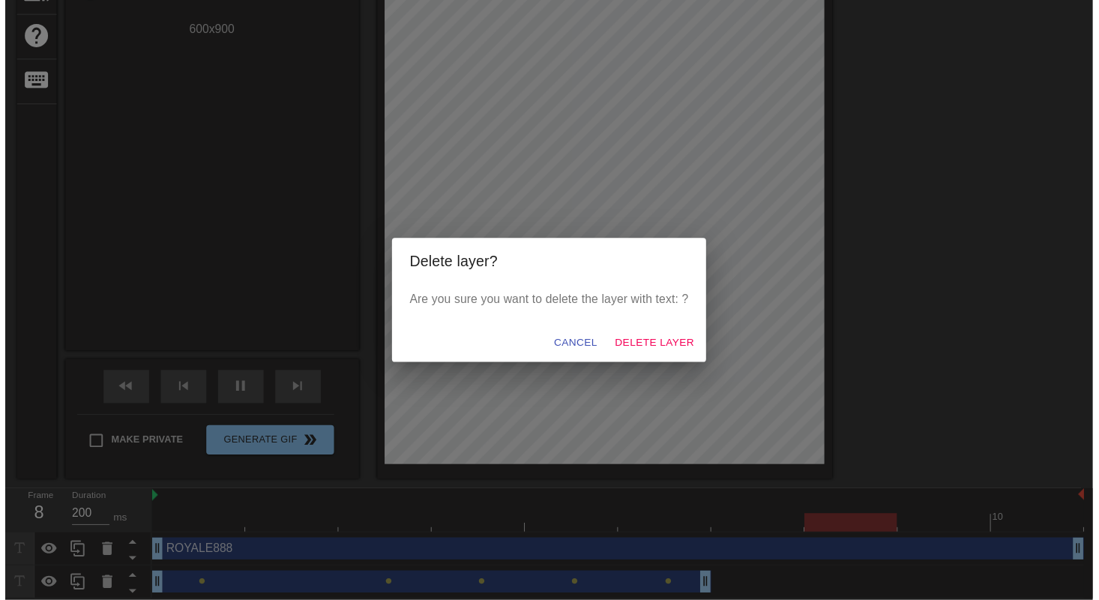
scroll to position [247, 0]
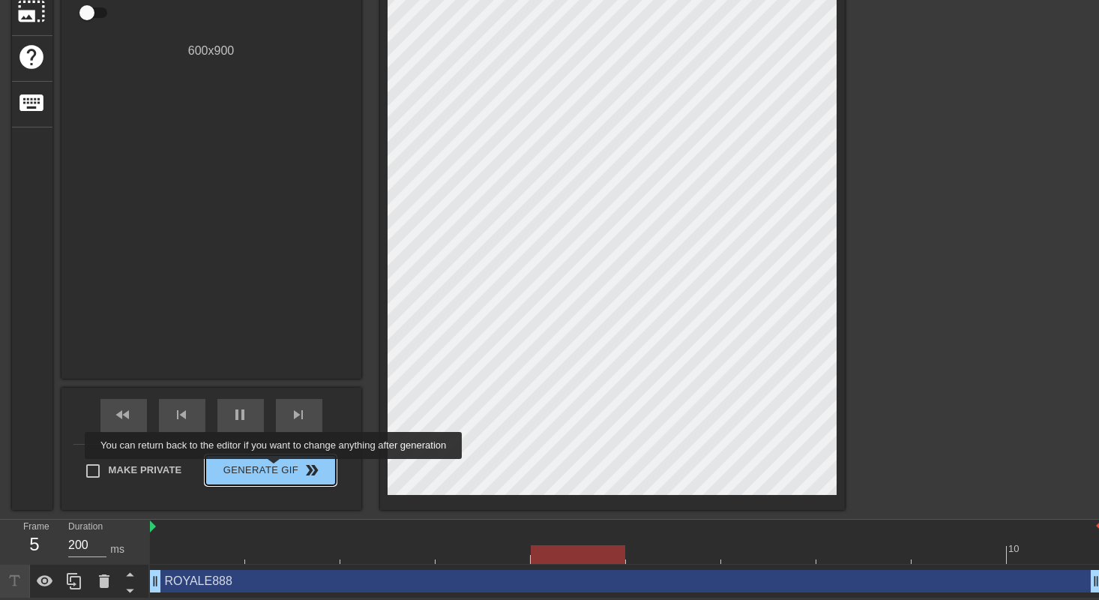
click at [276, 469] on span "Generate Gif double_arrow" at bounding box center [270, 470] width 118 height 18
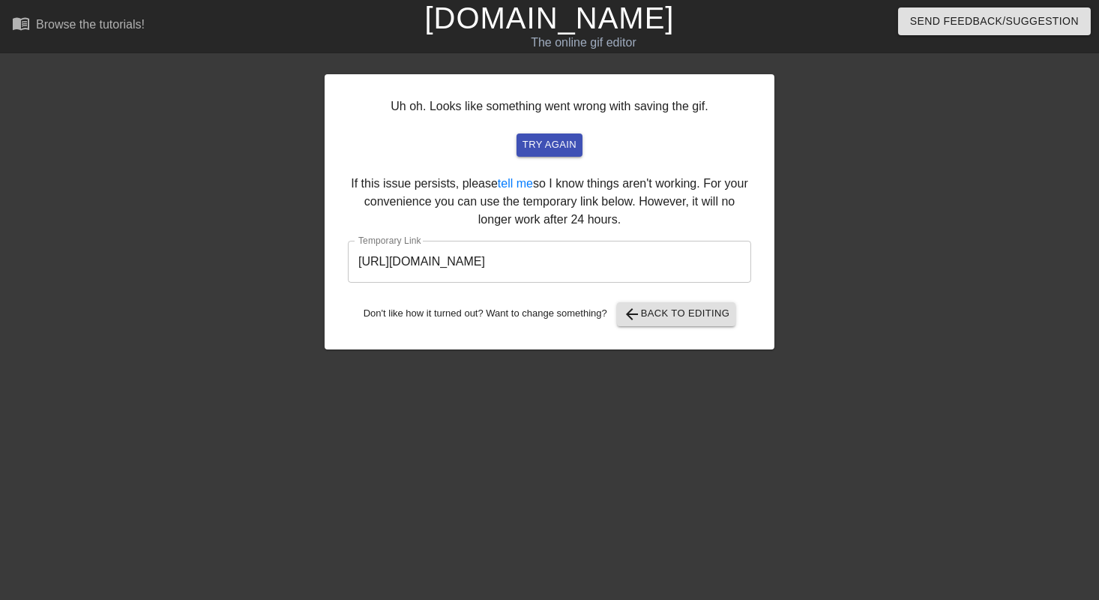
scroll to position [0, 0]
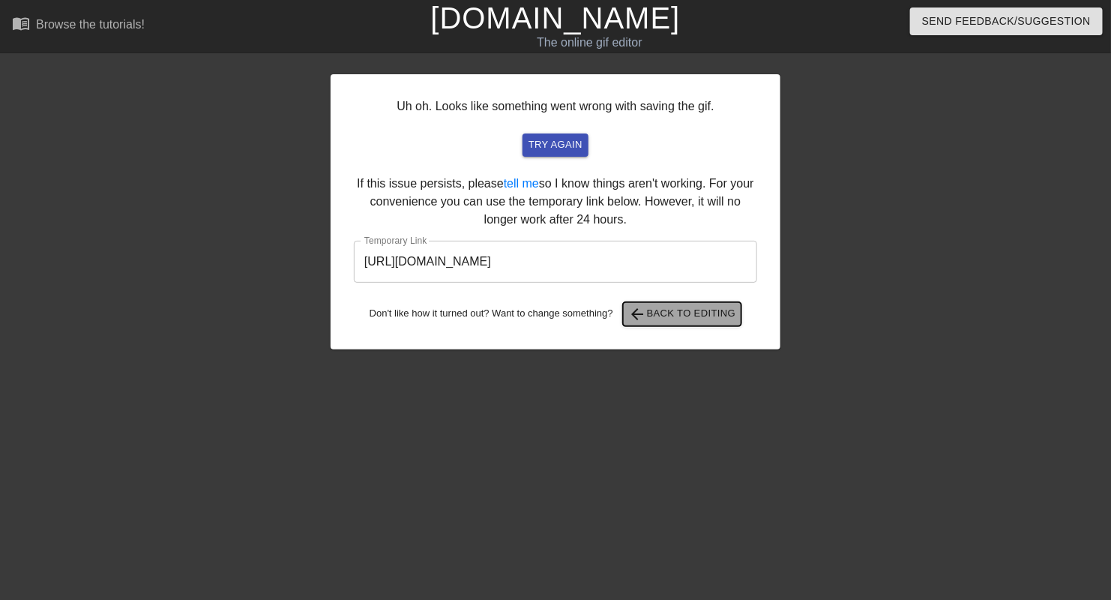
click at [689, 318] on span "arrow_back Back to Editing" at bounding box center [682, 314] width 107 height 18
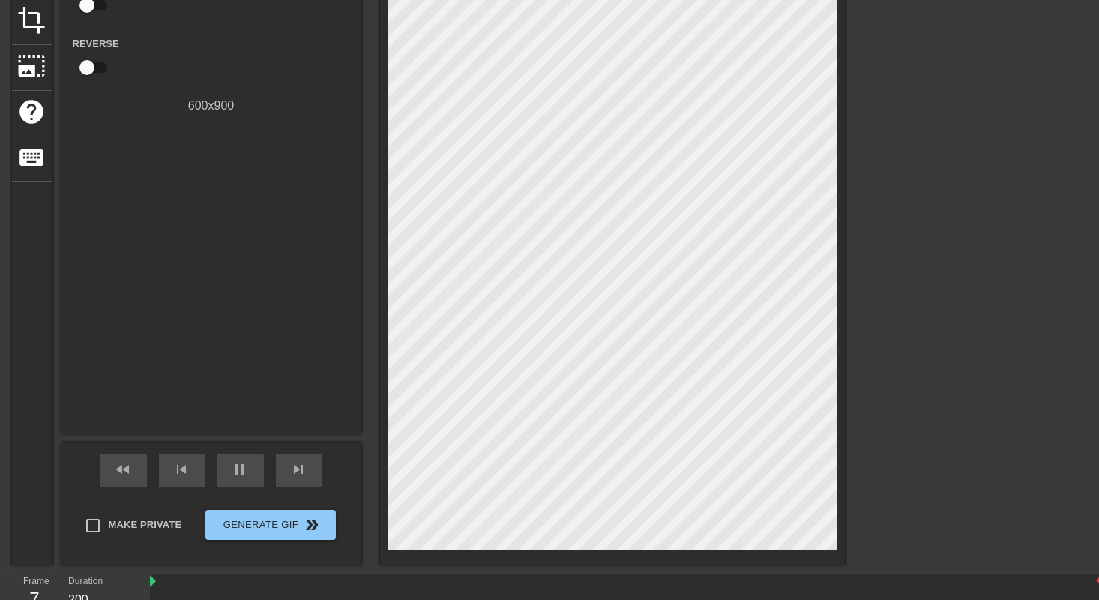
scroll to position [247, 0]
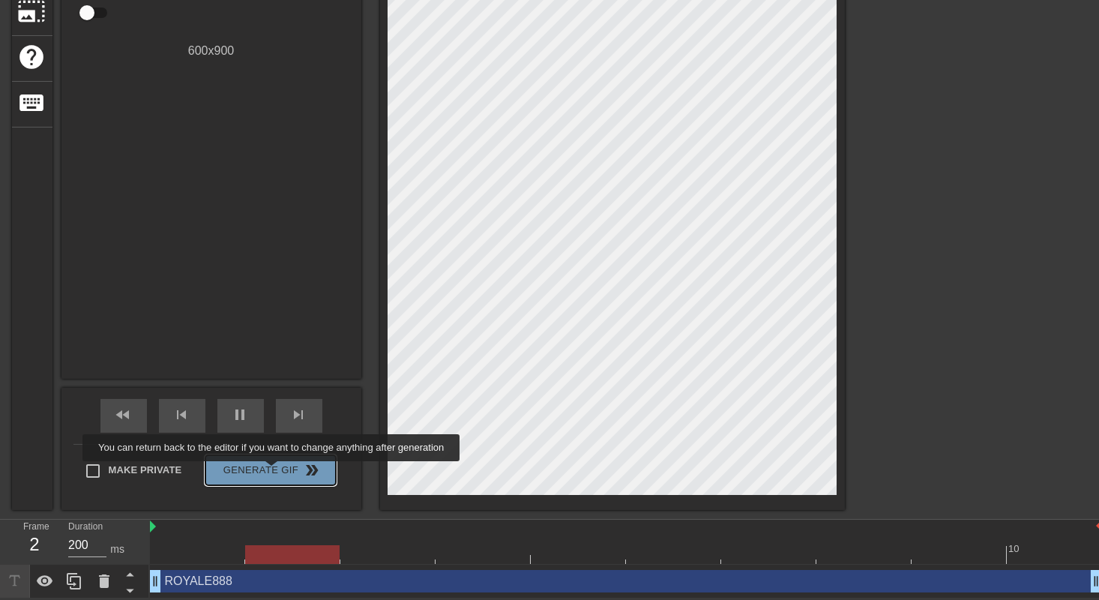
click at [273, 472] on span "Generate Gif double_arrow" at bounding box center [270, 470] width 118 height 18
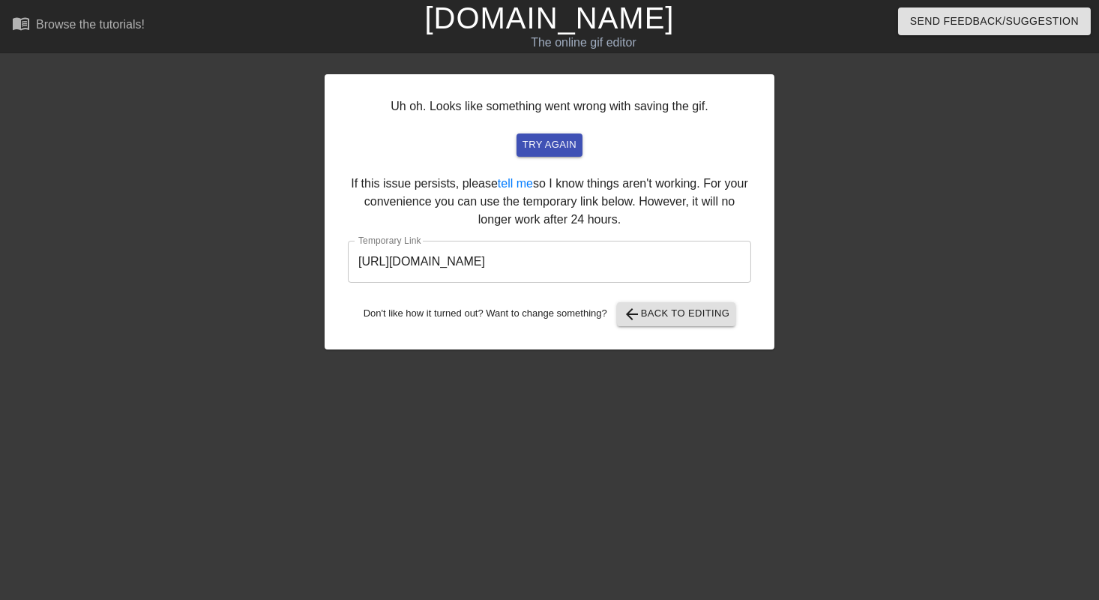
scroll to position [0, 0]
click at [705, 268] on input "[URL][DOMAIN_NAME]" at bounding box center [555, 262] width 403 height 42
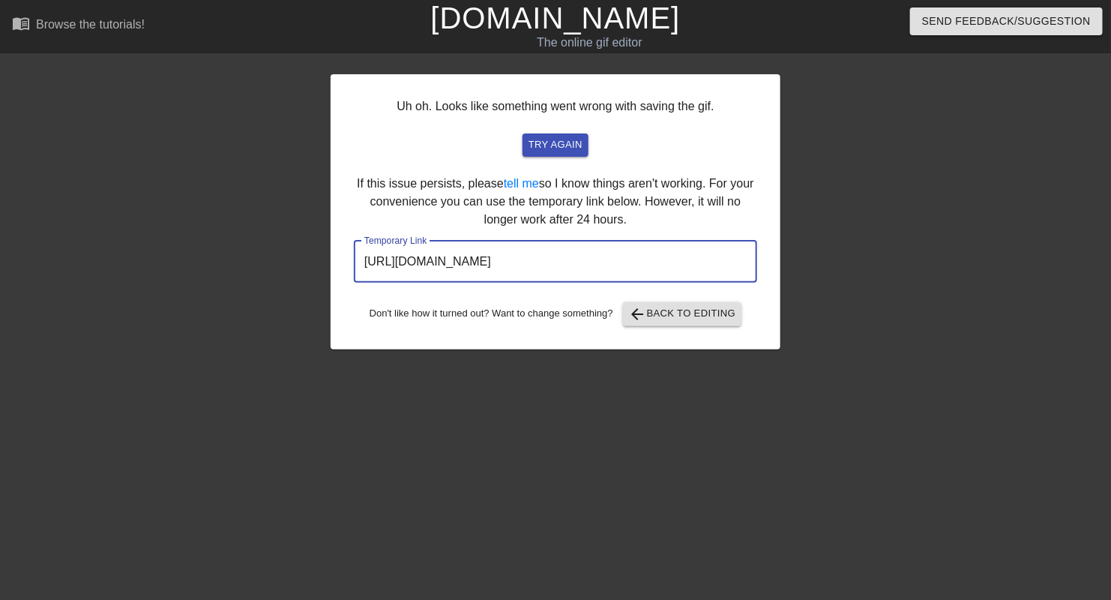
click at [705, 268] on input "[URL][DOMAIN_NAME]" at bounding box center [555, 262] width 403 height 42
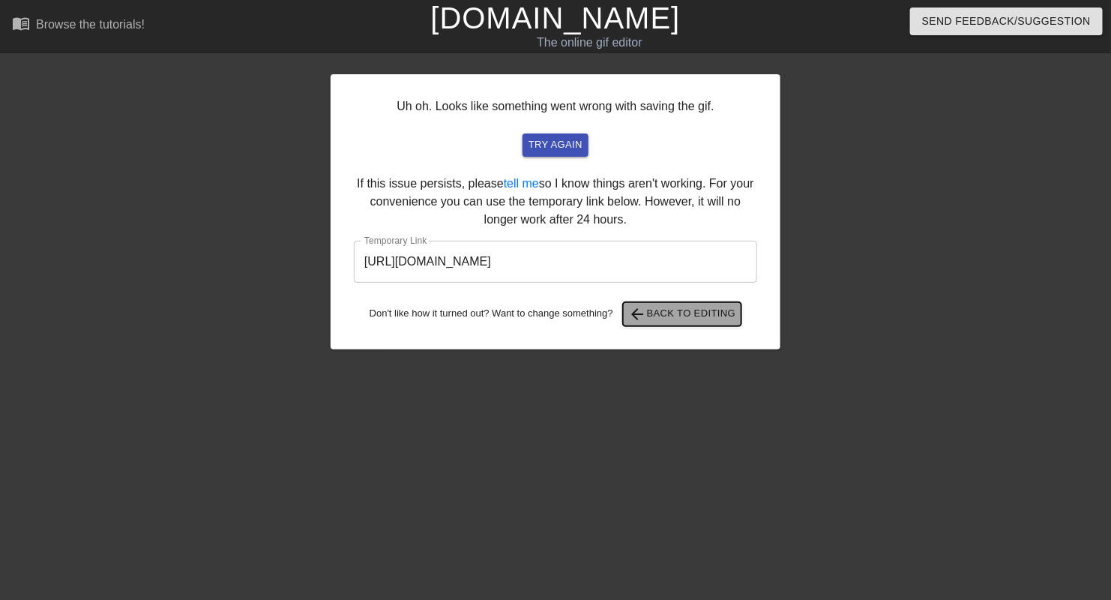
click at [673, 313] on span "arrow_back Back to Editing" at bounding box center [682, 314] width 107 height 18
